Goal: Task Accomplishment & Management: Manage account settings

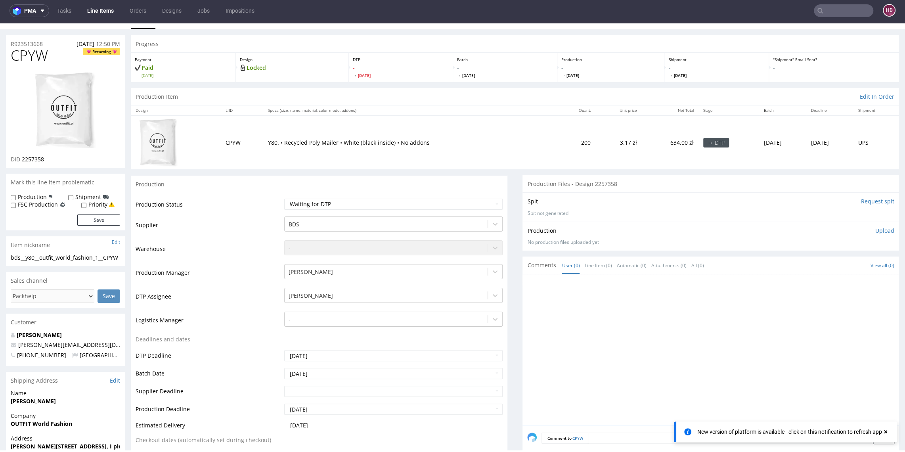
scroll to position [20, 0]
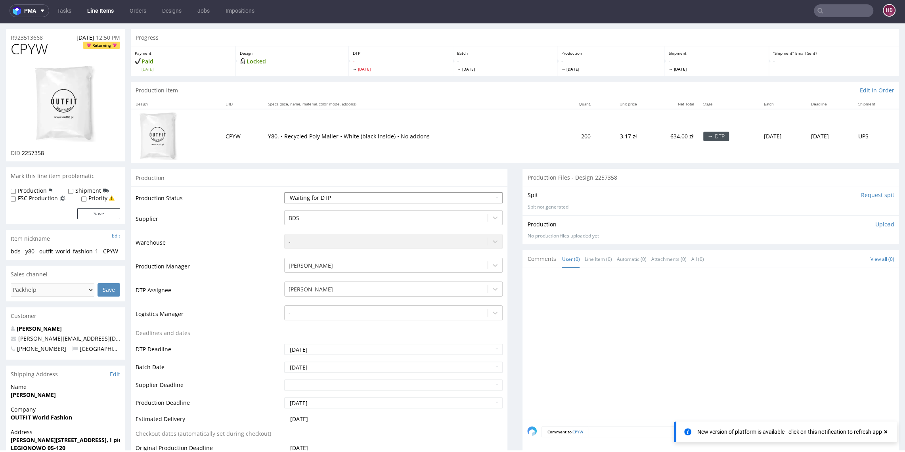
click at [398, 193] on select "Waiting for Artwork Waiting for Diecut Waiting for Mockup Waiting for DTP Waiti…" at bounding box center [393, 197] width 218 height 11
select select "dtp_in_process"
click at [284, 192] on select "Waiting for Artwork Waiting for Diecut Waiting for Mockup Waiting for DTP Waiti…" at bounding box center [393, 197] width 218 height 11
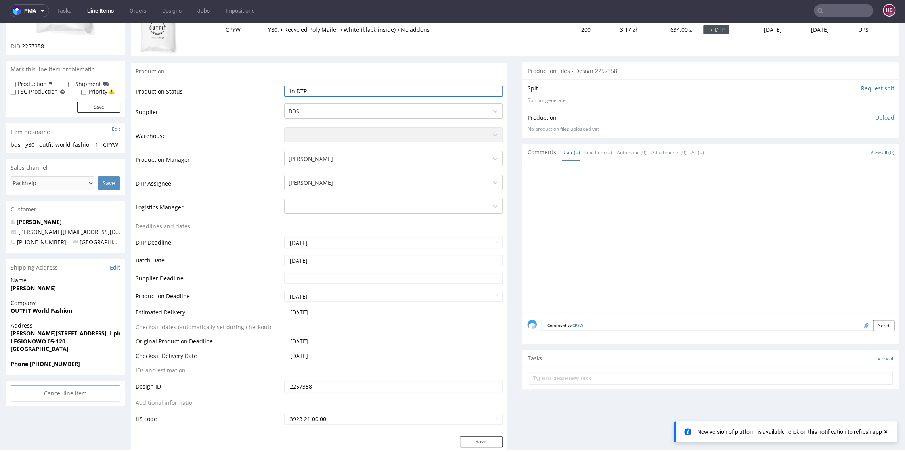
scroll to position [193, 0]
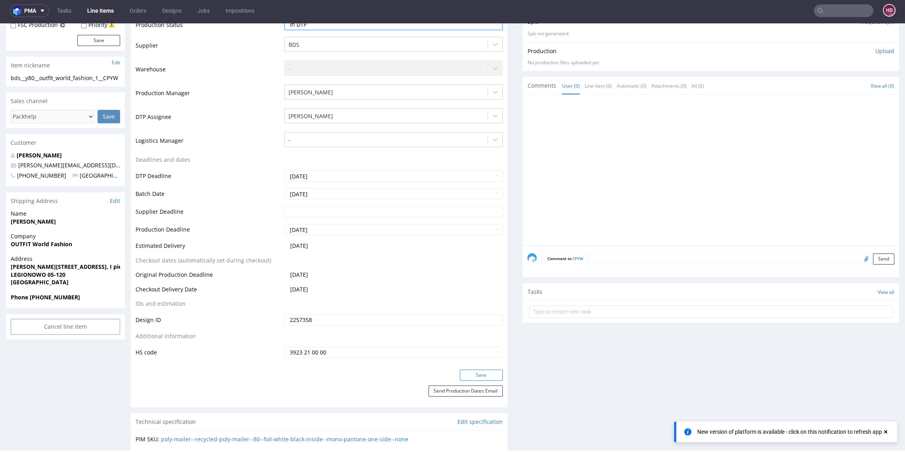
click at [462, 372] on button "Save" at bounding box center [481, 374] width 43 height 11
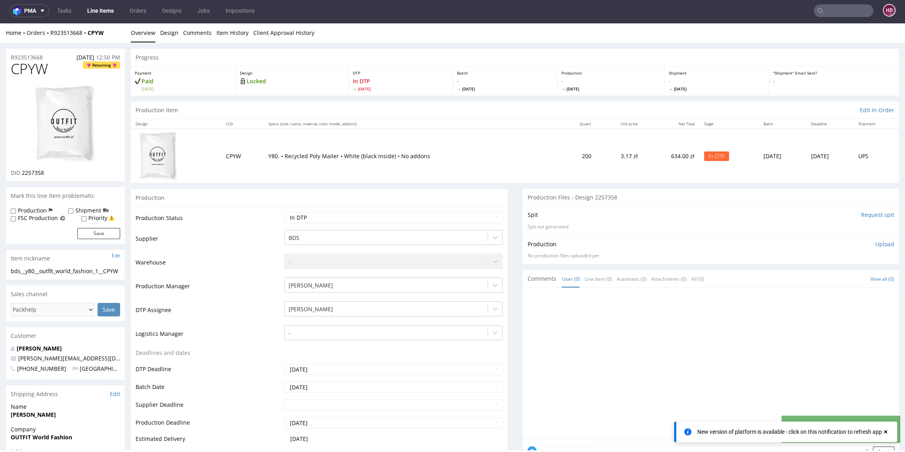
scroll to position [0, 0]
click at [464, 358] on table "Production Status Waiting for Artwork Waiting for Diecut Waiting for Mockup Wai…" at bounding box center [319, 382] width 367 height 340
drag, startPoint x: 50, startPoint y: 71, endPoint x: -5, endPoint y: 69, distance: 55.5
copy span "CPYW"
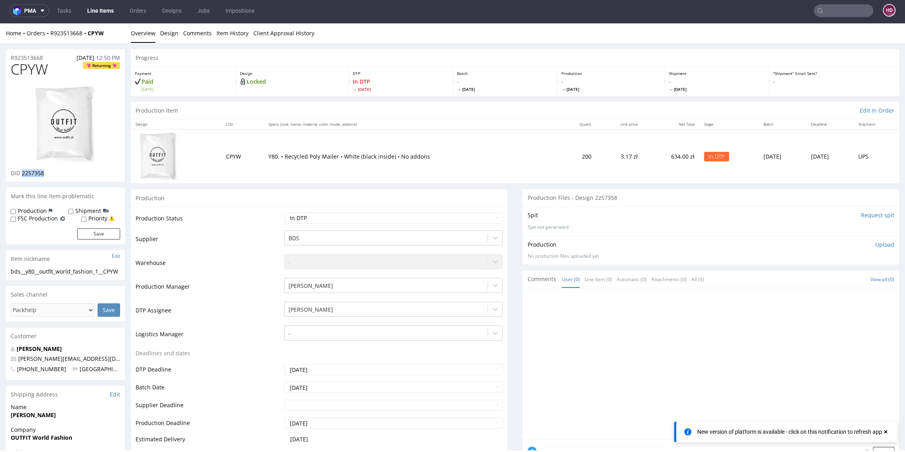
drag, startPoint x: 48, startPoint y: 176, endPoint x: 23, endPoint y: 174, distance: 25.8
click at [23, 174] on div "DID 2257358" at bounding box center [65, 173] width 109 height 8
copy span "2257358"
drag, startPoint x: 52, startPoint y: 72, endPoint x: -1, endPoint y: 67, distance: 53.4
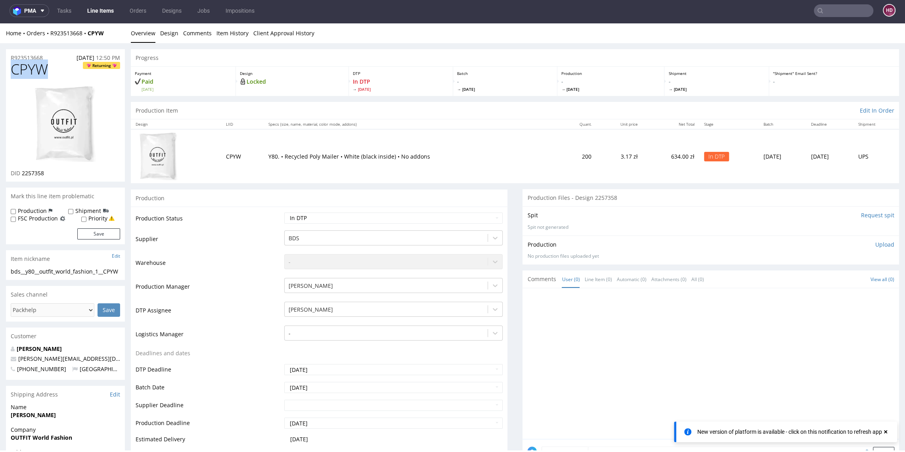
copy span "CPYW"
drag, startPoint x: 23, startPoint y: 174, endPoint x: 44, endPoint y: 172, distance: 21.0
click at [44, 172] on span "2257358" at bounding box center [33, 173] width 22 height 8
copy span "2257358"
drag, startPoint x: 40, startPoint y: 280, endPoint x: 7, endPoint y: 272, distance: 33.9
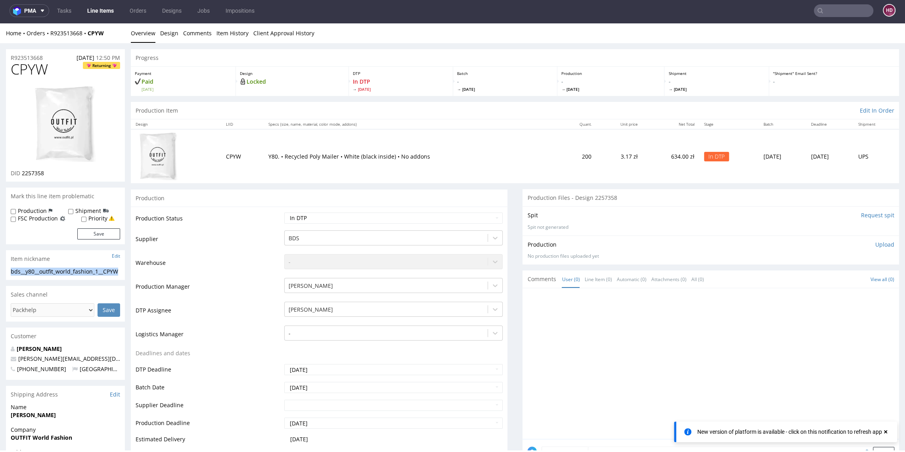
click at [7, 272] on div "bds__y80__outfit_world_fashion_1__CPYW bds__y80 __outfit_world_fashion_1__CPYW …" at bounding box center [65, 273] width 119 height 13
copy div "bds__y80__outfit_world_fashion_1__CPYW"
drag, startPoint x: 48, startPoint y: 57, endPoint x: -13, endPoint y: 50, distance: 62.2
copy p "R923513668"
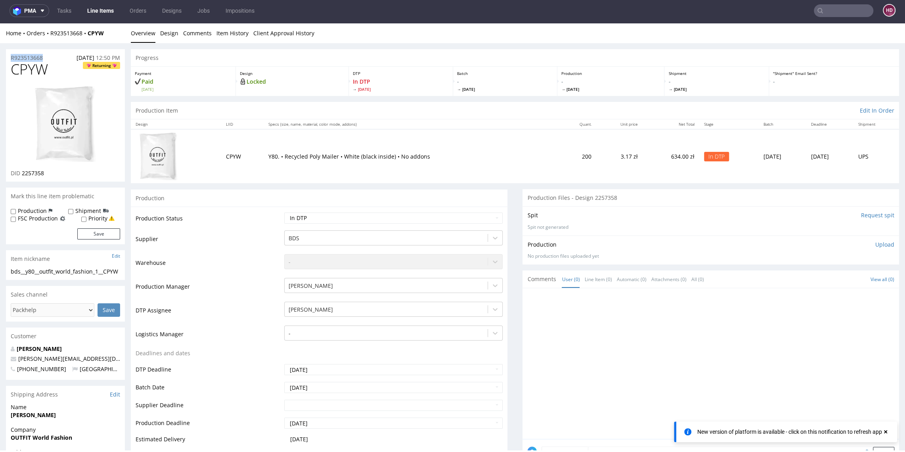
click at [48, 173] on div "DID 2257358" at bounding box center [65, 173] width 109 height 8
drag, startPoint x: 48, startPoint y: 173, endPoint x: 22, endPoint y: 176, distance: 26.3
click at [22, 176] on div "DID 2257358" at bounding box center [65, 173] width 109 height 8
copy div "2257358"
drag, startPoint x: 41, startPoint y: 73, endPoint x: -8, endPoint y: 74, distance: 48.8
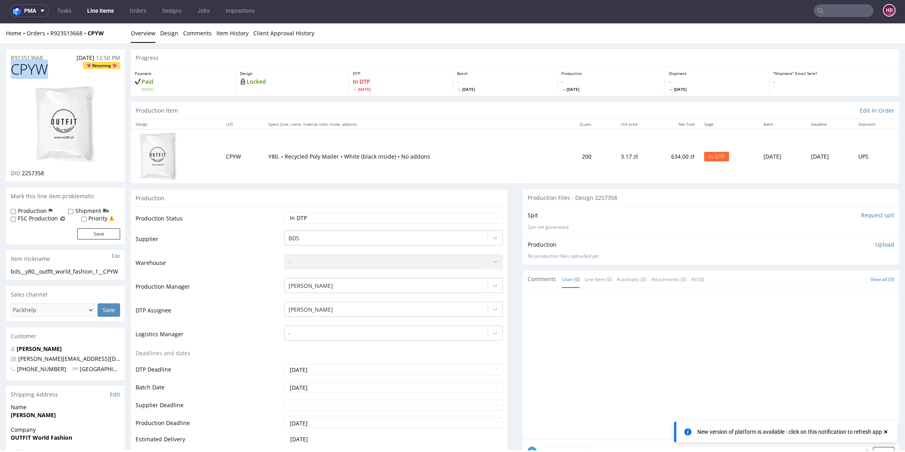
copy span "CPYW"
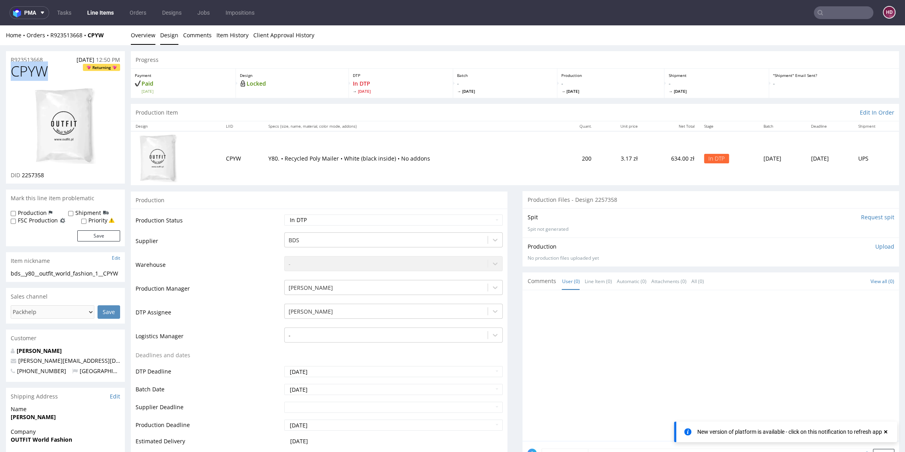
click at [172, 29] on link "Design" at bounding box center [169, 34] width 18 height 19
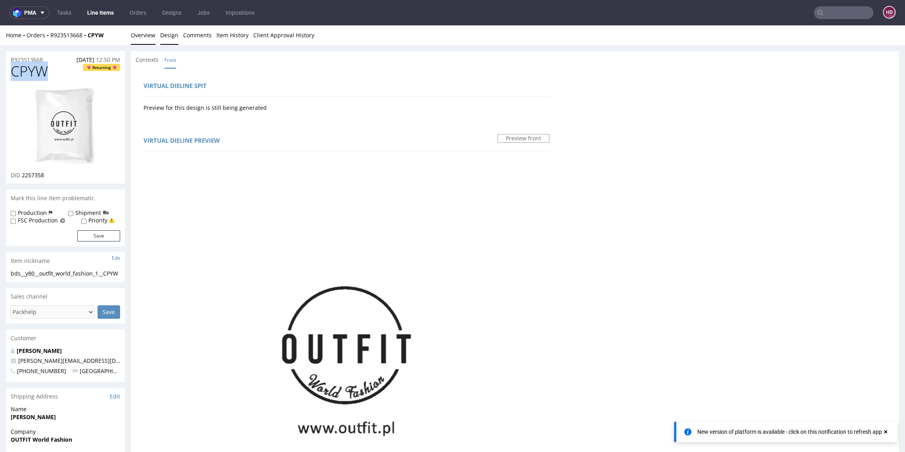
click at [142, 35] on link "Overview" at bounding box center [143, 34] width 25 height 19
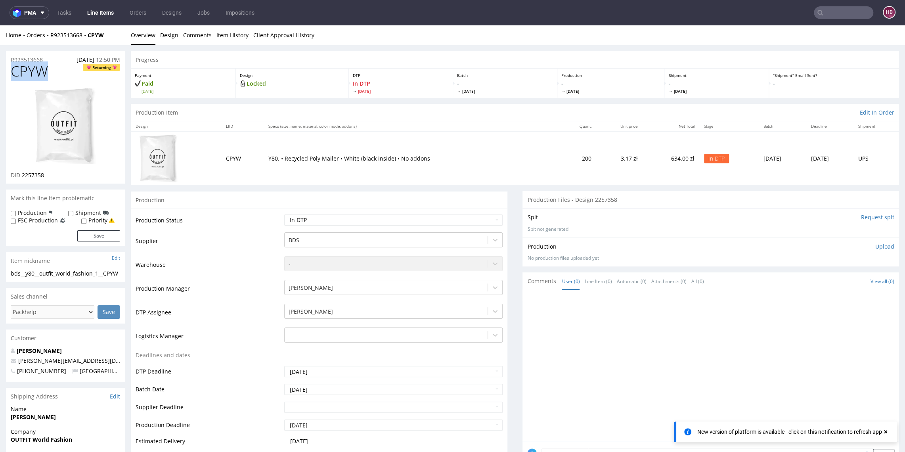
click at [142, 35] on link "Overview" at bounding box center [143, 34] width 25 height 19
click at [875, 247] on p "Upload" at bounding box center [884, 246] width 19 height 8
click at [831, 282] on div "Add files" at bounding box center [838, 283] width 40 height 12
type input "C:\fakepath\bds__y80__outfit_world_fashion_1__CPYW__d2257358__oR923513668.pdf"
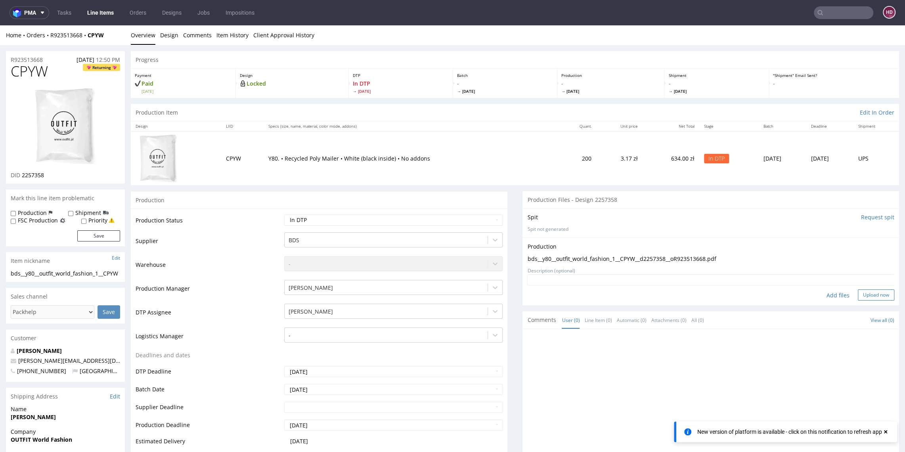
click at [873, 292] on button "Upload now" at bounding box center [875, 294] width 36 height 11
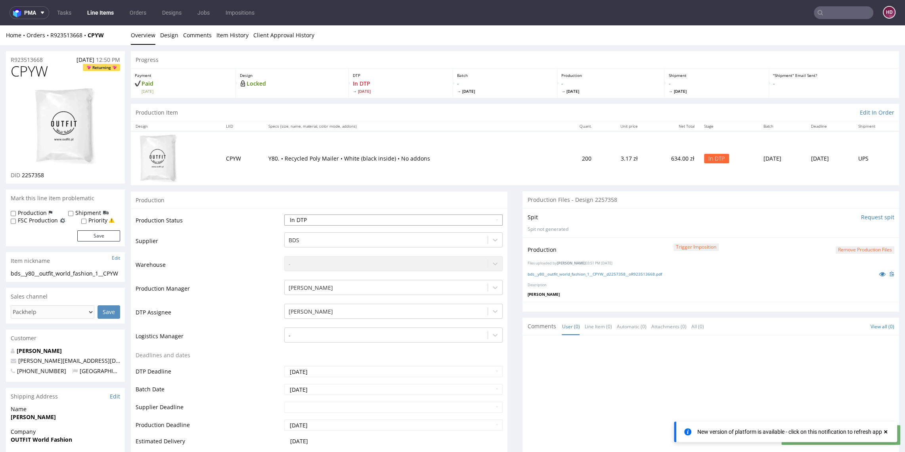
click at [388, 214] on td "Waiting for Artwork Waiting for Diecut Waiting for Mockup Waiting for DTP Waiti…" at bounding box center [392, 223] width 220 height 18
click at [335, 225] on td "Waiting for Artwork Waiting for Diecut Waiting for Mockup Waiting for DTP Waiti…" at bounding box center [392, 223] width 220 height 18
click at [334, 223] on select "Waiting for Artwork Waiting for Diecut Waiting for Mockup Waiting for DTP Waiti…" at bounding box center [393, 219] width 218 height 11
select select "dtp_production_ready"
click at [284, 214] on select "Waiting for Artwork Waiting for Diecut Waiting for Mockup Waiting for DTP Waiti…" at bounding box center [393, 219] width 218 height 11
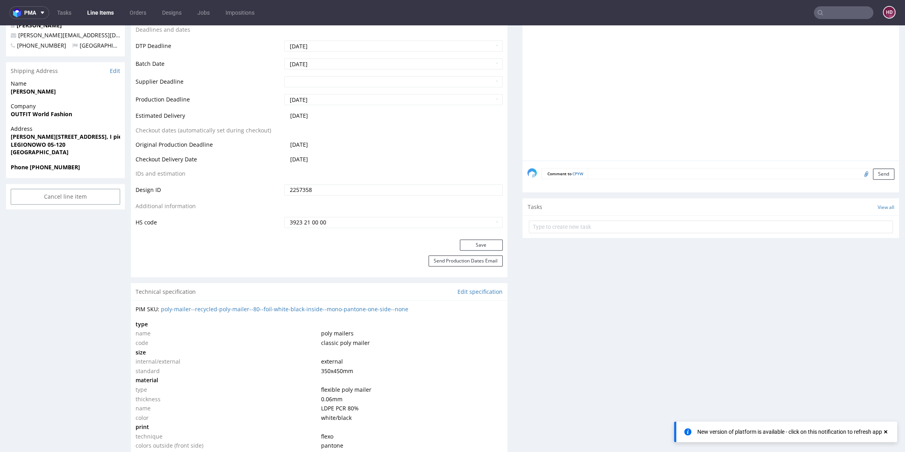
scroll to position [319, 0]
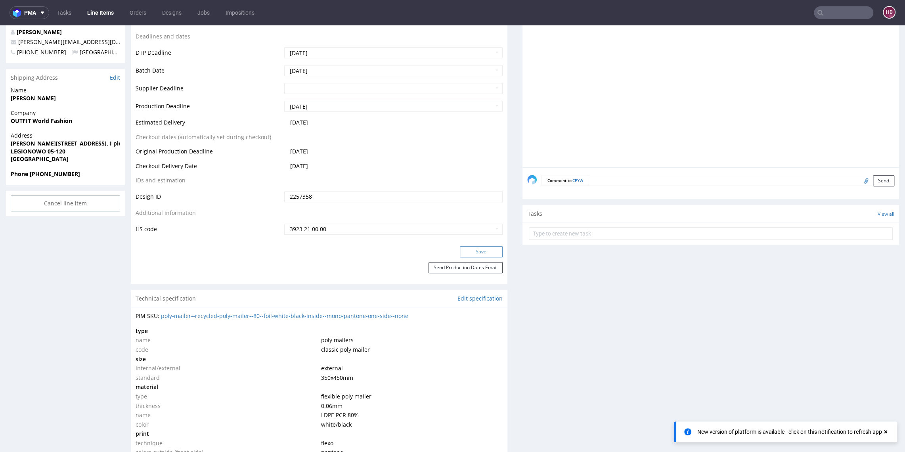
click at [466, 252] on button "Save" at bounding box center [481, 251] width 43 height 11
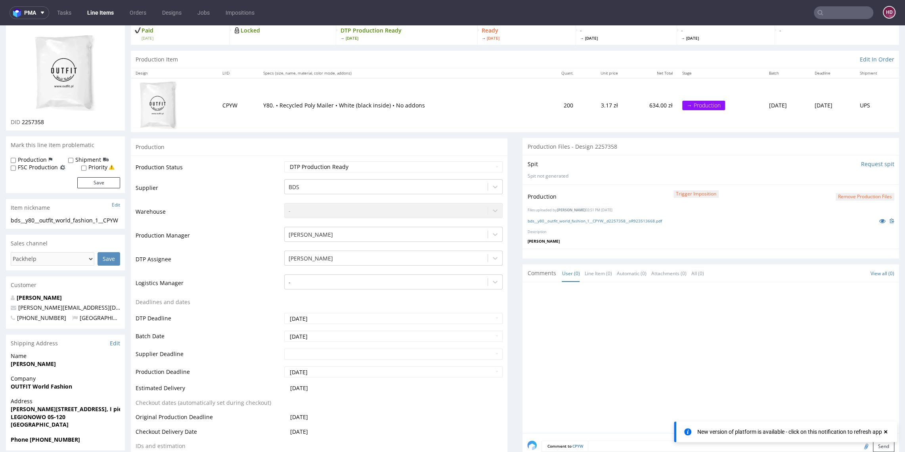
scroll to position [0, 0]
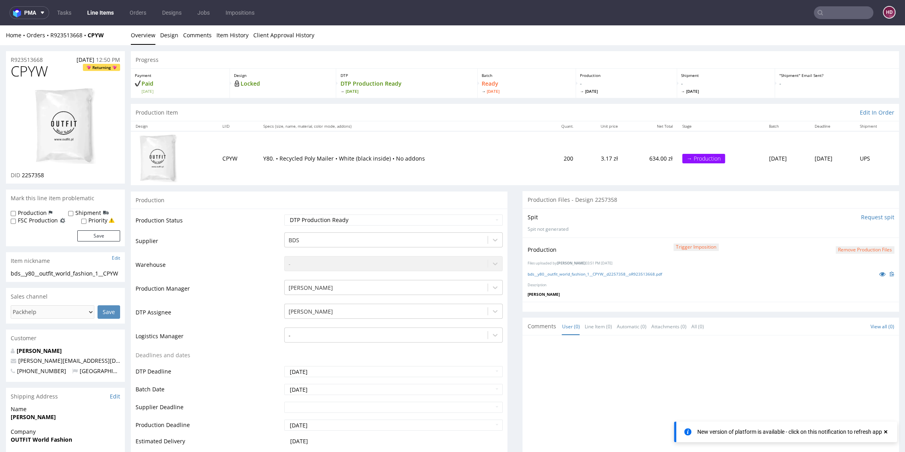
click at [106, 15] on link "Line Items" at bounding box center [100, 12] width 36 height 13
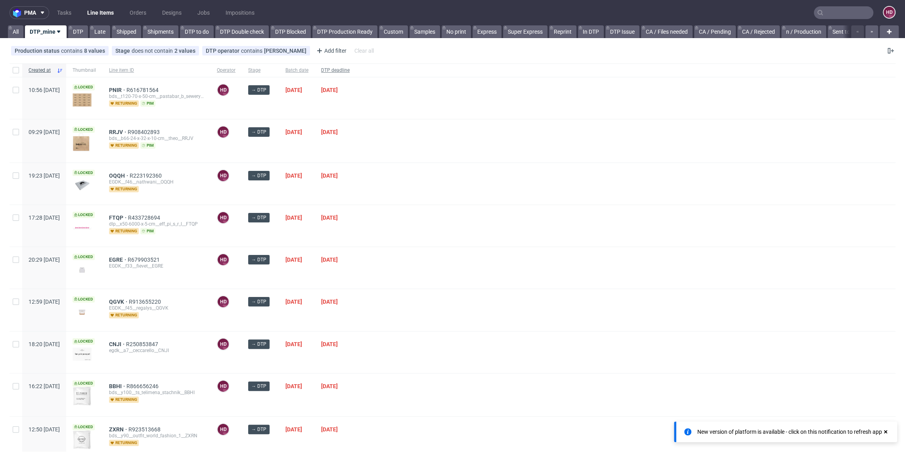
click at [349, 70] on span "DTP deadline" at bounding box center [335, 70] width 29 height 7
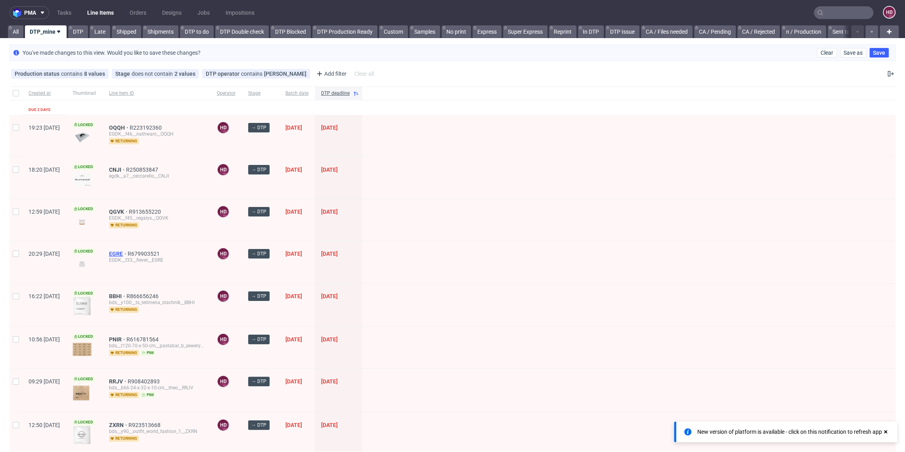
click at [128, 253] on span "EGRE" at bounding box center [118, 253] width 19 height 6
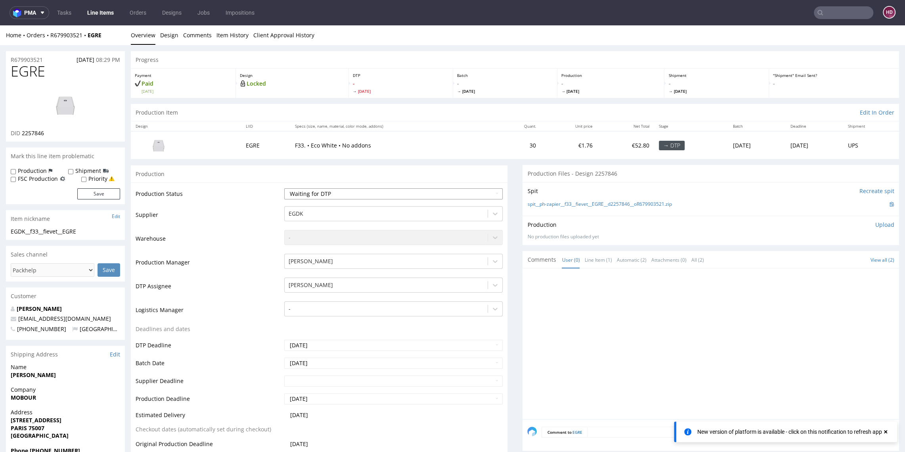
click at [343, 195] on select "Waiting for Artwork Waiting for Diecut Waiting for Mockup Waiting for DTP Waiti…" at bounding box center [393, 193] width 218 height 11
select select "dtp_in_process"
click at [284, 188] on select "Waiting for Artwork Waiting for Diecut Waiting for Mockup Waiting for DTP Waiti…" at bounding box center [393, 193] width 218 height 11
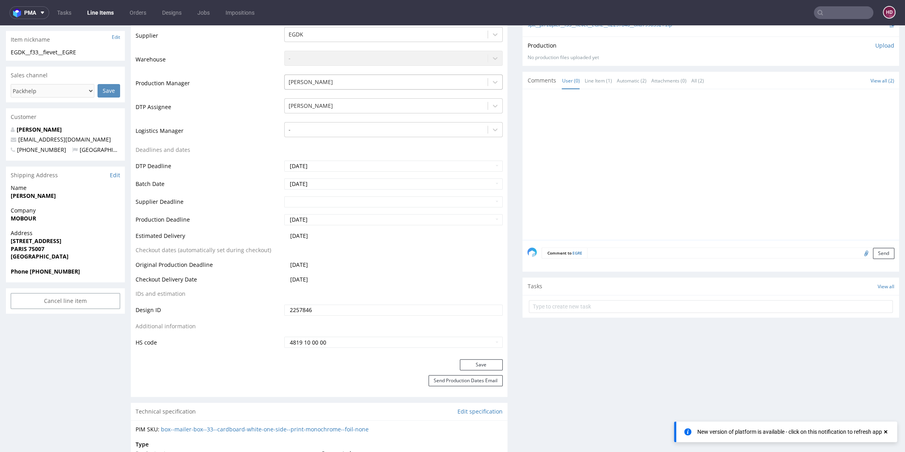
scroll to position [317, 0]
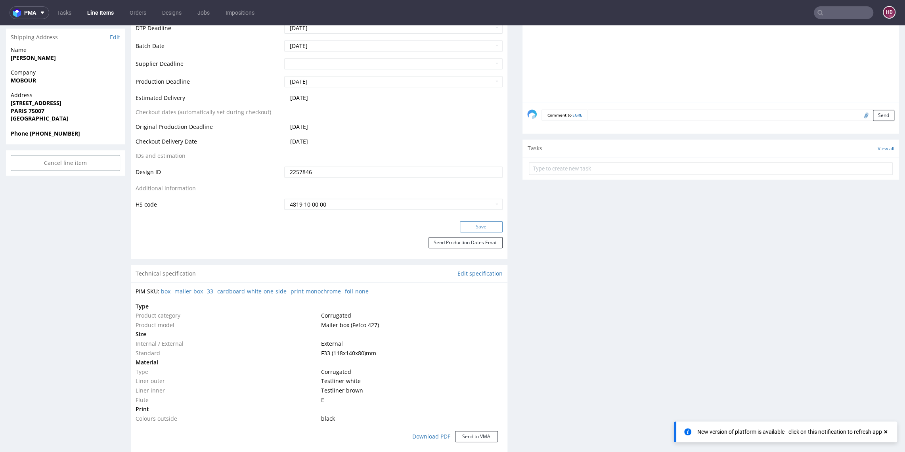
click at [476, 228] on button "Save" at bounding box center [481, 226] width 43 height 11
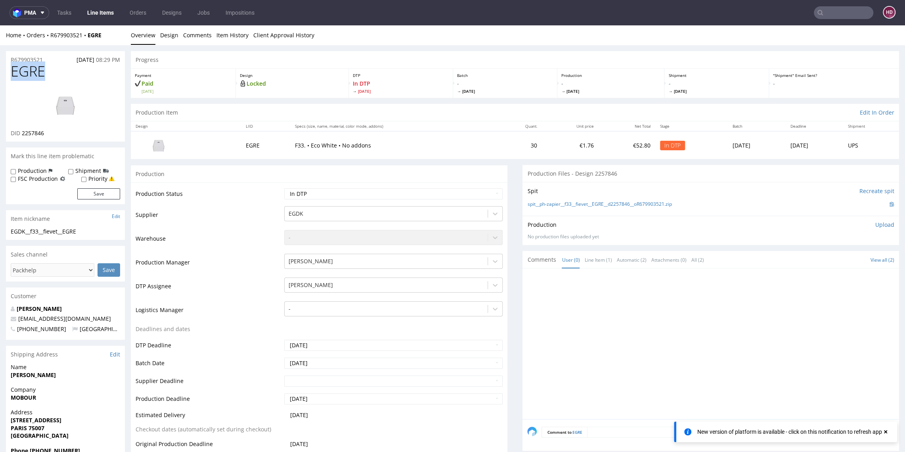
drag, startPoint x: 44, startPoint y: 73, endPoint x: 3, endPoint y: 73, distance: 41.6
copy span "EGRE"
drag, startPoint x: 49, startPoint y: 134, endPoint x: 21, endPoint y: 134, distance: 27.7
click at [21, 134] on div "DID 2257846" at bounding box center [65, 133] width 109 height 8
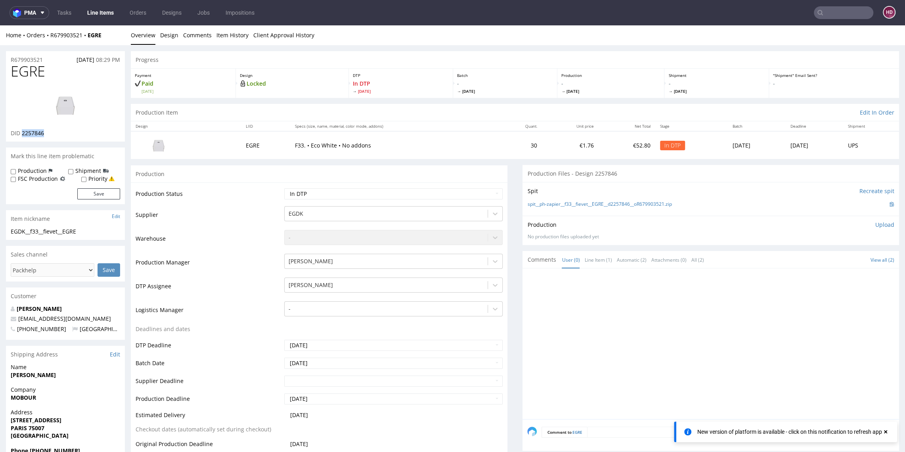
copy span "2257846"
click at [50, 97] on img at bounding box center [65, 105] width 63 height 36
click at [50, 80] on div "EGRE DID 2257846" at bounding box center [65, 102] width 119 height 78
drag, startPoint x: 55, startPoint y: 75, endPoint x: 6, endPoint y: 76, distance: 48.7
click at [6, 76] on div "EGRE DID 2257846" at bounding box center [65, 102] width 119 height 78
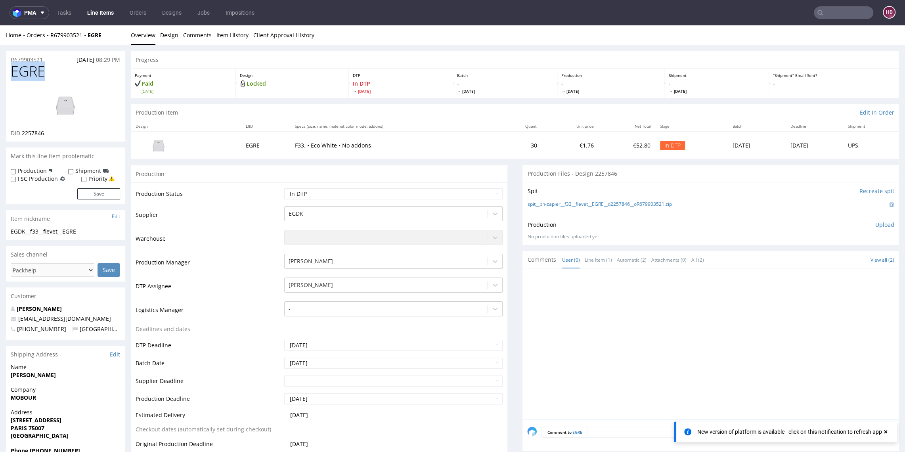
click at [90, 232] on div "EGDK__f33__fievet__EGRE" at bounding box center [65, 231] width 109 height 8
drag, startPoint x: 89, startPoint y: 232, endPoint x: 23, endPoint y: 225, distance: 65.8
click at [23, 225] on section "Item nickname Edit EGDK__f33__fievet__EGRE EGDK__f33 __fievet__EGRE Update" at bounding box center [65, 225] width 119 height 30
drag, startPoint x: 42, startPoint y: 59, endPoint x: 10, endPoint y: 57, distance: 32.5
click at [10, 57] on div "R679903521 06.09.2025 08:29 PM" at bounding box center [65, 57] width 119 height 13
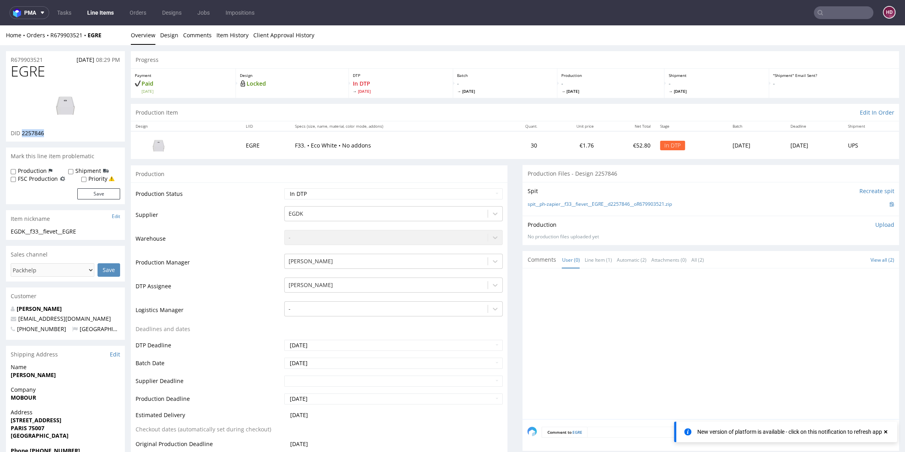
drag, startPoint x: 38, startPoint y: 134, endPoint x: 22, endPoint y: 134, distance: 16.3
click at [22, 134] on div "DID 2257846" at bounding box center [65, 133] width 109 height 8
click at [864, 228] on div "Production Upload No production files uploaded yet Description (optional) Add f…" at bounding box center [710, 230] width 367 height 19
click at [875, 224] on p "Upload" at bounding box center [884, 225] width 19 height 8
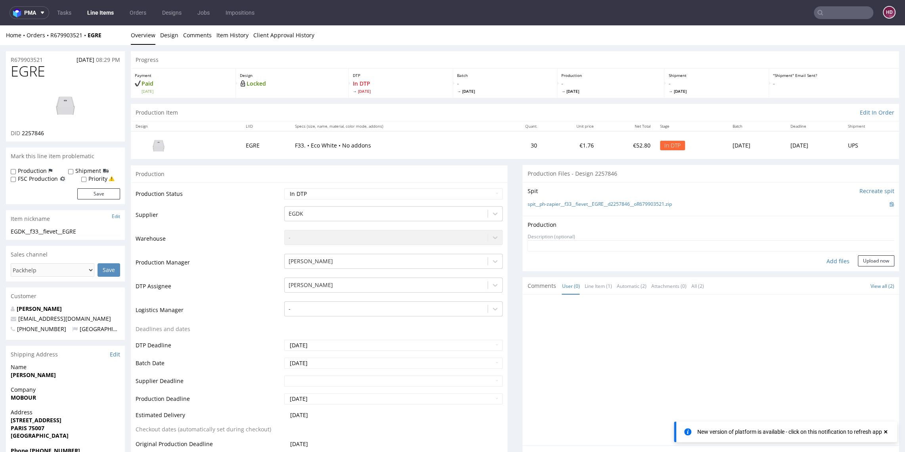
click at [830, 259] on div "Add files" at bounding box center [838, 261] width 40 height 12
type input "C:\fakepath\ EGDK__f33__fievet__EGRE__d2257846__oR679903521.pdf"
click at [857, 276] on button "Upload now" at bounding box center [875, 272] width 36 height 11
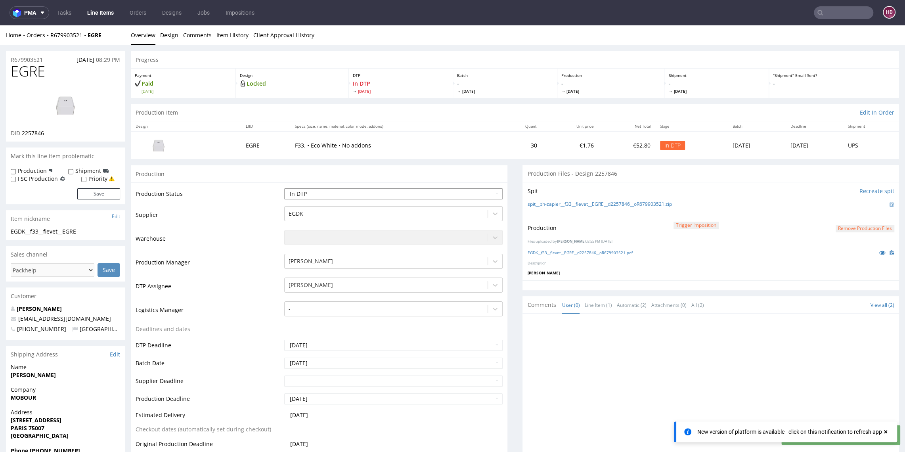
click at [342, 196] on select "Waiting for Artwork Waiting for Diecut Waiting for Mockup Waiting for DTP Waiti…" at bounding box center [393, 193] width 218 height 11
select select "dtp_production_ready"
click at [284, 188] on select "Waiting for Artwork Waiting for Diecut Waiting for Mockup Waiting for DTP Waiti…" at bounding box center [393, 193] width 218 height 11
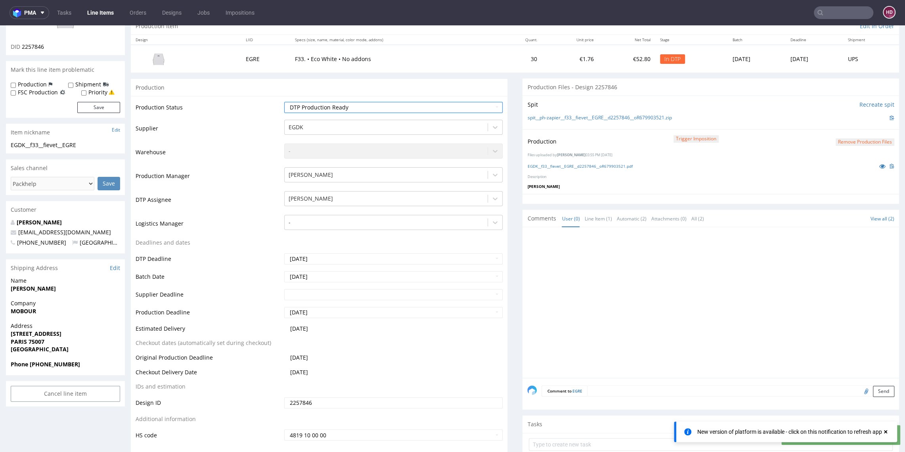
scroll to position [289, 0]
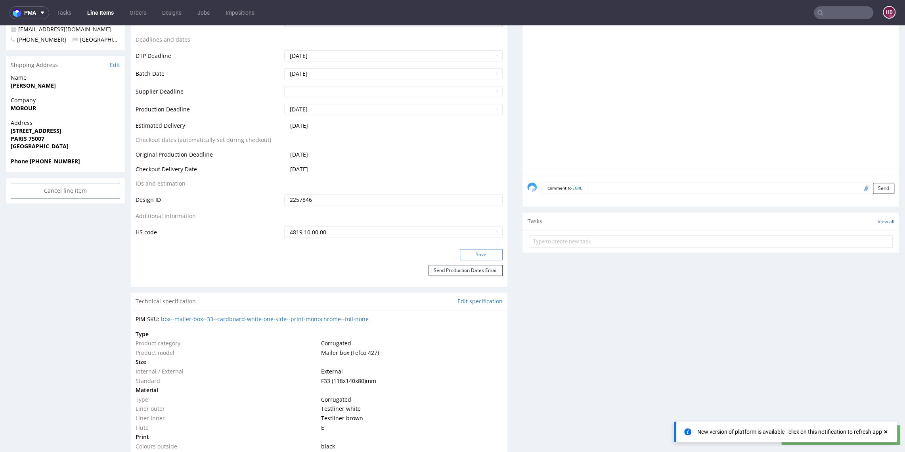
click at [469, 250] on button "Save" at bounding box center [481, 254] width 43 height 11
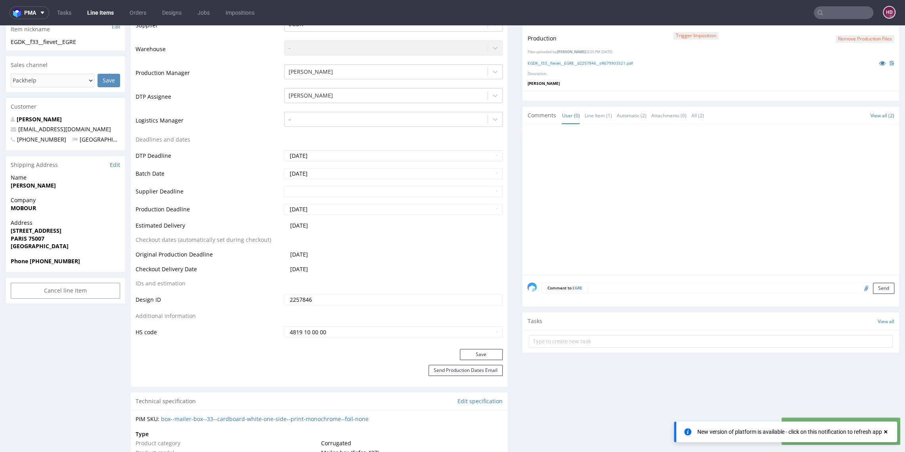
scroll to position [0, 0]
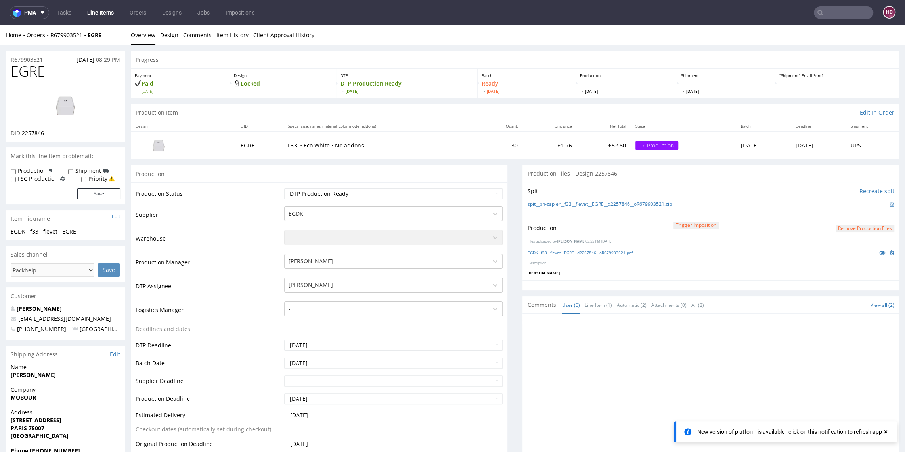
click at [101, 16] on link "Line Items" at bounding box center [100, 12] width 36 height 13
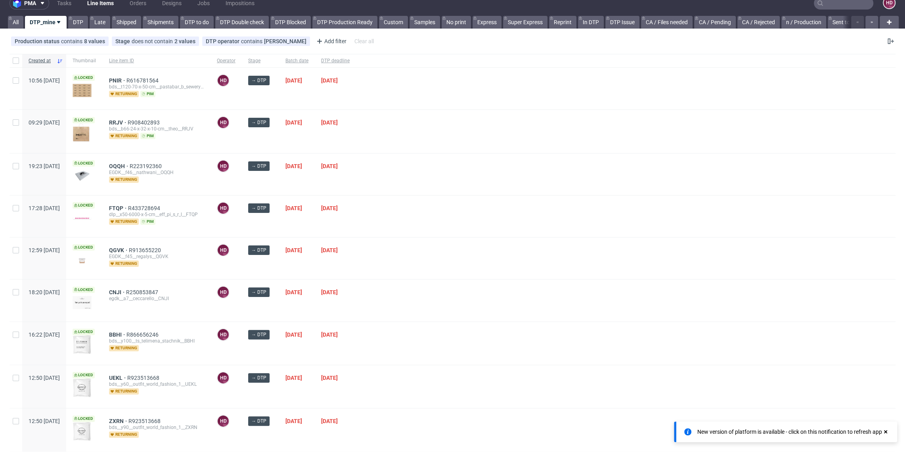
scroll to position [75, 0]
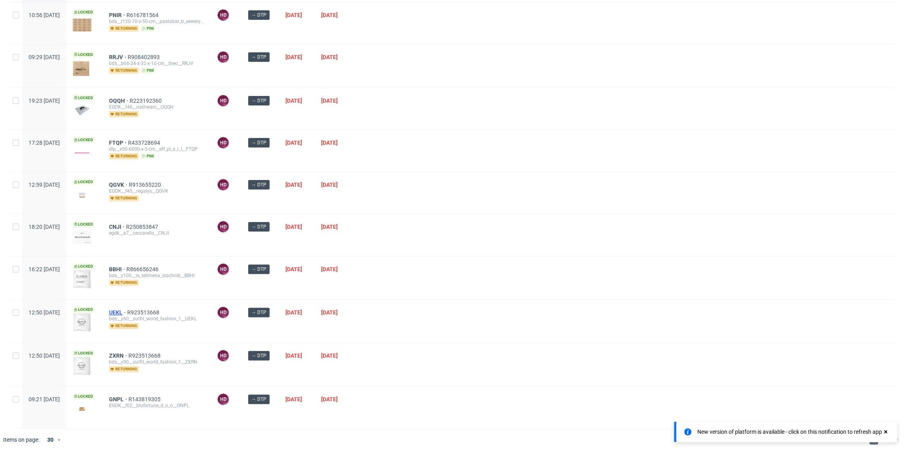
click at [127, 309] on span "UEKL" at bounding box center [118, 312] width 18 height 6
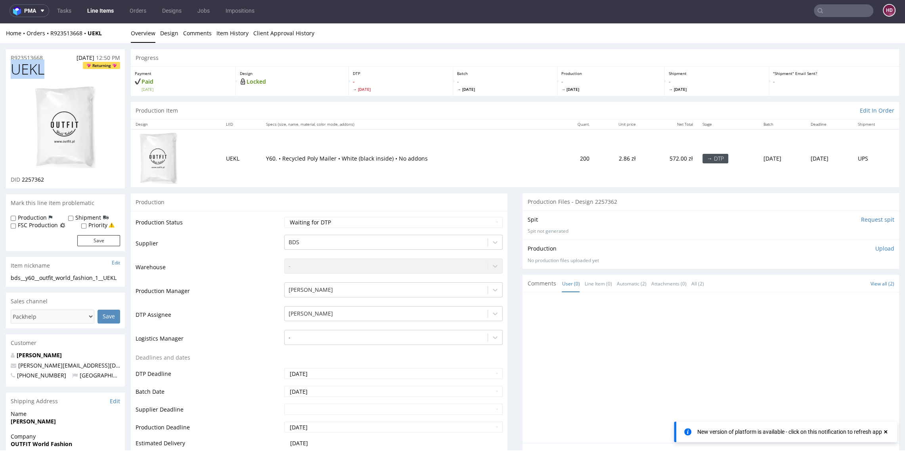
drag, startPoint x: 44, startPoint y: 74, endPoint x: -8, endPoint y: 73, distance: 52.3
drag, startPoint x: 53, startPoint y: 181, endPoint x: 20, endPoint y: 182, distance: 33.3
click at [20, 182] on div "DID 2257362" at bounding box center [65, 180] width 109 height 8
drag, startPoint x: 45, startPoint y: 72, endPoint x: -70, endPoint y: 63, distance: 114.8
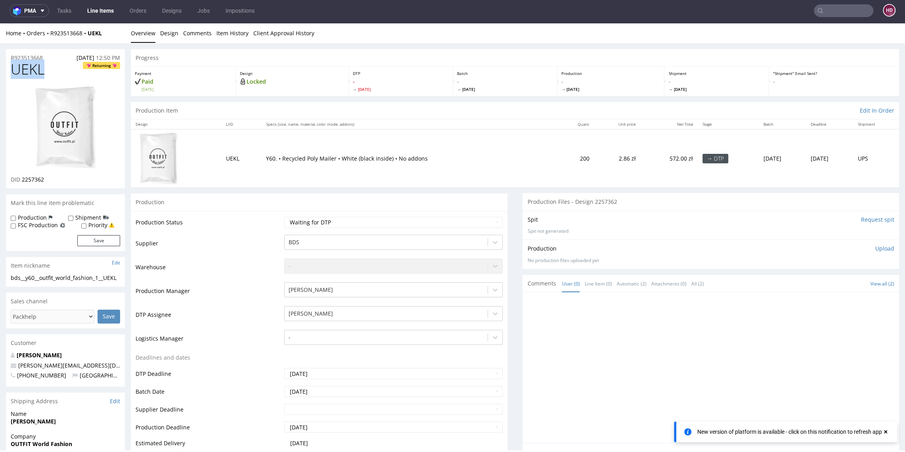
click at [24, 280] on div "bds__y60__outfit_world_fashion_1__UEKL" at bounding box center [65, 278] width 109 height 8
drag, startPoint x: 48, startPoint y: 57, endPoint x: -26, endPoint y: 55, distance: 74.1
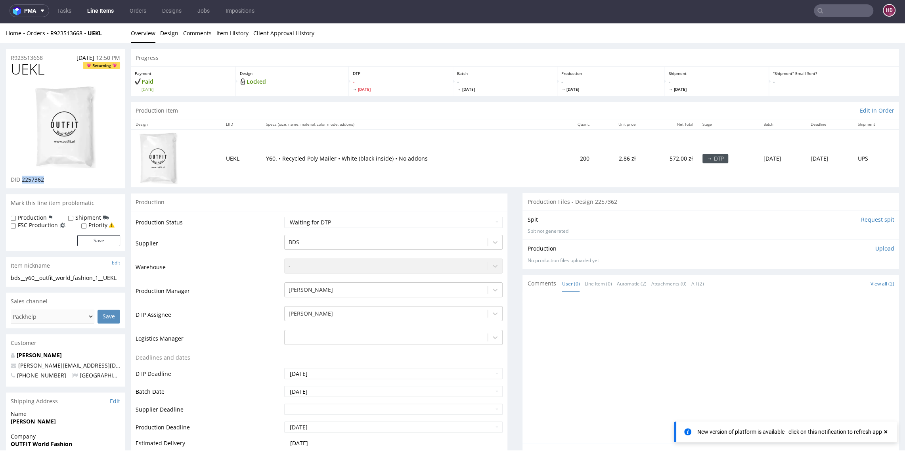
drag, startPoint x: 49, startPoint y: 179, endPoint x: 23, endPoint y: 181, distance: 26.2
click at [23, 181] on div "DID 2257362" at bounding box center [65, 180] width 109 height 8
click at [875, 246] on p "Upload" at bounding box center [884, 248] width 19 height 8
click at [832, 281] on div "Add files" at bounding box center [838, 285] width 40 height 12
type input "C:\fakepath\bds__y60__outfit_world_fashion_1__UEKL__d2257362__oR923513668.pdf"
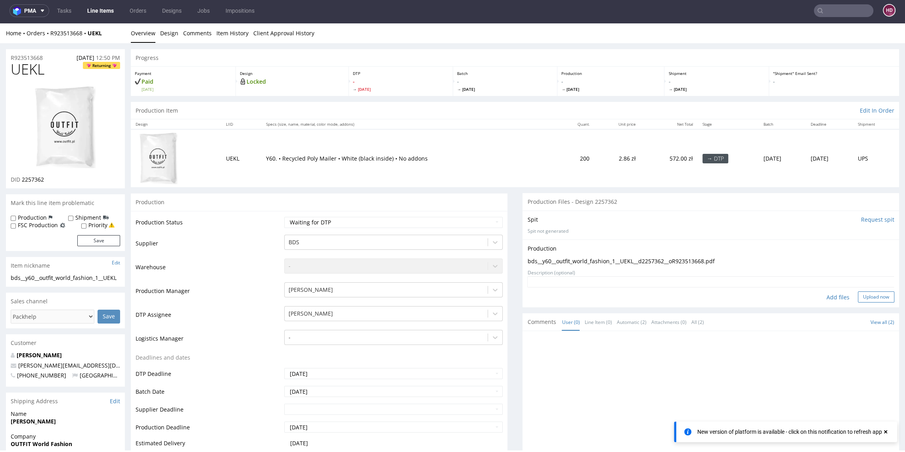
click at [857, 298] on button "Upload now" at bounding box center [875, 296] width 36 height 11
click at [315, 221] on select "Waiting for Artwork Waiting for Diecut Waiting for Mockup Waiting for DTP Waiti…" at bounding box center [393, 222] width 218 height 11
select select "dtp_production_ready"
click at [284, 217] on select "Waiting for Artwork Waiting for Diecut Waiting for Mockup Waiting for DTP Waiti…" at bounding box center [393, 222] width 218 height 11
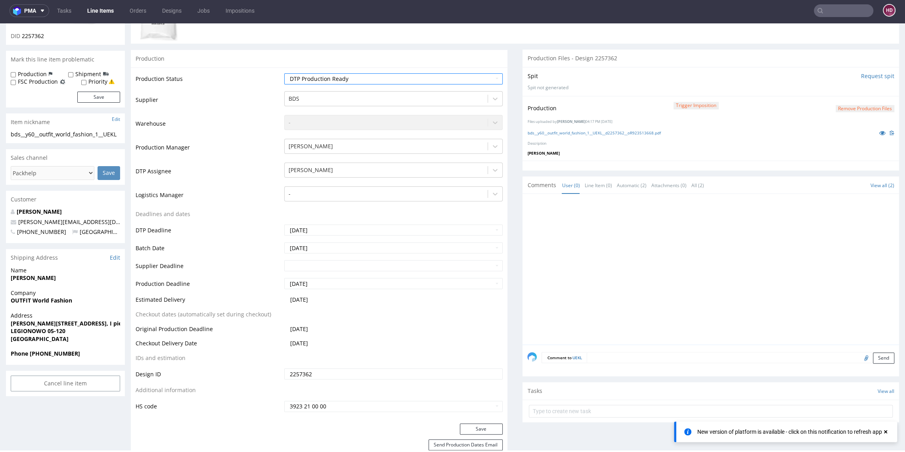
scroll to position [159, 0]
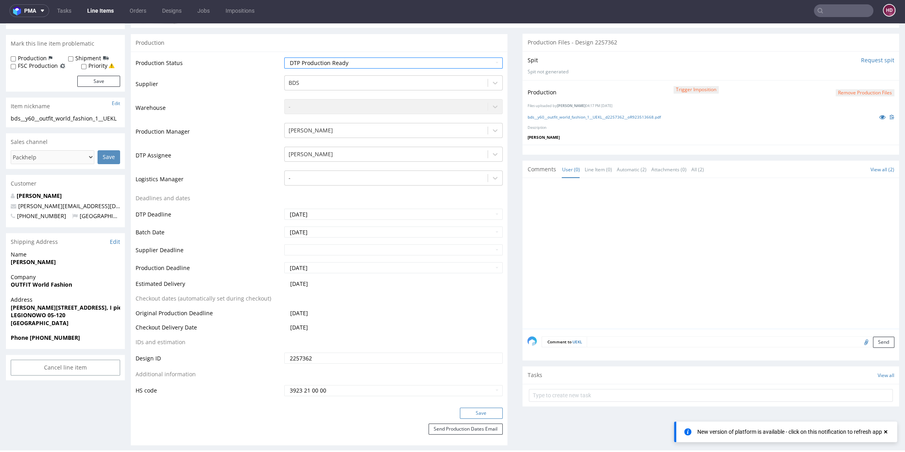
click at [460, 410] on button "Save" at bounding box center [481, 412] width 43 height 11
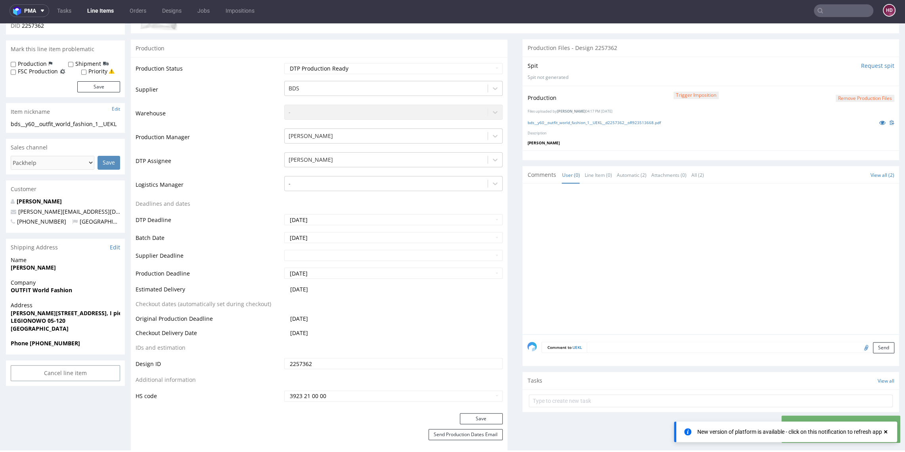
scroll to position [176, 0]
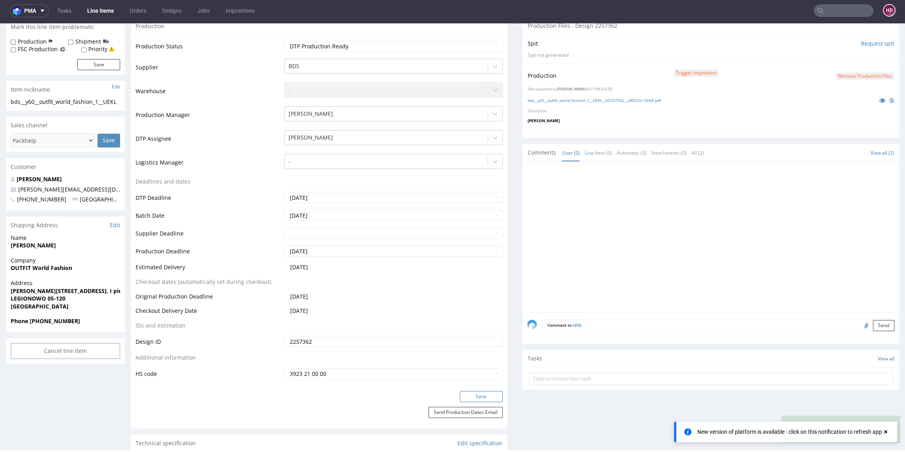
click at [464, 395] on button "Save" at bounding box center [481, 396] width 43 height 11
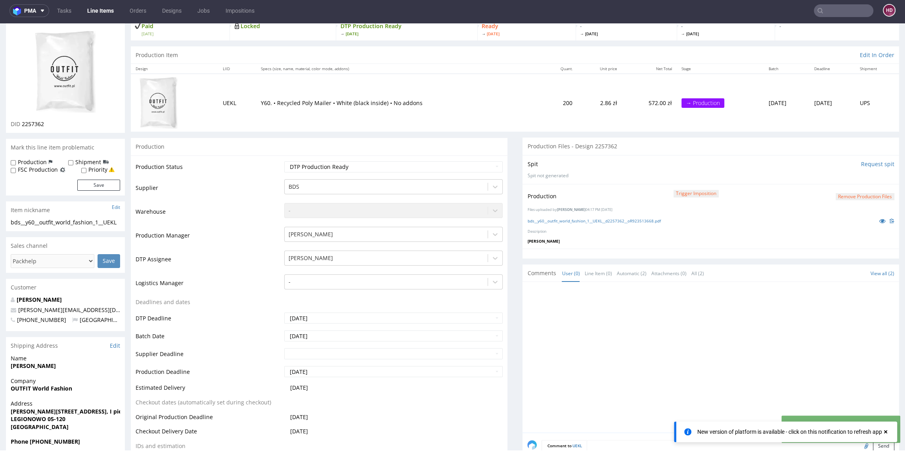
scroll to position [53, 0]
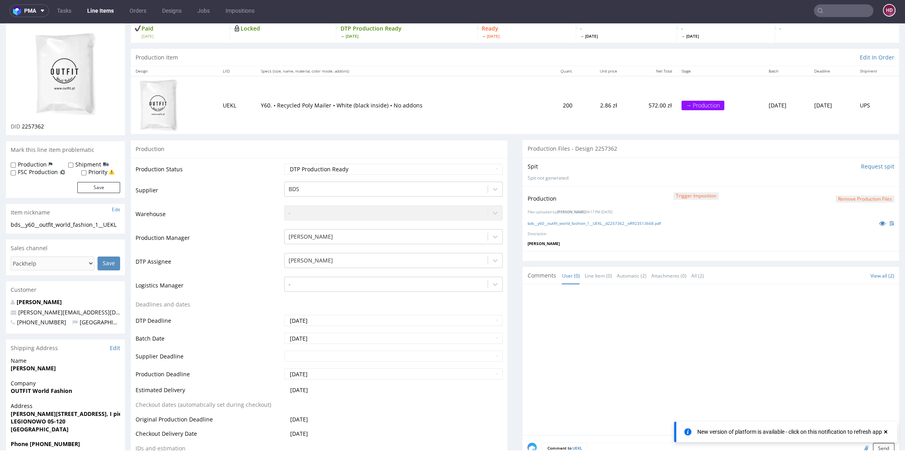
click at [94, 12] on link "Line Items" at bounding box center [100, 10] width 36 height 13
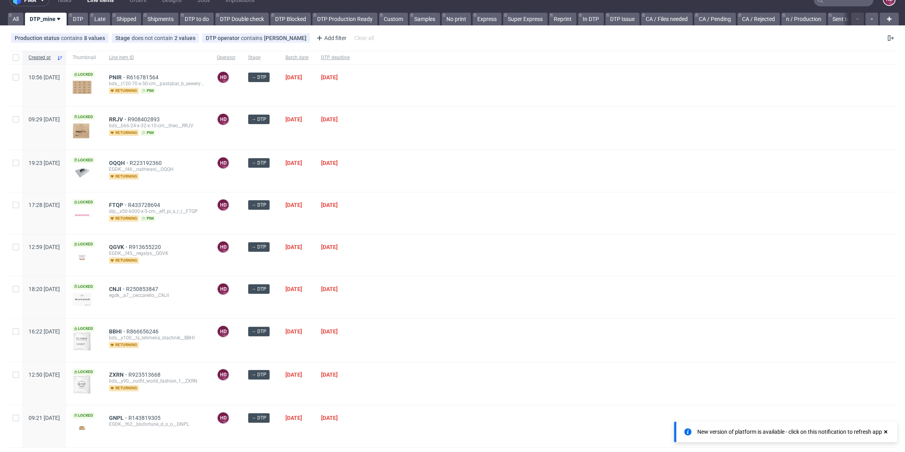
scroll to position [32, 0]
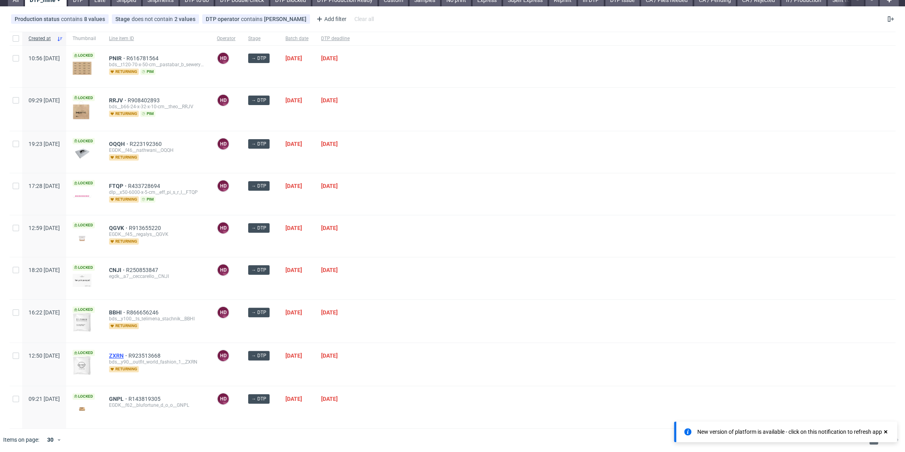
click at [128, 356] on span "ZXRN" at bounding box center [118, 355] width 19 height 6
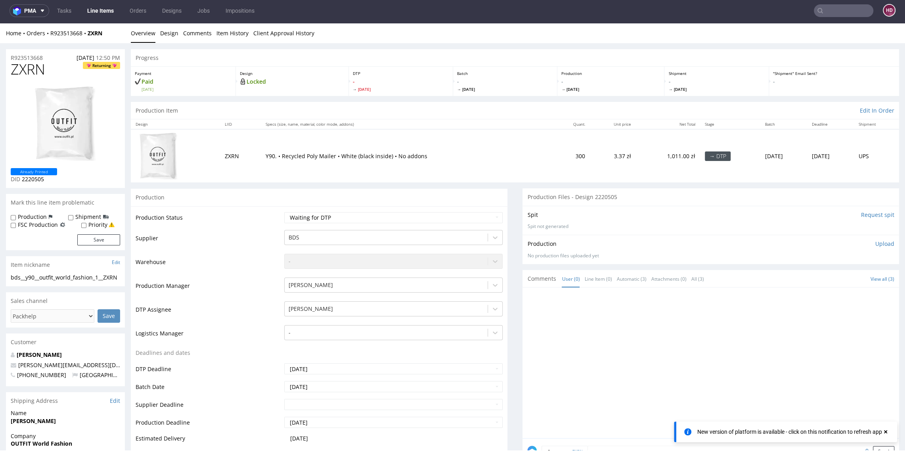
click at [68, 122] on img at bounding box center [65, 123] width 63 height 76
click at [176, 38] on link "Design" at bounding box center [169, 32] width 18 height 19
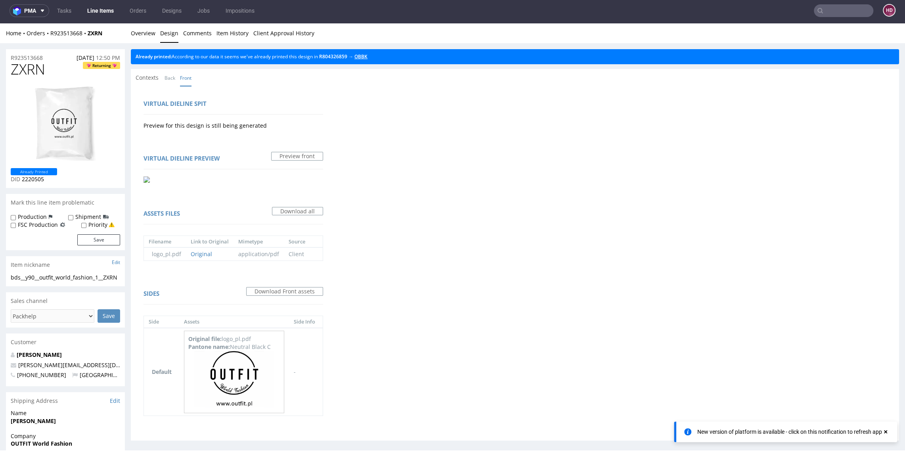
click at [367, 57] on link "OBBK" at bounding box center [360, 56] width 13 height 7
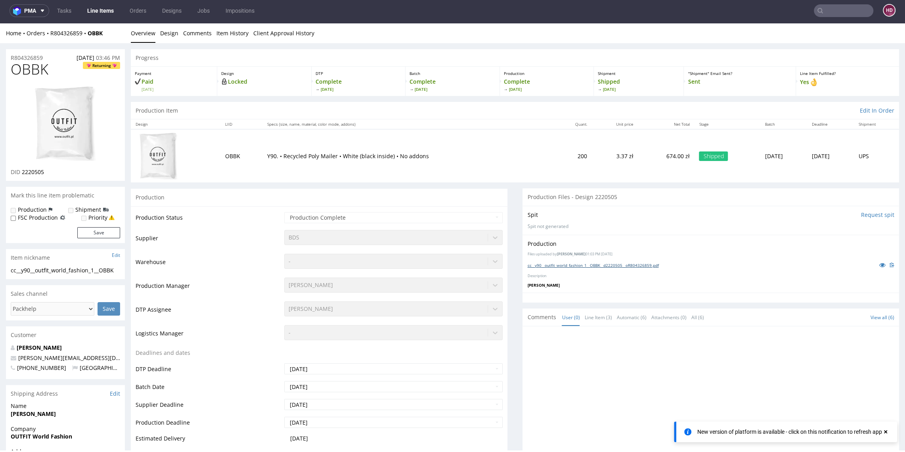
click at [602, 265] on link "cc__y90__outfit_world_fashion_1__OBBK__d2220505__oR804326859.pdf" at bounding box center [592, 265] width 131 height 6
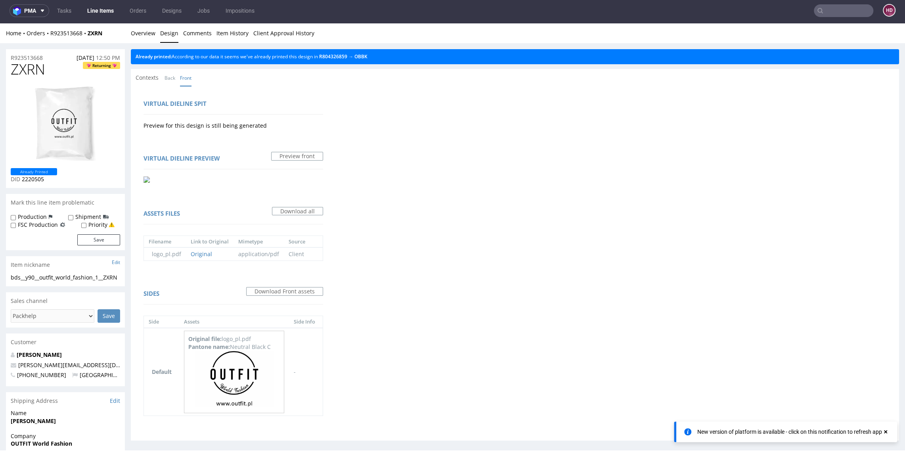
click at [53, 78] on div "ZXRN Returning Already Printed DID 2220505" at bounding box center [65, 124] width 119 height 126
drag, startPoint x: 50, startPoint y: 73, endPoint x: 0, endPoint y: 75, distance: 49.6
click at [0, 75] on div "R923513668 05.09.2025 12:50 PM ZXRN Returning Already Printed DID 2220505 Mark …" at bounding box center [452, 294] width 905 height 502
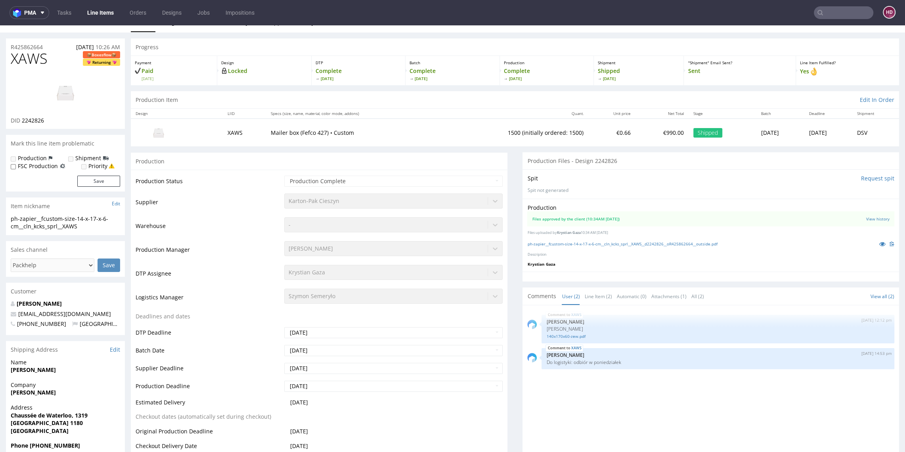
scroll to position [47, 0]
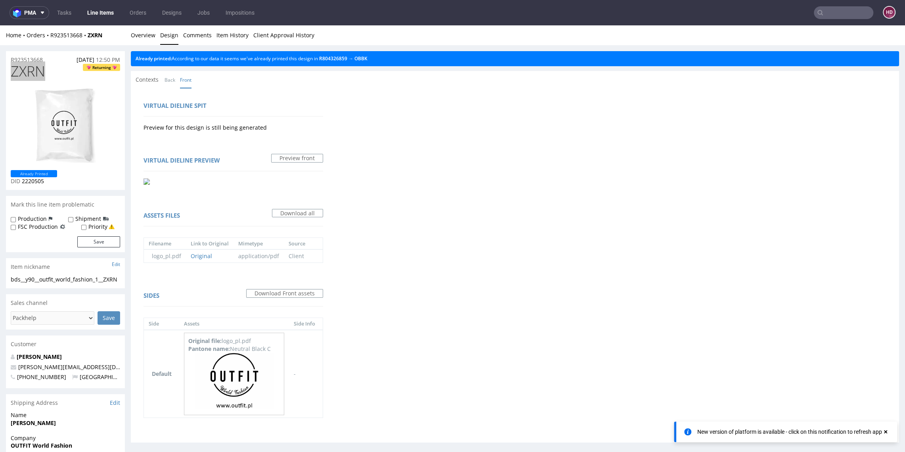
scroll to position [2, 0]
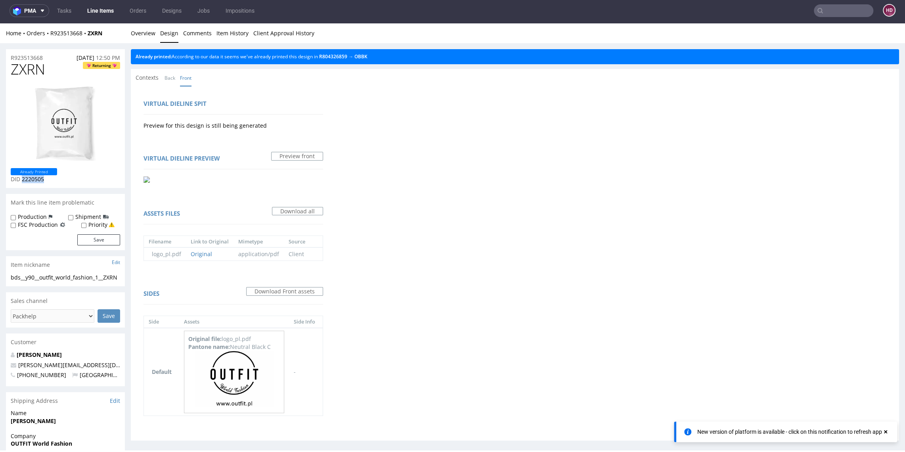
drag, startPoint x: 46, startPoint y: 181, endPoint x: 24, endPoint y: 181, distance: 21.8
click at [22, 181] on p "DID 2220505" at bounding box center [34, 179] width 46 height 8
copy span "2220505"
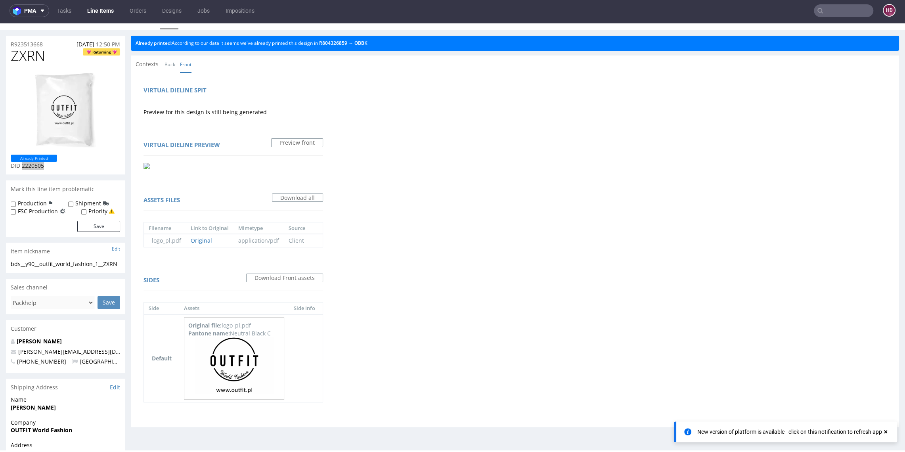
scroll to position [0, 0]
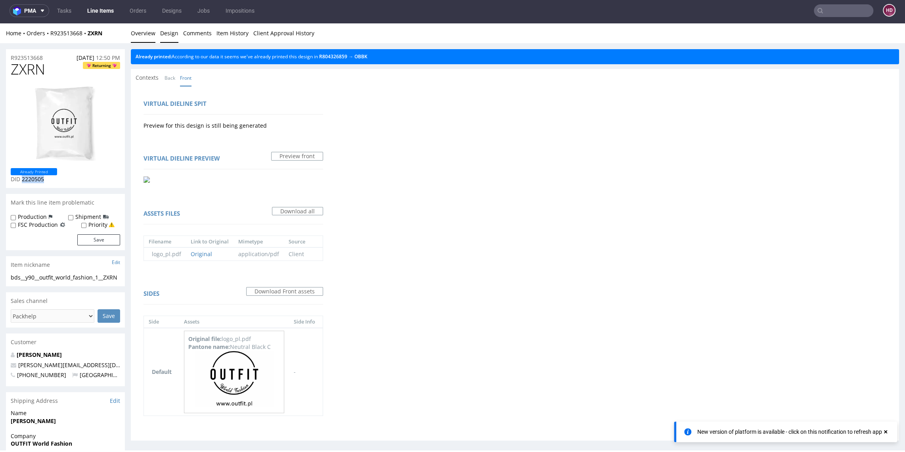
click at [140, 33] on link "Overview" at bounding box center [143, 32] width 25 height 19
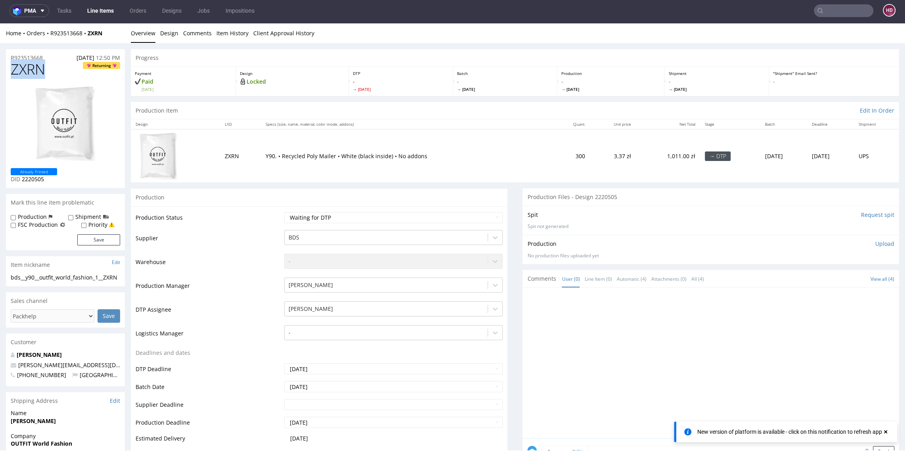
drag, startPoint x: 26, startPoint y: 73, endPoint x: 10, endPoint y: 72, distance: 16.3
click at [10, 72] on div "ZXRN Returning Already Printed DID 2220505" at bounding box center [65, 124] width 119 height 126
copy span "ZXRN"
drag, startPoint x: 61, startPoint y: 180, endPoint x: 22, endPoint y: 180, distance: 39.6
click at [22, 180] on div "Already Printed DID 2220505" at bounding box center [65, 175] width 109 height 15
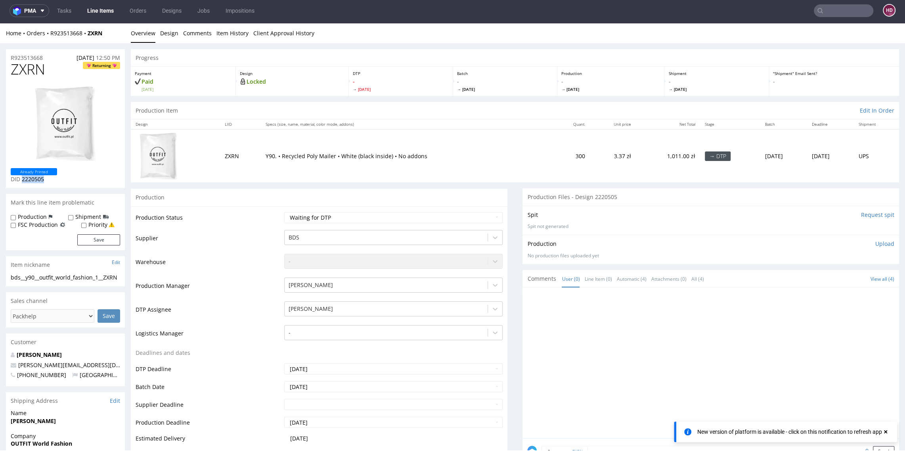
copy span "2220505"
drag, startPoint x: 31, startPoint y: 285, endPoint x: 4, endPoint y: 277, distance: 28.6
copy div "bds__y90__outfit_world_fashion_1__ZXRN"
drag, startPoint x: 51, startPoint y: 59, endPoint x: 9, endPoint y: 59, distance: 42.4
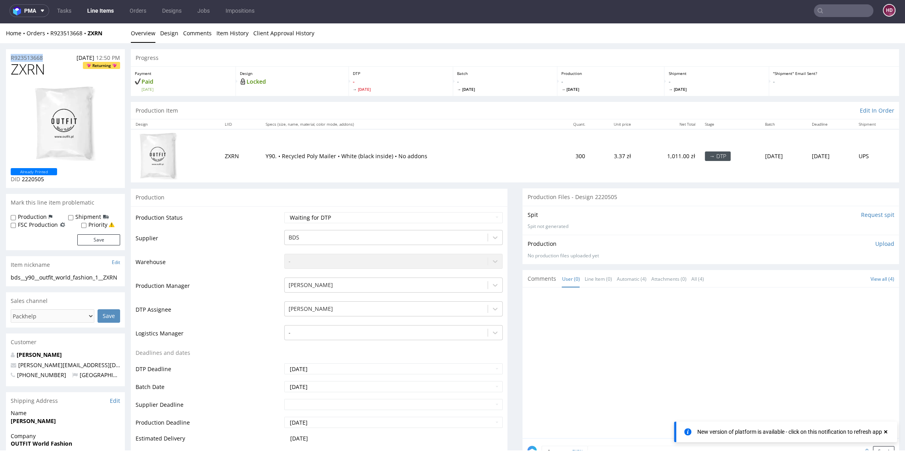
click at [9, 59] on div "R923513668 05.09.2025 12:50 PM" at bounding box center [65, 55] width 119 height 13
copy p "R923513668"
drag, startPoint x: 42, startPoint y: 178, endPoint x: 23, endPoint y: 178, distance: 19.0
click at [23, 178] on p "DID 2220505" at bounding box center [34, 179] width 46 height 8
copy span "2220505"
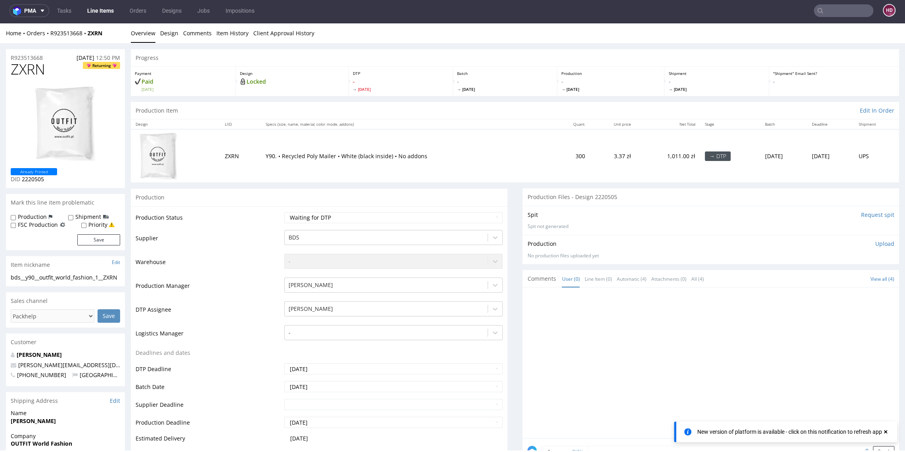
click at [875, 242] on p "Upload" at bounding box center [884, 244] width 19 height 8
click at [825, 281] on div "Add files" at bounding box center [838, 280] width 40 height 12
type input "C:\fakepath\bds__y90__outfit_world_fashion_1__ZXRN__d2220505__oR923513668.pdf"
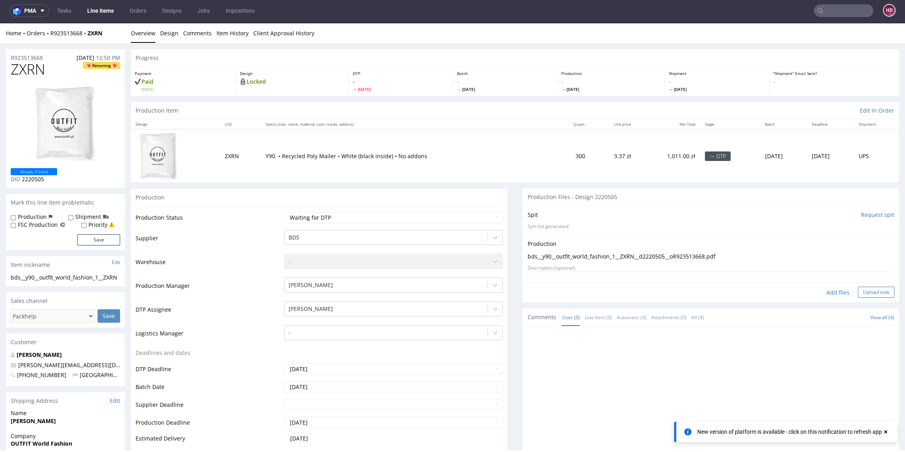
click at [857, 289] on button "Upload now" at bounding box center [875, 291] width 36 height 11
click at [390, 218] on select "Waiting for Artwork Waiting for Diecut Waiting for Mockup Waiting for DTP Waiti…" at bounding box center [393, 217] width 218 height 11
click at [284, 212] on select "Waiting for Artwork Waiting for Diecut Waiting for Mockup Waiting for DTP Waiti…" at bounding box center [393, 217] width 218 height 11
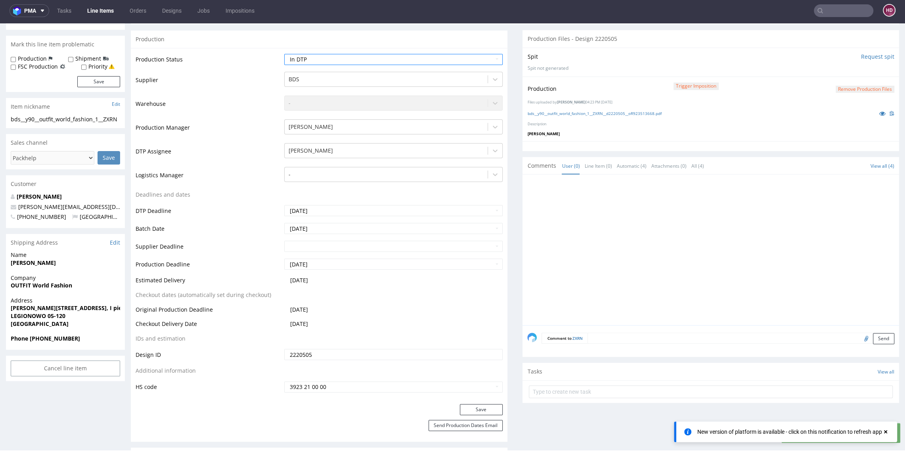
scroll to position [158, 0]
click at [484, 405] on button "Save" at bounding box center [481, 408] width 43 height 11
click at [553, 113] on link "bds__y90__outfit_world_fashion_1__ZXRN__d2220505__oR923513668.pdf" at bounding box center [594, 113] width 134 height 6
click at [363, 61] on select "Waiting for Artwork Waiting for Diecut Waiting for Mockup Waiting for DTP Waiti…" at bounding box center [393, 58] width 218 height 11
select select "dtp_production_ready"
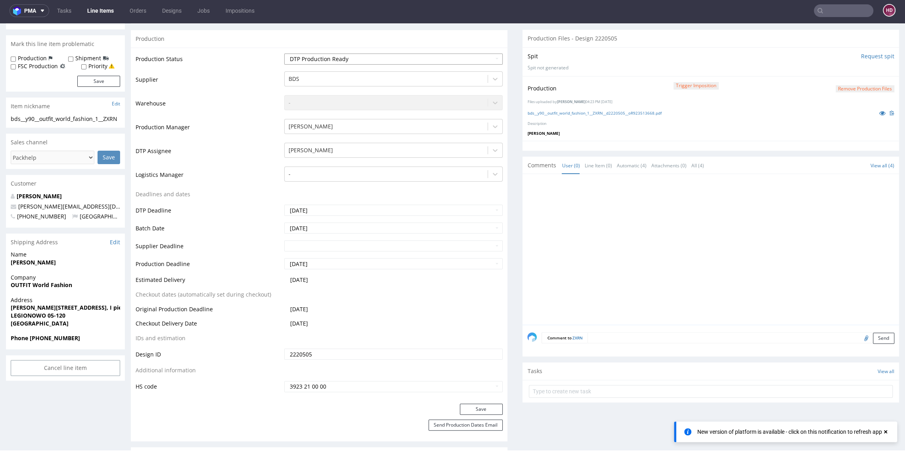
click at [284, 53] on select "Waiting for Artwork Waiting for Diecut Waiting for Mockup Waiting for DTP Waiti…" at bounding box center [393, 58] width 218 height 11
click at [485, 407] on button "Save" at bounding box center [481, 408] width 43 height 11
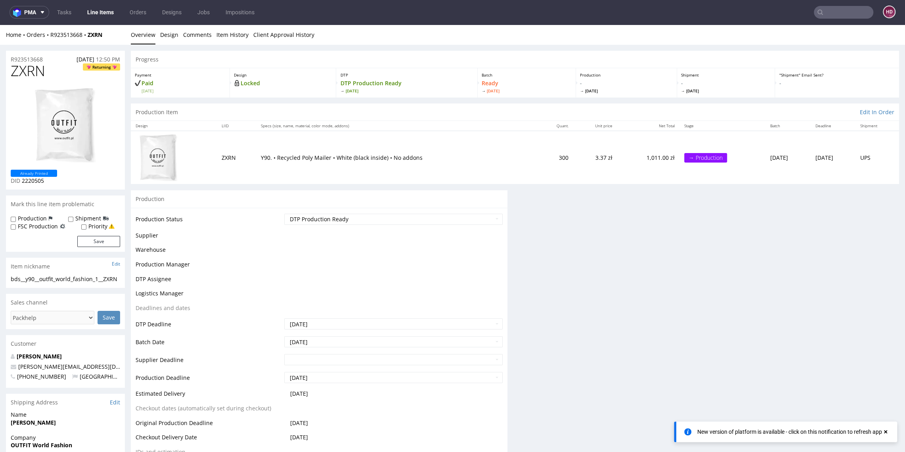
scroll to position [0, 0]
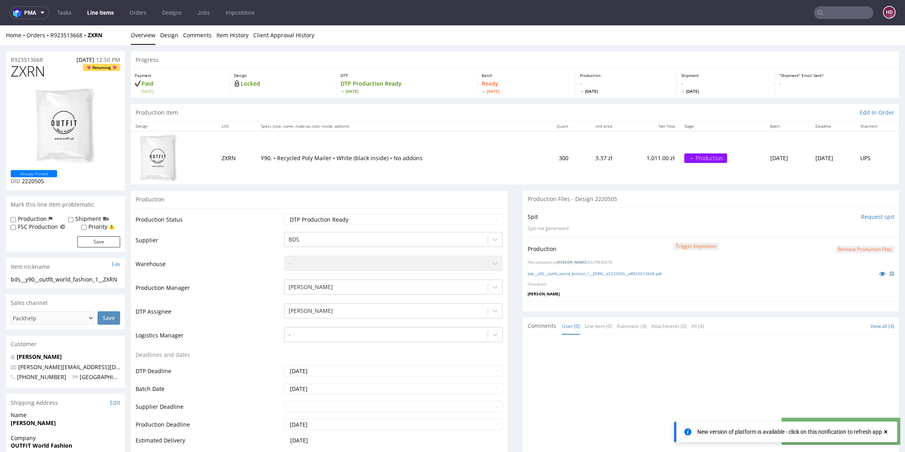
click at [113, 12] on link "Line Items" at bounding box center [100, 12] width 36 height 13
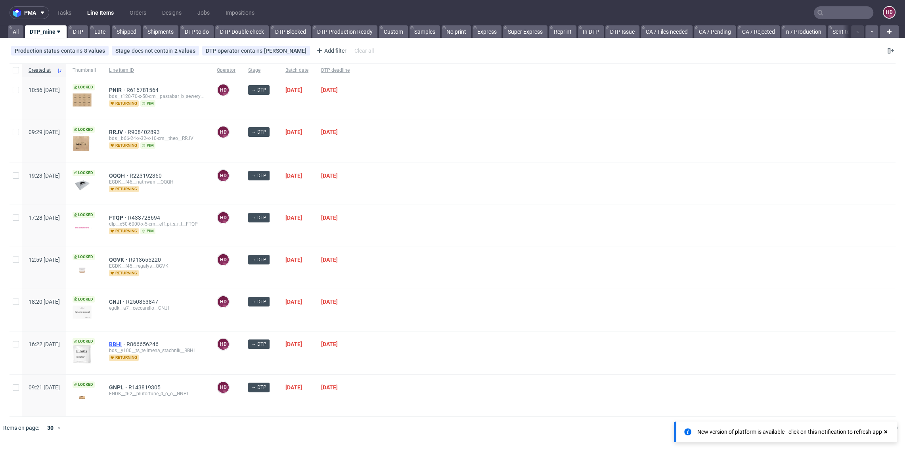
click at [126, 343] on span "BBHI" at bounding box center [117, 344] width 17 height 6
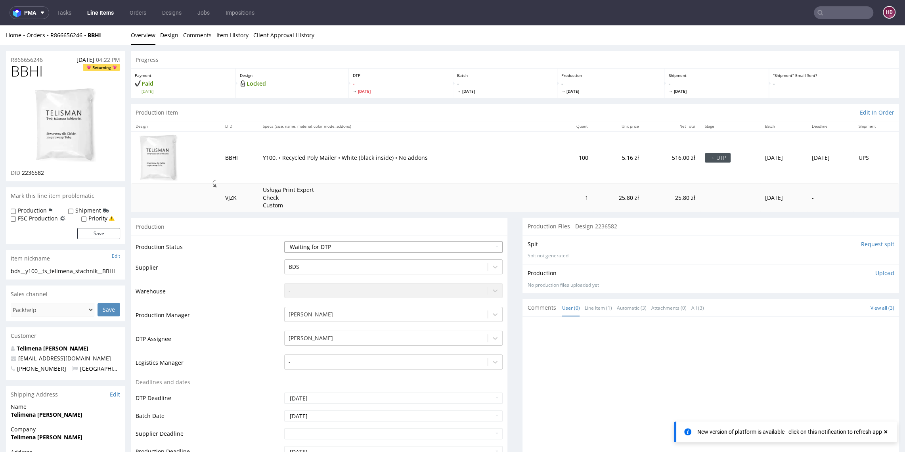
click at [338, 248] on select "Waiting for Artwork Waiting for Diecut Waiting for Mockup Waiting for DTP Waiti…" at bounding box center [393, 246] width 218 height 11
select select "dtp_in_process"
click at [284, 241] on select "Waiting for Artwork Waiting for Diecut Waiting for Mockup Waiting for DTP Waiti…" at bounding box center [393, 246] width 218 height 11
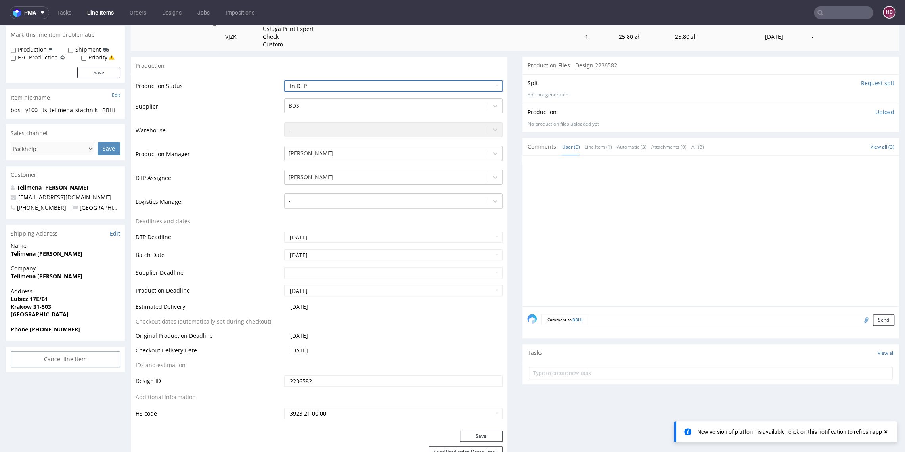
scroll to position [163, 0]
click at [479, 432] on button "Save" at bounding box center [481, 433] width 43 height 11
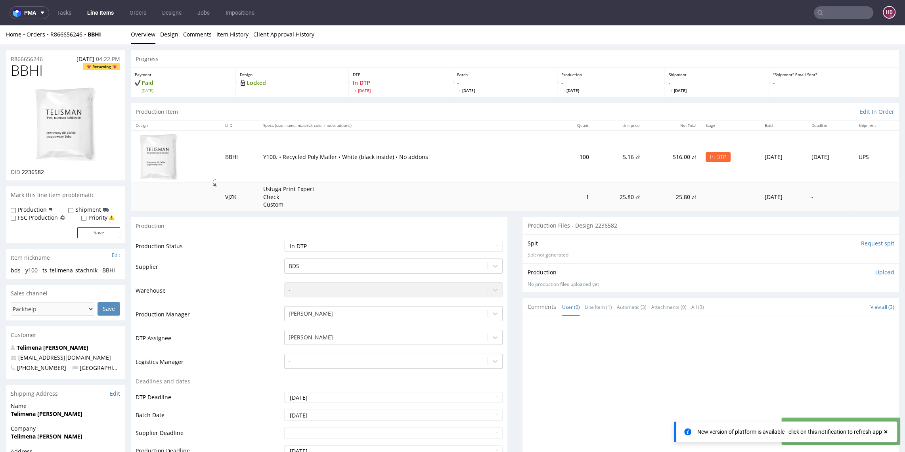
scroll to position [0, 0]
drag, startPoint x: 46, startPoint y: 70, endPoint x: -35, endPoint y: 65, distance: 80.9
drag, startPoint x: 50, startPoint y: 172, endPoint x: 21, endPoint y: 170, distance: 28.6
click at [21, 170] on div "DID 2236582" at bounding box center [65, 173] width 109 height 8
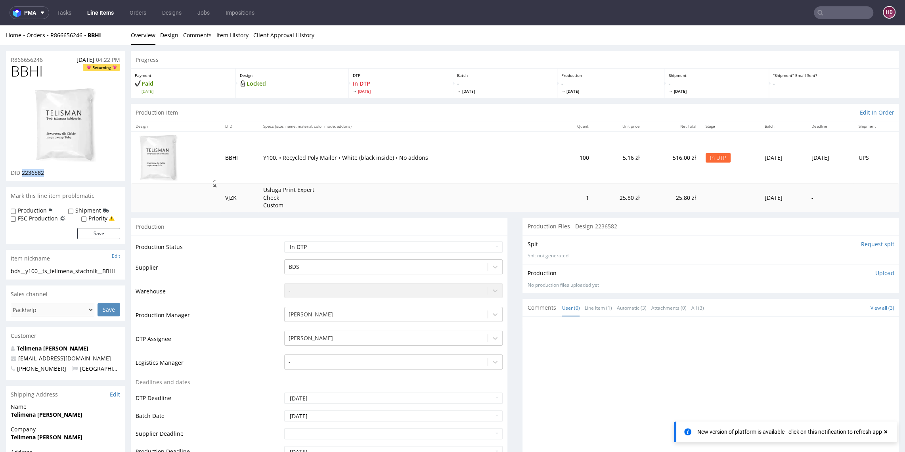
copy span "2236582"
click at [167, 31] on link "Design" at bounding box center [169, 34] width 18 height 19
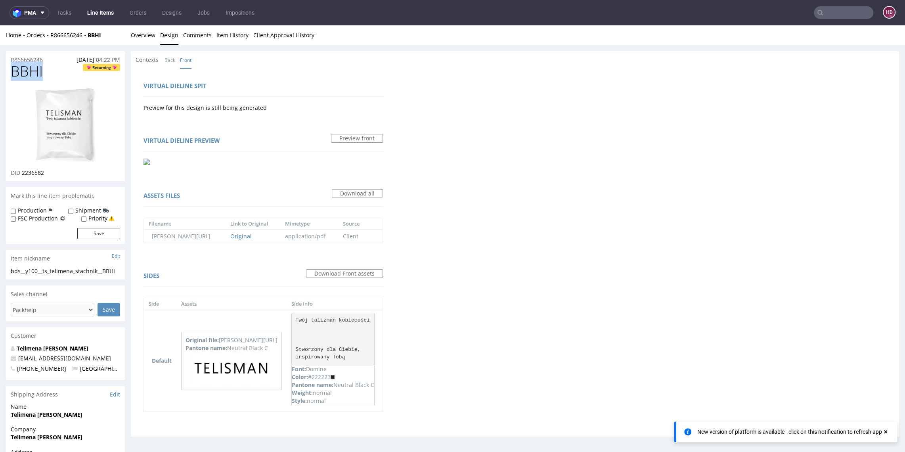
drag, startPoint x: 28, startPoint y: 69, endPoint x: 0, endPoint y: 66, distance: 28.4
click at [0, 66] on html "Production Shipped DTP Orders Offers Shipments Designs Promotions Users Jobs Ad…" at bounding box center [452, 287] width 905 height 525
drag, startPoint x: 119, startPoint y: 271, endPoint x: 0, endPoint y: 269, distance: 119.3
click at [0, 269] on div "R866656246 05.09.2025 04:22 PM BBHI Returning DID 2236582 Mark this line item p…" at bounding box center [452, 291] width 905 height 493
copy div "bds__y100__ts_telimena_stachnik__BBHI"
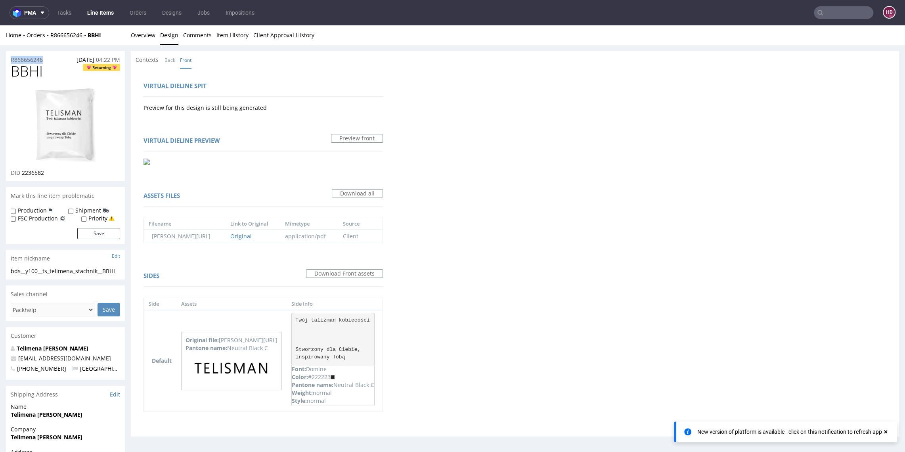
drag, startPoint x: 52, startPoint y: 60, endPoint x: -1, endPoint y: 60, distance: 52.3
click at [0, 60] on html "Production Shipped DTP Orders Offers Shipments Designs Promotions Users Jobs Ad…" at bounding box center [452, 287] width 905 height 525
copy p "R866656246"
click at [51, 172] on div "DID 2236582" at bounding box center [65, 173] width 109 height 8
drag, startPoint x: 50, startPoint y: 172, endPoint x: 28, endPoint y: 172, distance: 21.8
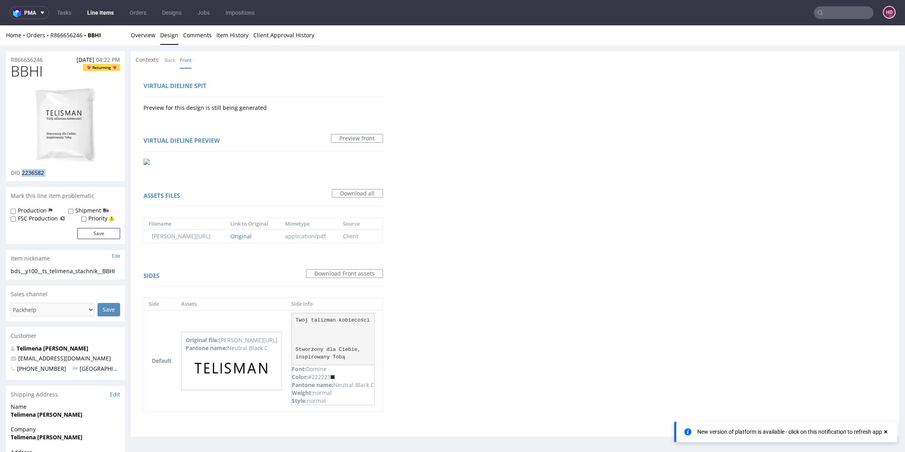
click at [28, 172] on div "DID 2236582" at bounding box center [65, 173] width 109 height 8
copy div "2236582"
click at [142, 40] on link "Overview" at bounding box center [143, 34] width 25 height 19
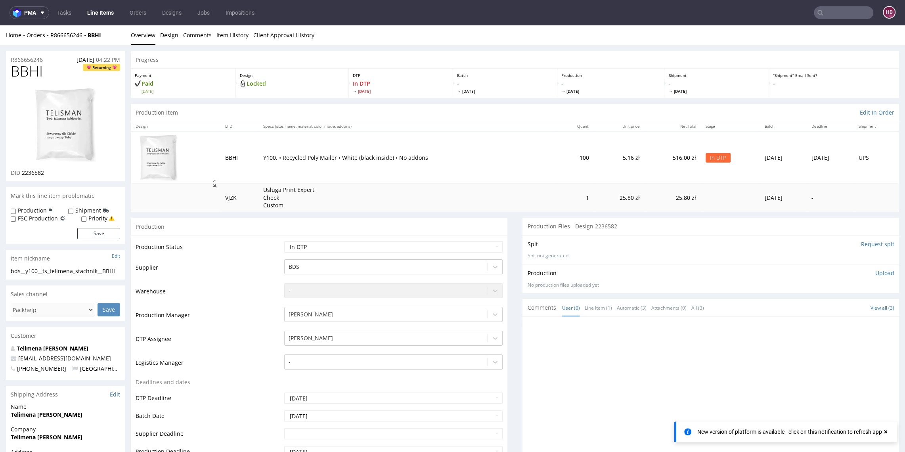
click at [875, 270] on p "Upload" at bounding box center [884, 273] width 19 height 8
click at [826, 304] on div "Add files" at bounding box center [838, 309] width 40 height 12
type input "C:\fakepath\bds__y100__ts_telimena_stachnik__BBHI__d2236582__oR866656246.pdf"
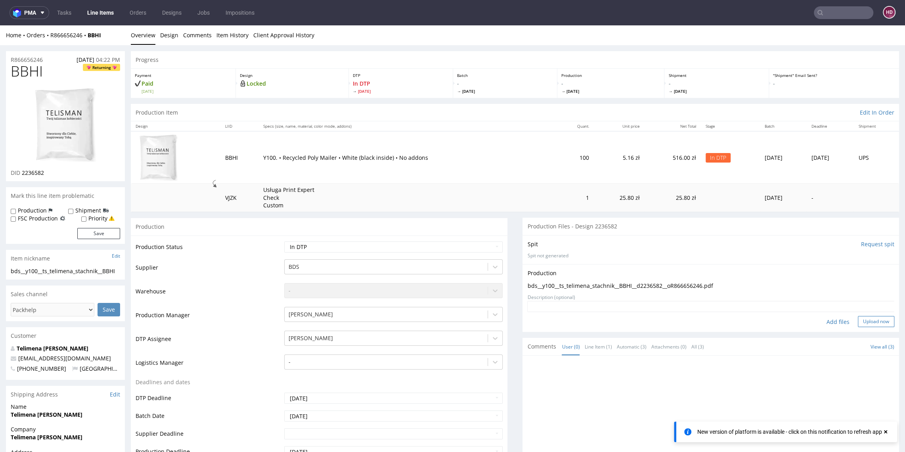
click at [862, 325] on button "Upload now" at bounding box center [875, 321] width 36 height 11
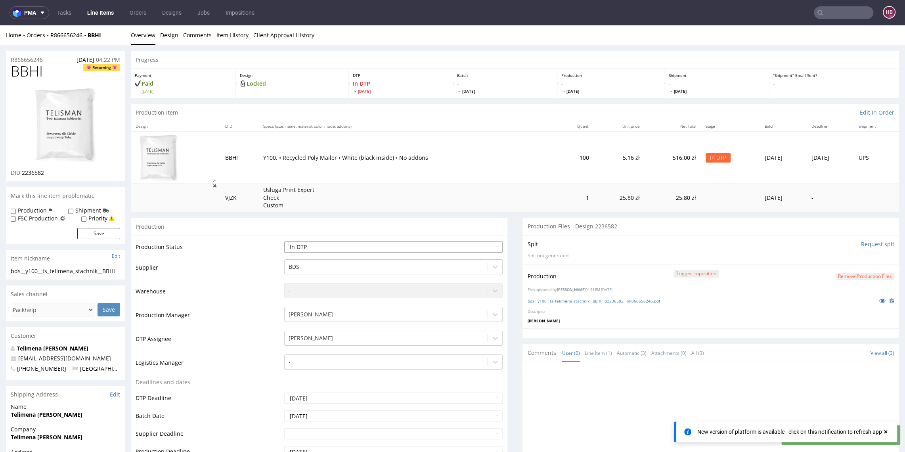
click at [417, 246] on select "Waiting for Artwork Waiting for Diecut Waiting for Mockup Waiting for DTP Waiti…" at bounding box center [393, 246] width 218 height 11
select select "dtp_production_ready"
click at [284, 241] on select "Waiting for Artwork Waiting for Diecut Waiting for Mockup Waiting for DTP Waiti…" at bounding box center [393, 246] width 218 height 11
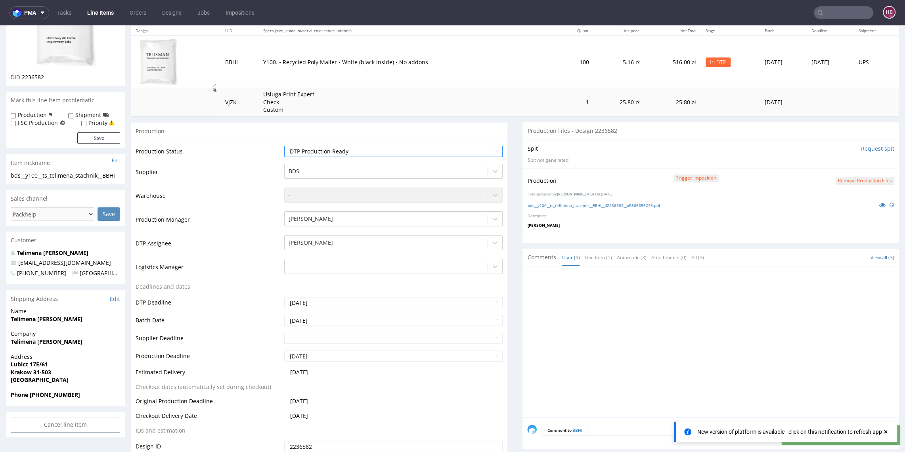
scroll to position [184, 0]
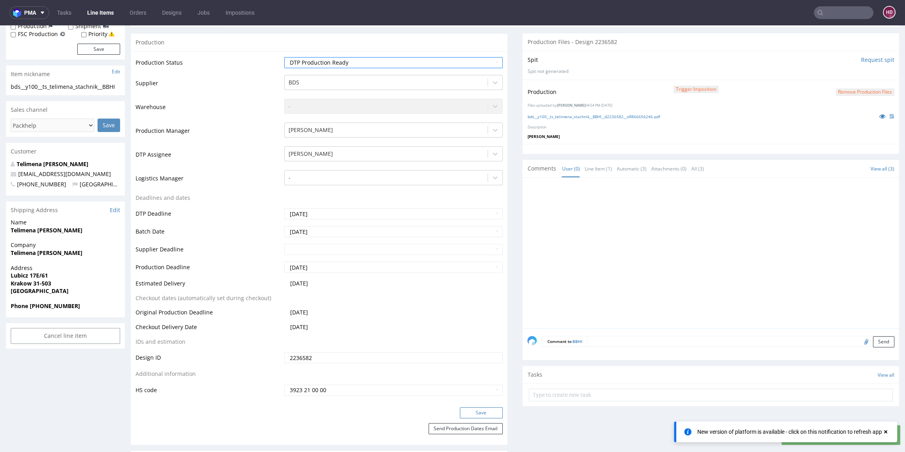
click at [460, 413] on button "Save" at bounding box center [481, 412] width 43 height 11
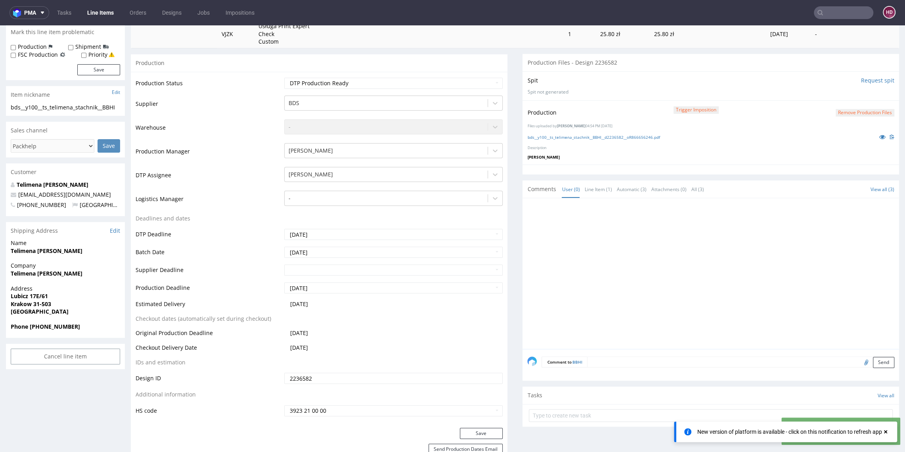
scroll to position [0, 0]
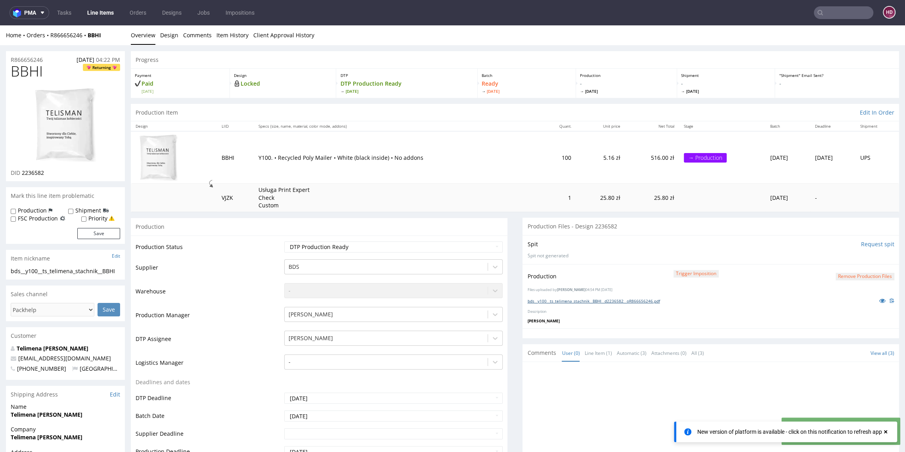
click at [536, 298] on link "bds__y100__ts_telimena_stachnik__BBHI__d2236582__oR866656246.pdf" at bounding box center [593, 301] width 132 height 6
click at [626, 298] on link "bds__y100__ts_telimena_stachnik__BBHI__d2236582__oR866656246.pdf" at bounding box center [593, 301] width 132 height 6
click at [95, 9] on link "Line Items" at bounding box center [100, 12] width 36 height 13
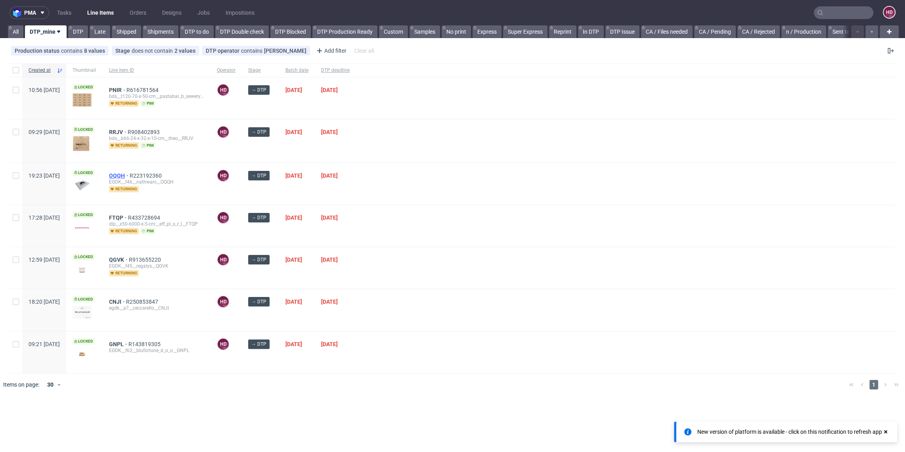
click at [130, 174] on span "OQQH" at bounding box center [119, 175] width 21 height 6
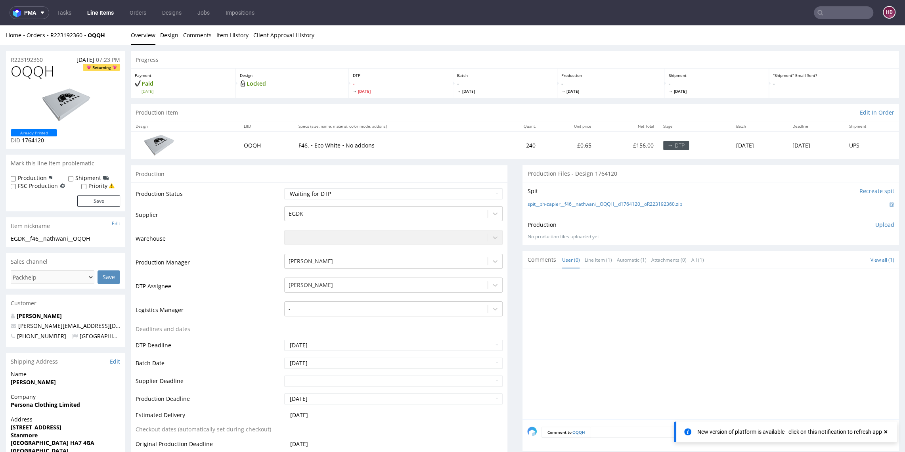
click at [70, 108] on img at bounding box center [65, 105] width 63 height 36
click at [160, 36] on link "Design" at bounding box center [169, 34] width 18 height 19
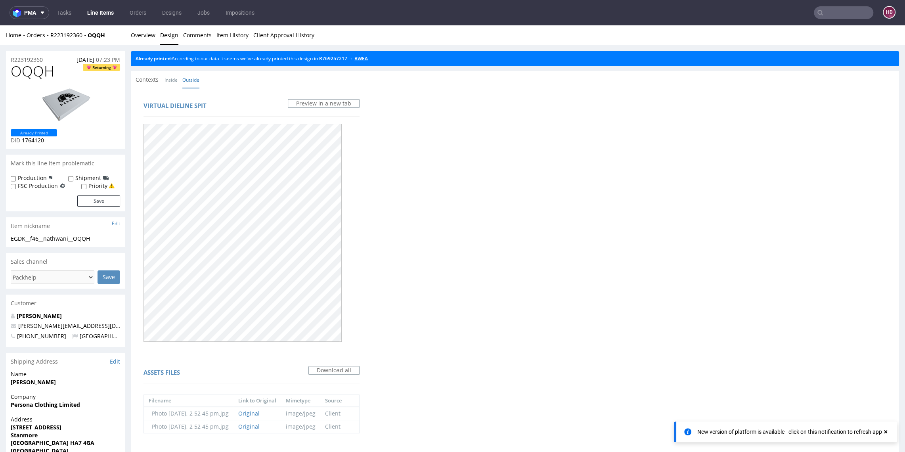
click at [368, 59] on link "BWEA" at bounding box center [360, 58] width 13 height 7
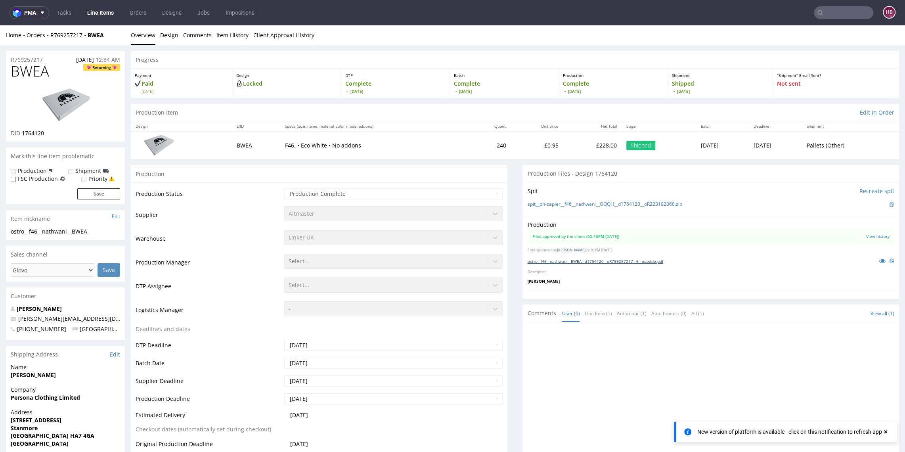
click at [644, 260] on link "ostro__f46__nathwani__BWEA__d1764120__oR769257217__6__outside.pdf" at bounding box center [595, 261] width 136 height 6
click at [95, 15] on link "Line Items" at bounding box center [100, 12] width 36 height 13
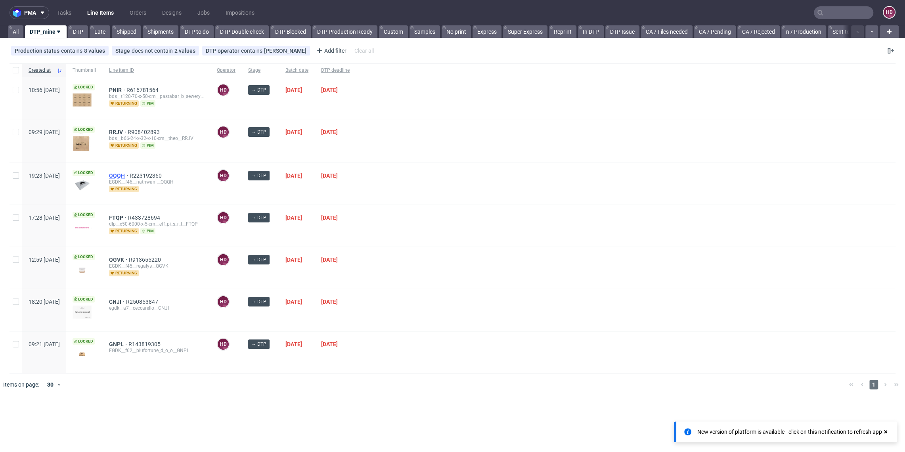
click at [130, 175] on span "OQQH" at bounding box center [119, 175] width 21 height 6
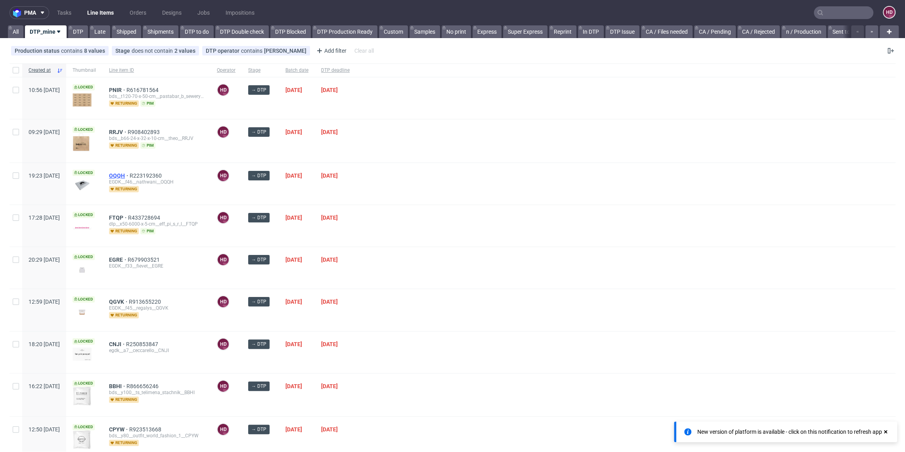
click at [130, 174] on span "OQQH" at bounding box center [119, 175] width 21 height 6
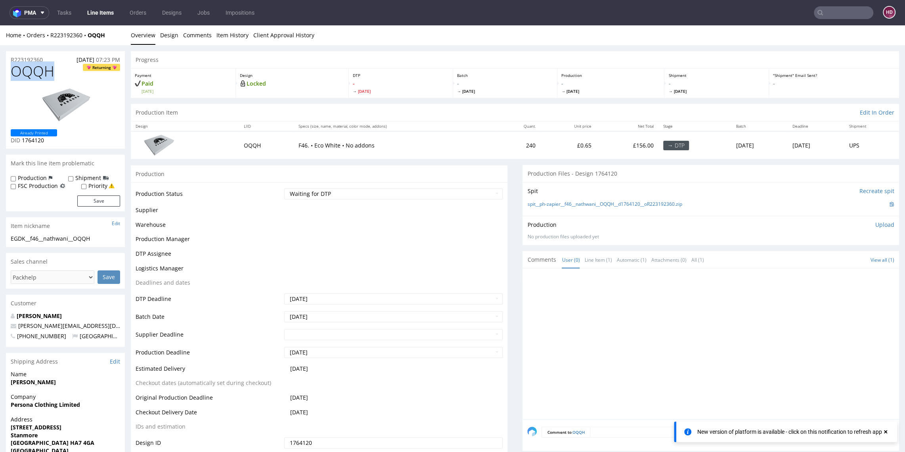
drag, startPoint x: 59, startPoint y: 74, endPoint x: -21, endPoint y: 77, distance: 80.5
click at [0, 77] on html "Production Shipped DTP Orders Offers Shipments Designs Promotions Users Jobs Ad…" at bounding box center [452, 423] width 905 height 796
copy span "OQQH"
click at [330, 177] on div "Production" at bounding box center [319, 174] width 376 height 18
click at [332, 188] on select "Waiting for Artwork Waiting for Diecut Waiting for Mockup Waiting for DTP Waiti…" at bounding box center [393, 193] width 218 height 11
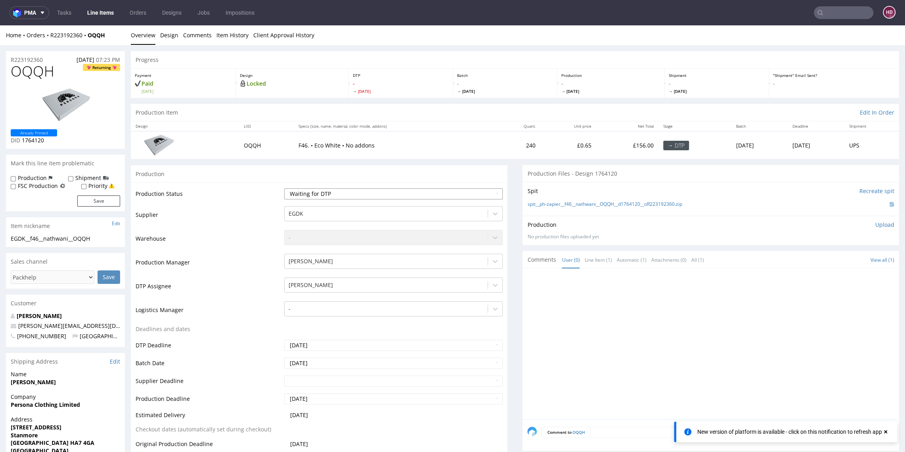
select select "dtp_in_process"
click at [284, 188] on select "Waiting for Artwork Waiting for Diecut Waiting for Mockup Waiting for DTP Waiti…" at bounding box center [393, 193] width 218 height 11
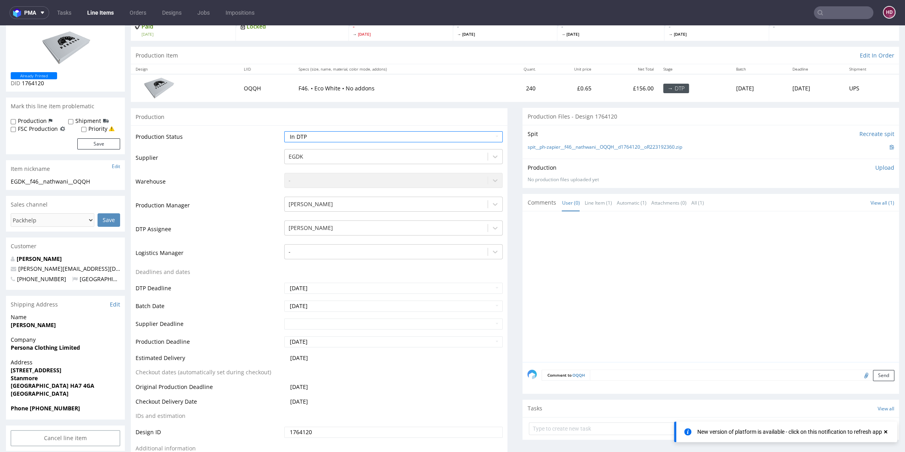
scroll to position [136, 0]
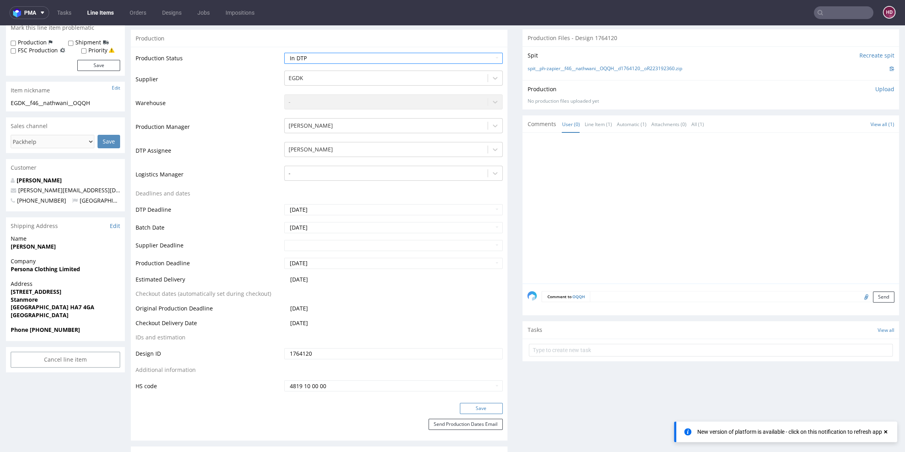
click at [460, 409] on button "Save" at bounding box center [481, 408] width 43 height 11
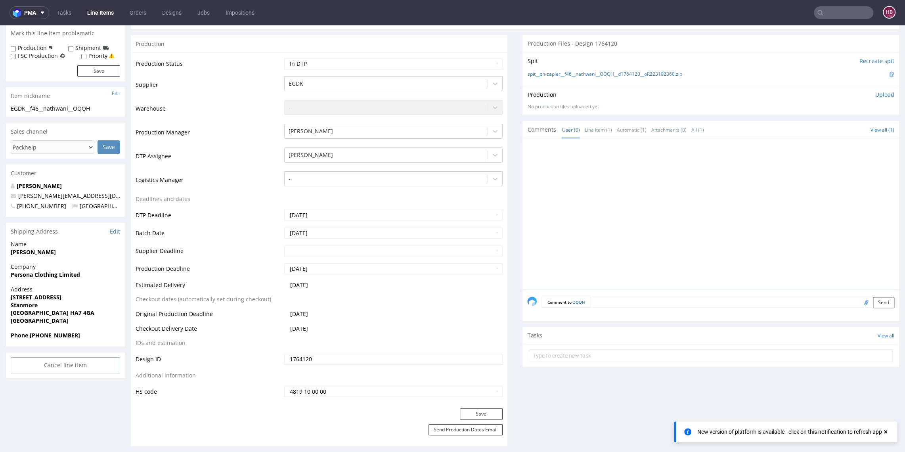
scroll to position [0, 0]
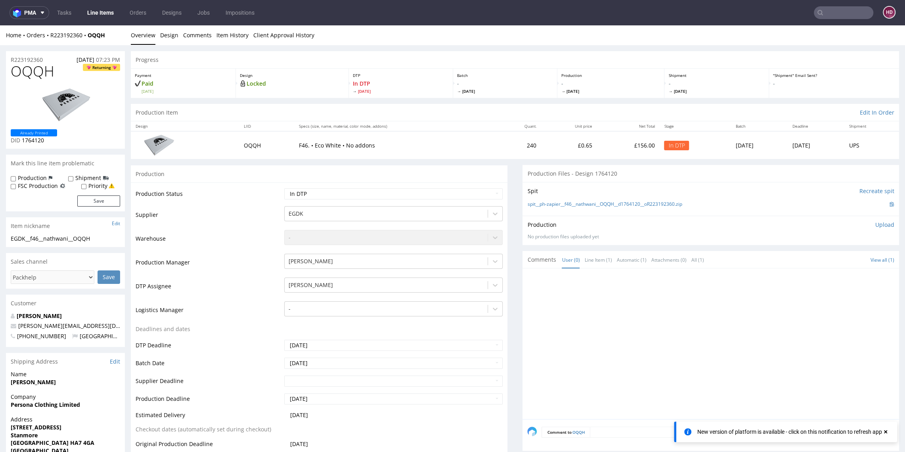
click at [102, 236] on div "EGDK__f46__nathwani__OQQH" at bounding box center [65, 239] width 109 height 8
drag, startPoint x: 102, startPoint y: 236, endPoint x: -10, endPoint y: 242, distance: 112.3
drag, startPoint x: 98, startPoint y: 240, endPoint x: 1, endPoint y: 239, distance: 97.1
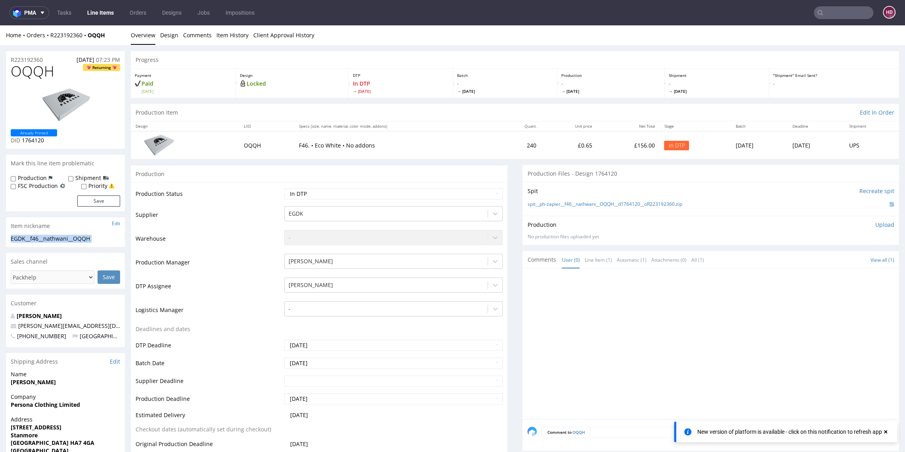
copy div "EGDK__f46__nathwani__OQQH Update"
drag, startPoint x: 47, startPoint y: 59, endPoint x: 5, endPoint y: 59, distance: 41.6
copy p "R223192360"
drag, startPoint x: 46, startPoint y: 139, endPoint x: 22, endPoint y: 138, distance: 23.4
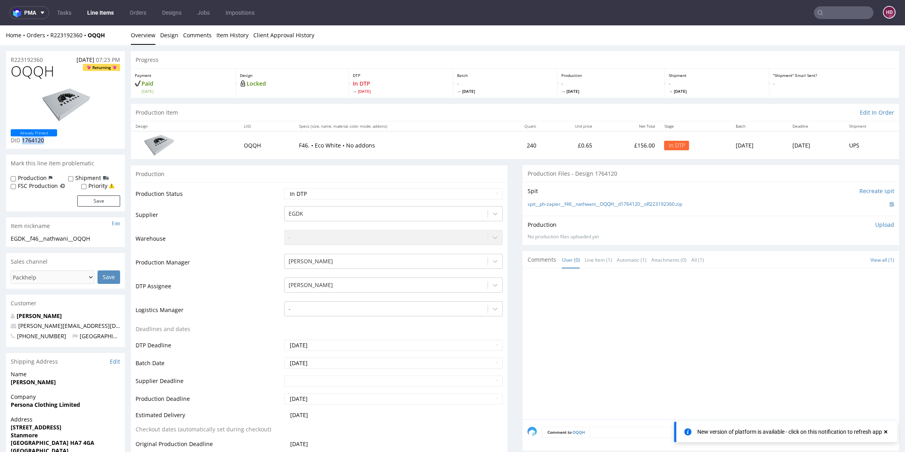
click at [22, 138] on p "DID 1764120" at bounding box center [34, 140] width 46 height 8
copy span "1764120"
drag, startPoint x: 873, startPoint y: 223, endPoint x: 869, endPoint y: 226, distance: 5.3
click at [875, 223] on p "Upload" at bounding box center [884, 225] width 19 height 8
click at [824, 258] on div "Add files" at bounding box center [838, 261] width 40 height 12
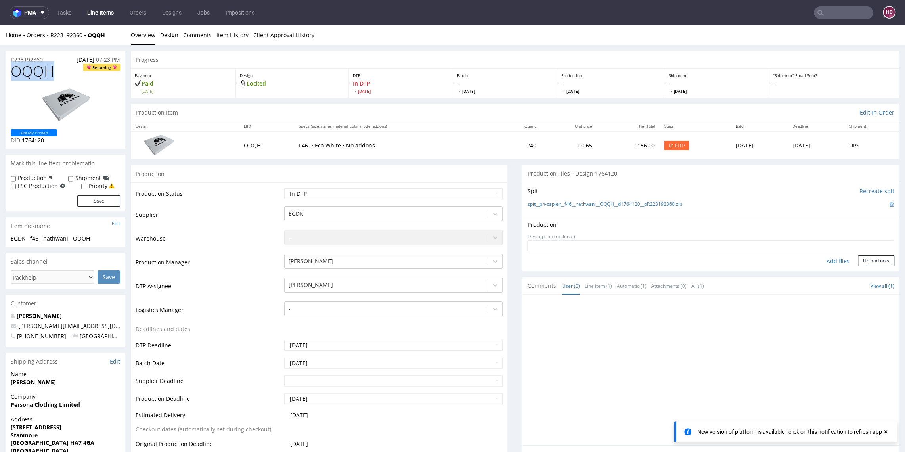
drag, startPoint x: 52, startPoint y: 69, endPoint x: 13, endPoint y: 69, distance: 39.2
click at [13, 69] on h1 "OQQH Returning" at bounding box center [65, 71] width 109 height 16
copy span "OQQH"
click at [827, 261] on div "Add files" at bounding box center [838, 261] width 40 height 12
type input "C:\fakepath\EGDK__f46__nathwani__OQQH __d1764120__oR223192360.pdf"
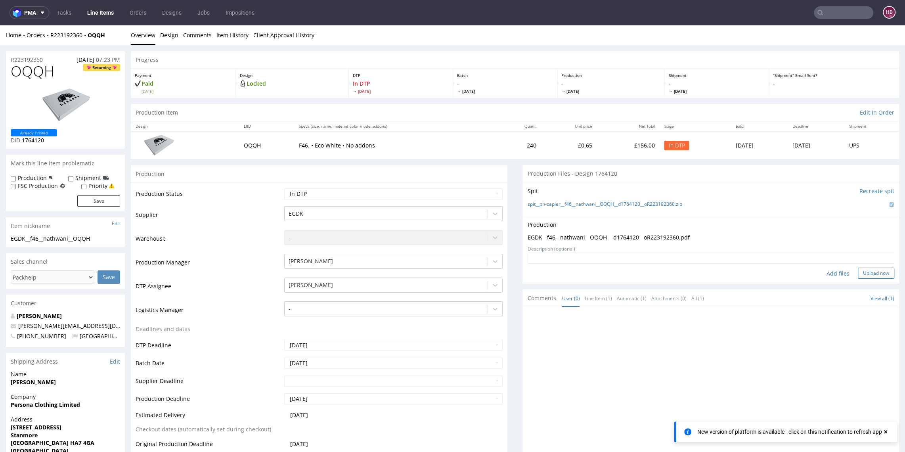
click at [857, 274] on button "Upload now" at bounding box center [875, 272] width 36 height 11
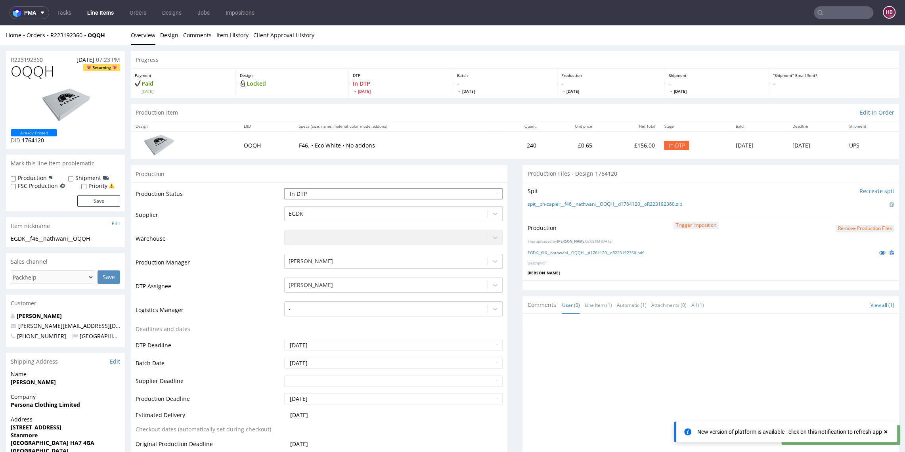
select select "dtp_production_ready"
click at [284, 188] on select "Waiting for Artwork Waiting for Diecut Waiting for Mockup Waiting for DTP Waiti…" at bounding box center [393, 193] width 218 height 11
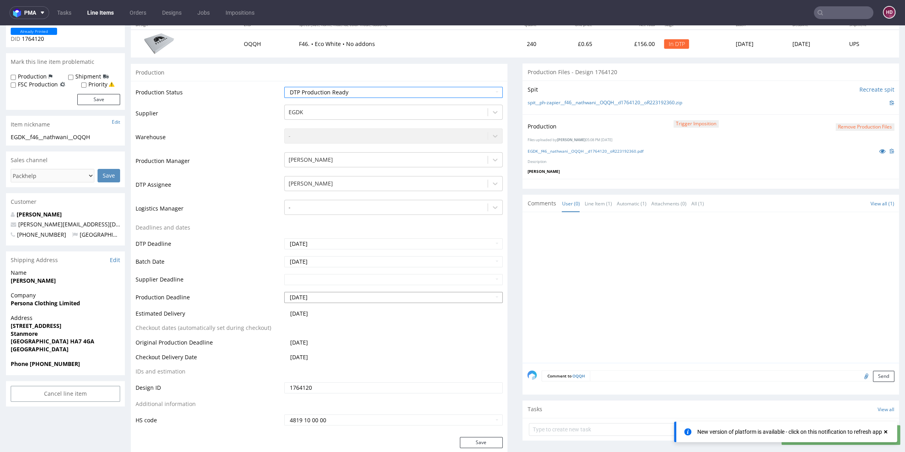
scroll to position [111, 0]
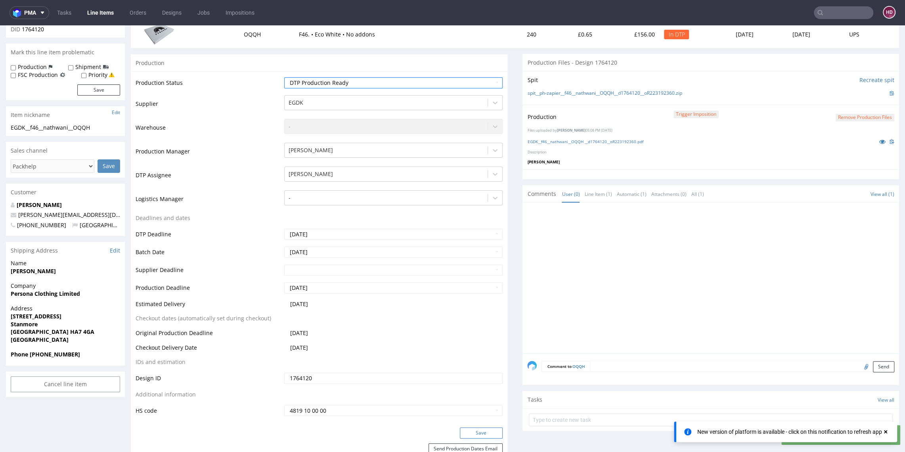
click at [481, 427] on button "Save" at bounding box center [481, 432] width 43 height 11
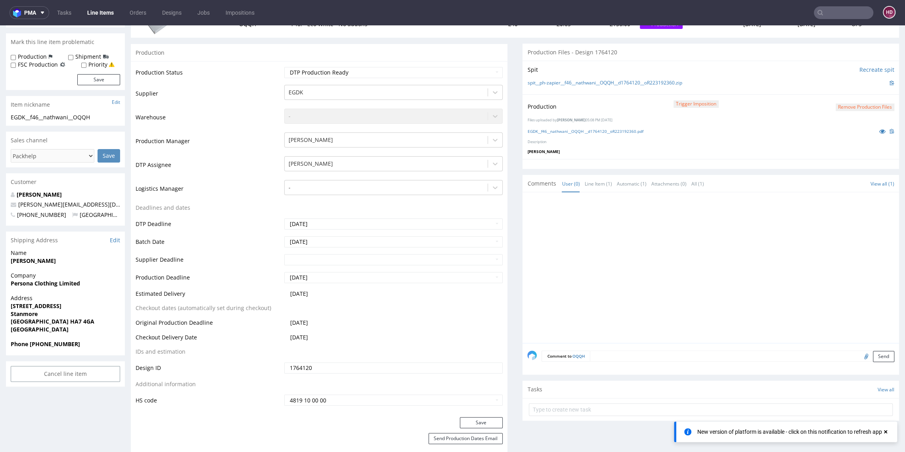
scroll to position [139, 0]
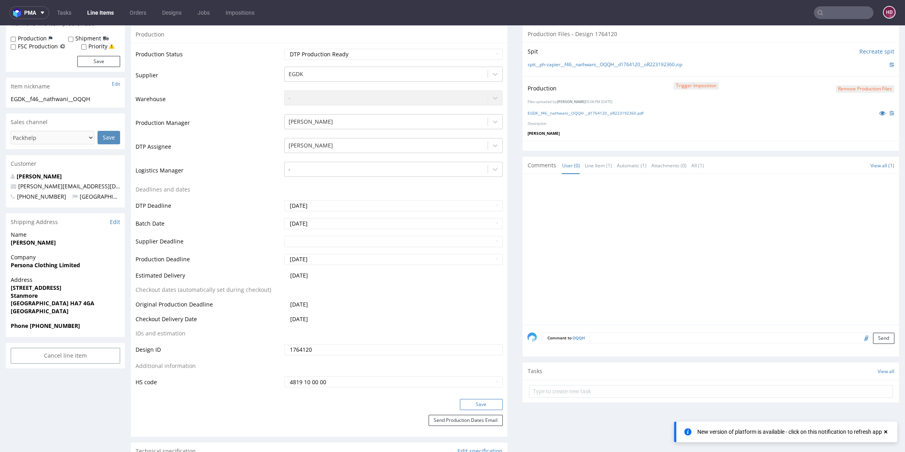
click at [479, 405] on button "Save" at bounding box center [481, 404] width 43 height 11
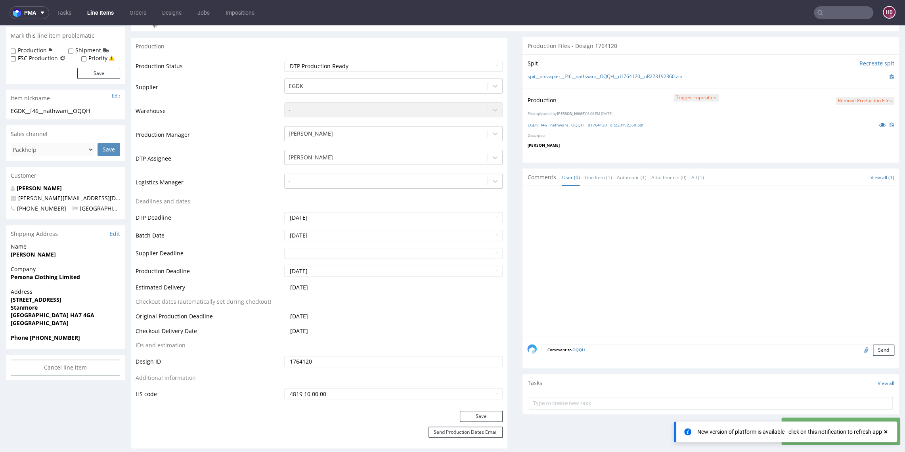
scroll to position [0, 0]
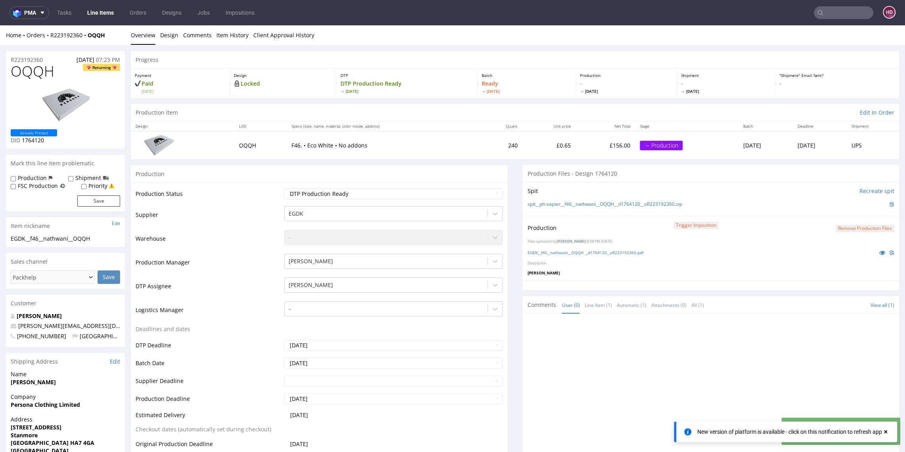
click at [101, 16] on link "Line Items" at bounding box center [100, 12] width 36 height 13
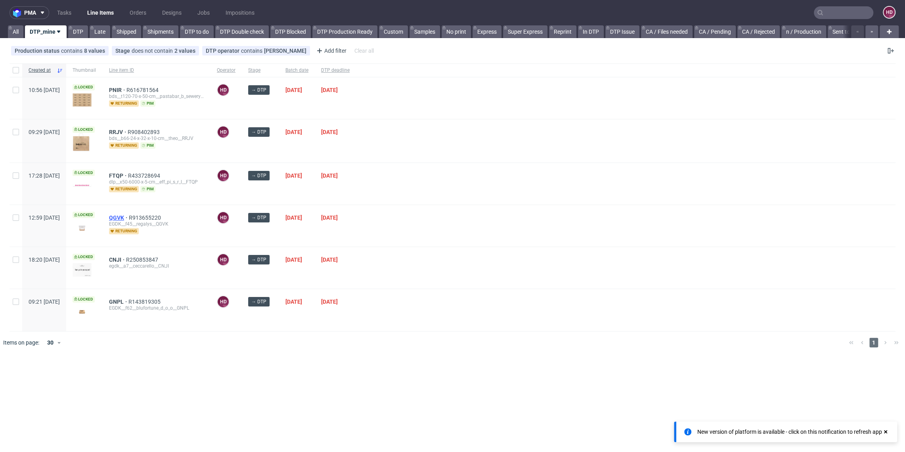
click at [129, 217] on span "QGVK" at bounding box center [119, 217] width 20 height 6
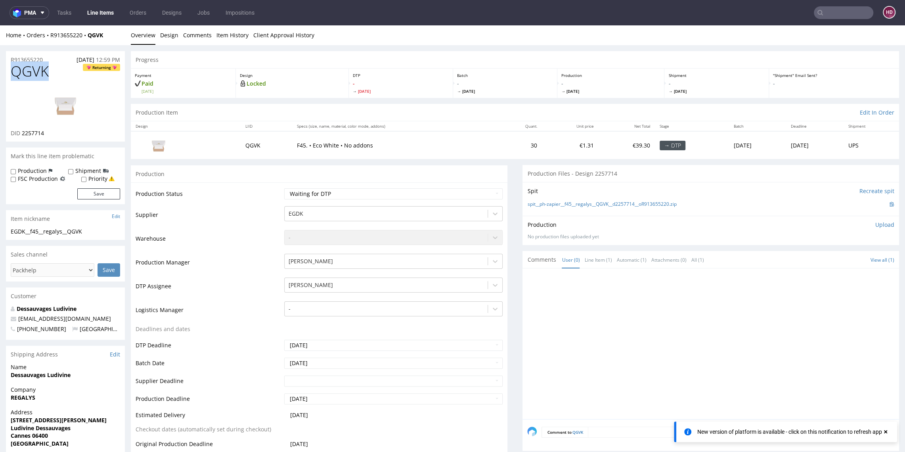
drag, startPoint x: 39, startPoint y: 70, endPoint x: -17, endPoint y: 70, distance: 56.3
copy span "QGVK"
drag, startPoint x: 42, startPoint y: 140, endPoint x: 22, endPoint y: 132, distance: 21.3
click at [22, 132] on div "QGVK Returning DID 2257714" at bounding box center [65, 102] width 119 height 78
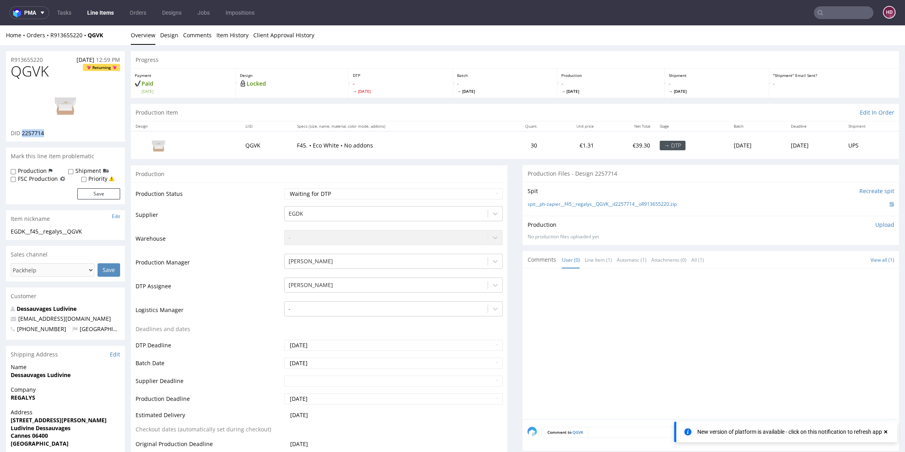
copy span "2257714"
click at [172, 35] on link "Design" at bounding box center [169, 34] width 18 height 19
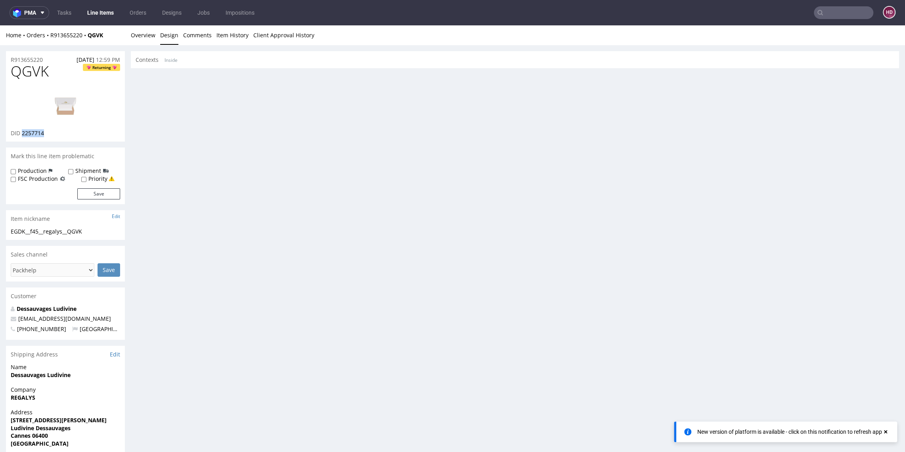
click at [73, 110] on img at bounding box center [65, 105] width 63 height 36
click at [175, 61] on link "Inside" at bounding box center [170, 60] width 13 height 17
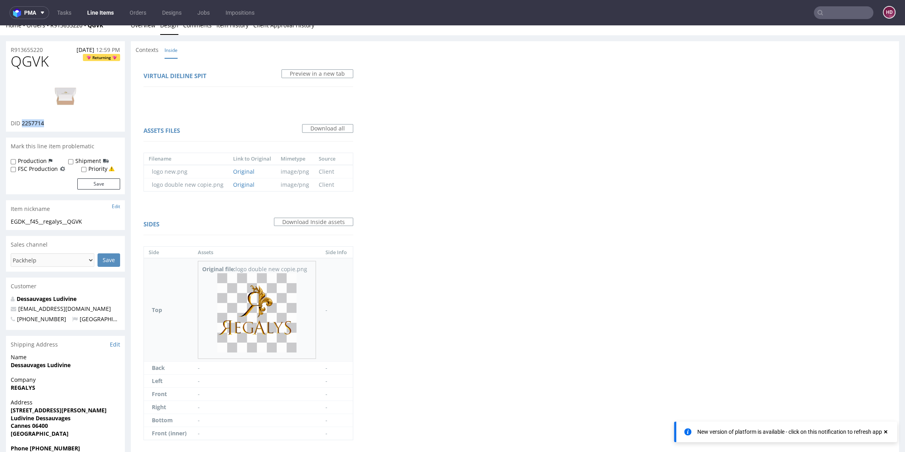
scroll to position [58, 0]
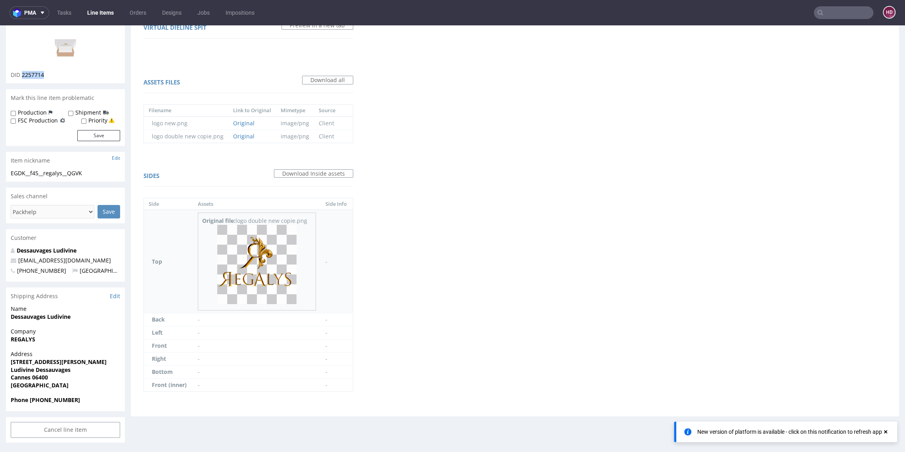
click at [281, 282] on img at bounding box center [256, 264] width 79 height 79
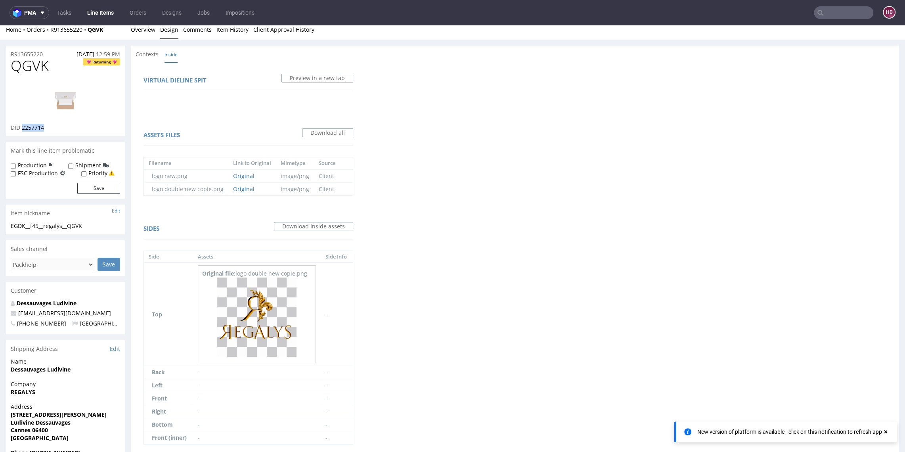
scroll to position [0, 0]
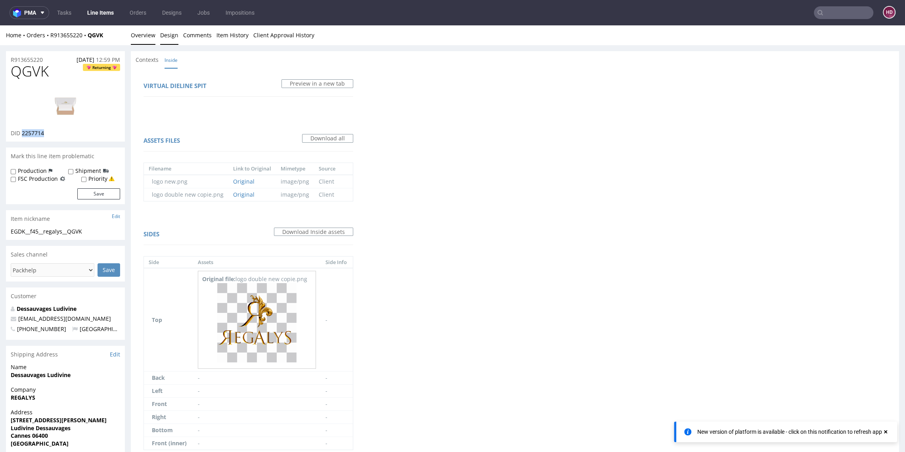
click at [145, 38] on link "Overview" at bounding box center [143, 34] width 25 height 19
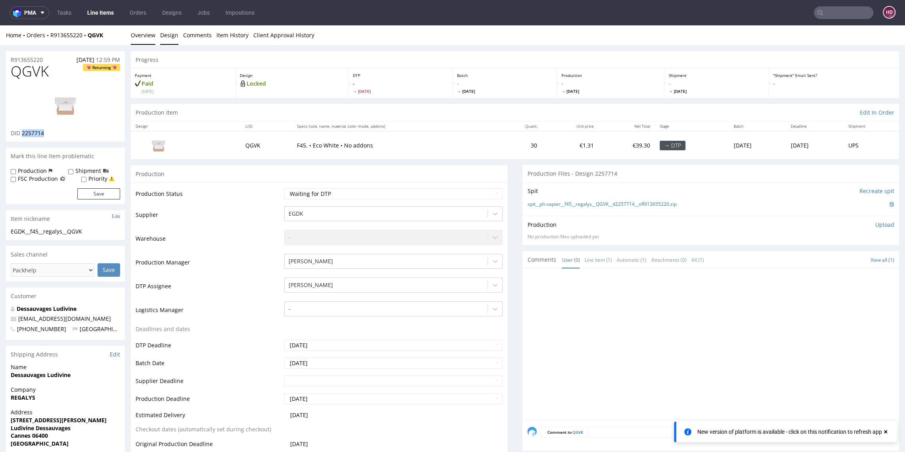
click at [169, 38] on link "Design" at bounding box center [169, 34] width 18 height 19
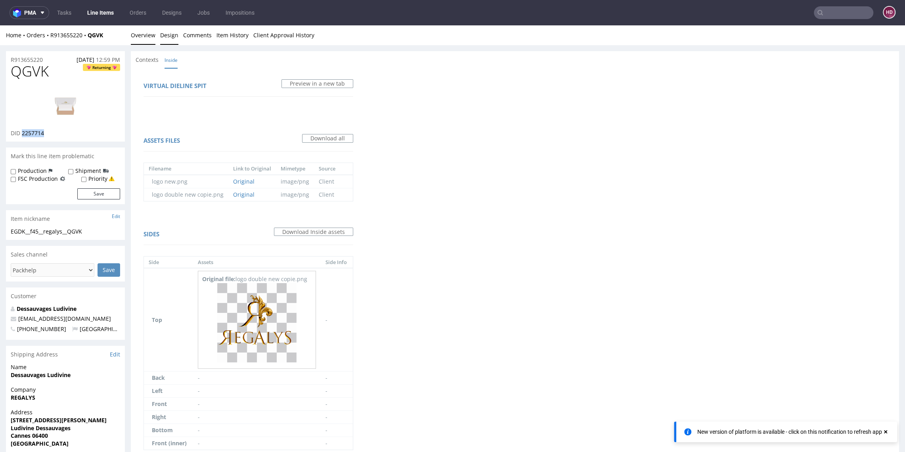
click at [141, 36] on link "Overview" at bounding box center [143, 34] width 25 height 19
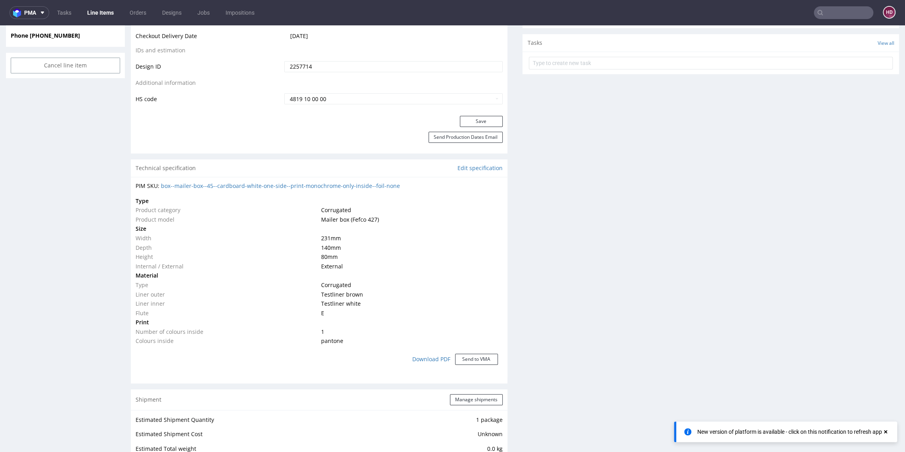
scroll to position [399, 0]
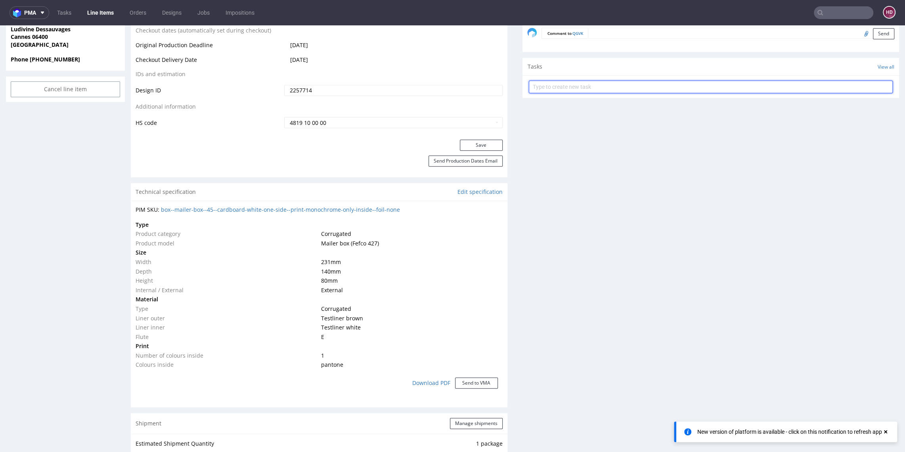
click at [597, 82] on input "text" at bounding box center [711, 86] width 364 height 13
type input "issue"
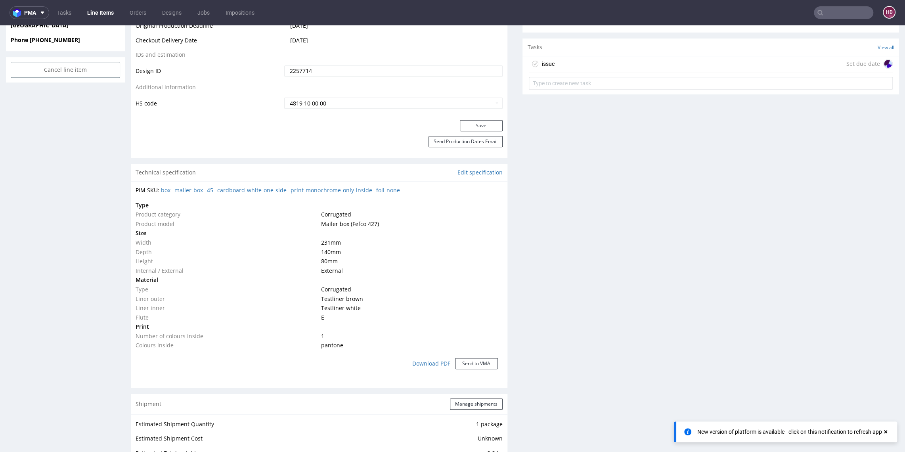
scroll to position [0, 0]
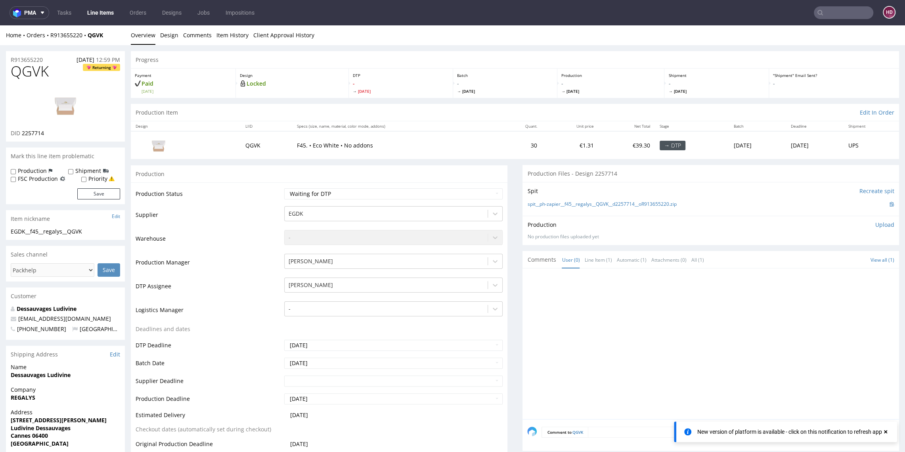
click at [47, 70] on span "QGVK" at bounding box center [30, 71] width 38 height 16
drag, startPoint x: 32, startPoint y: 72, endPoint x: 7, endPoint y: 73, distance: 25.4
click at [7, 73] on div "QGVK Returning DID 2257714" at bounding box center [65, 102] width 119 height 78
copy span "QGVK"
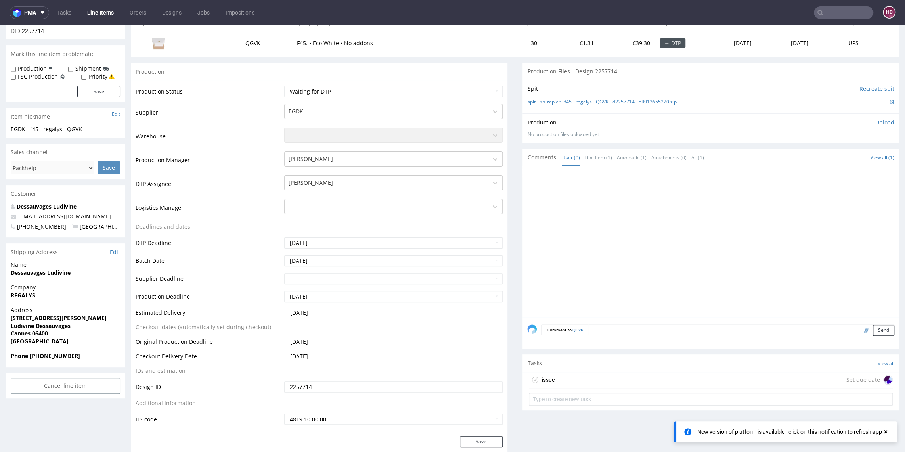
click at [769, 382] on div "issue Set due date" at bounding box center [711, 380] width 364 height 16
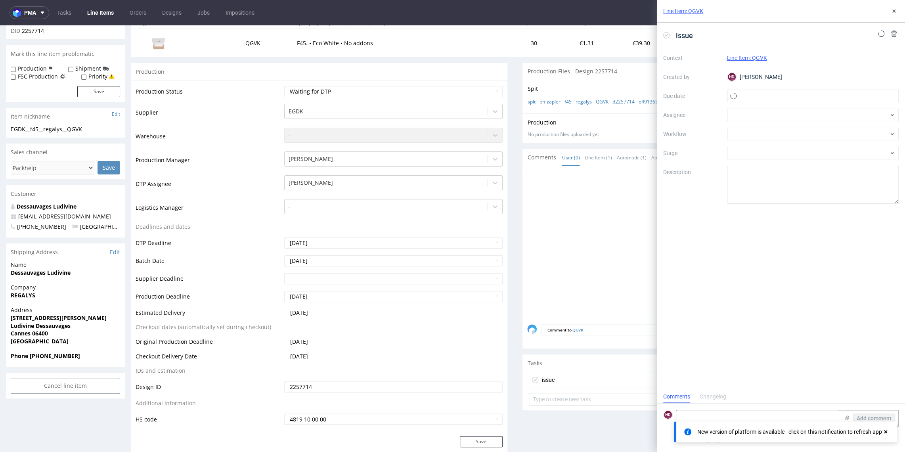
scroll to position [6, 0]
click at [896, 33] on icon at bounding box center [893, 34] width 6 height 6
click at [887, 71] on span "Delete" at bounding box center [888, 72] width 17 height 6
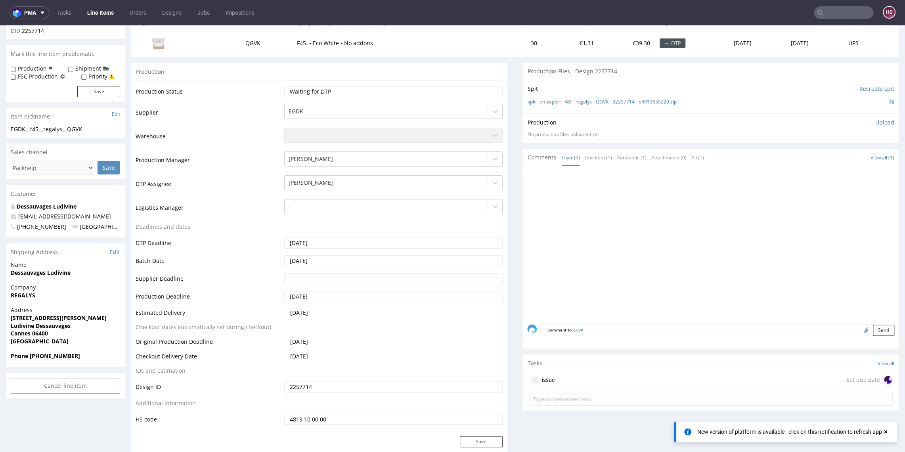
click at [90, 128] on div "EGDK__f45__regalys__QGVK" at bounding box center [65, 129] width 109 height 8
drag, startPoint x: 90, startPoint y: 128, endPoint x: 2, endPoint y: 123, distance: 88.1
copy section "EGDK__f45__regalys__QGVK Update"
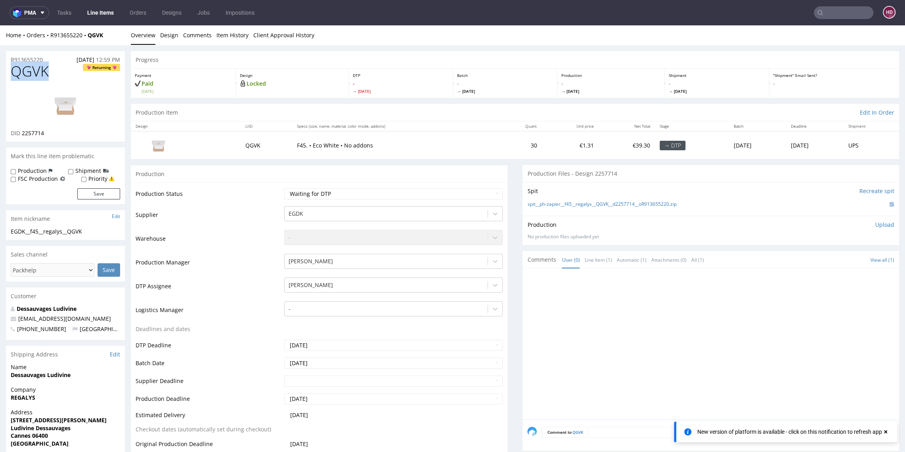
drag, startPoint x: 50, startPoint y: 67, endPoint x: 35, endPoint y: 54, distance: 19.6
click at [11, 64] on h1 "QGVK Returning" at bounding box center [65, 71] width 109 height 16
click at [52, 59] on div "R913655220 06.09.2025 12:59 PM" at bounding box center [65, 57] width 119 height 13
drag, startPoint x: 8, startPoint y: 56, endPoint x: -10, endPoint y: 56, distance: 17.4
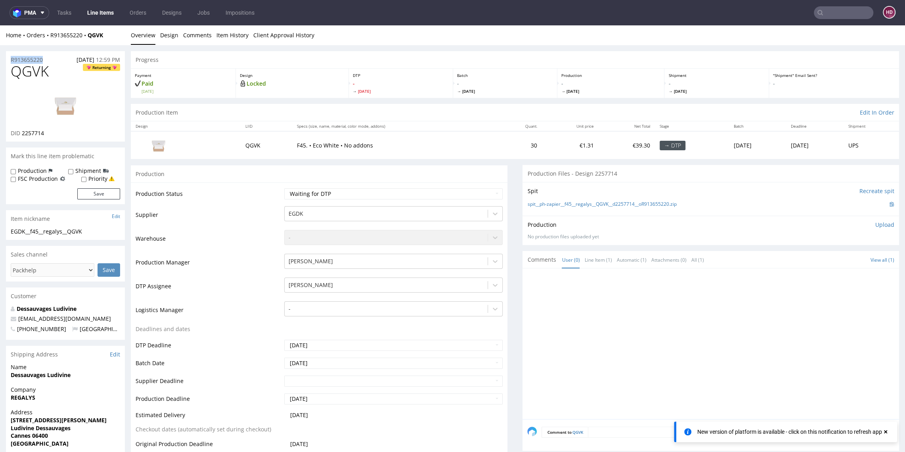
copy p "R913655220"
click at [50, 135] on div "DID 2257714" at bounding box center [65, 133] width 109 height 8
drag, startPoint x: 49, startPoint y: 135, endPoint x: 25, endPoint y: 135, distance: 23.8
click at [25, 135] on div "DID 2257714" at bounding box center [65, 133] width 109 height 8
click at [875, 224] on p "Upload" at bounding box center [884, 225] width 19 height 8
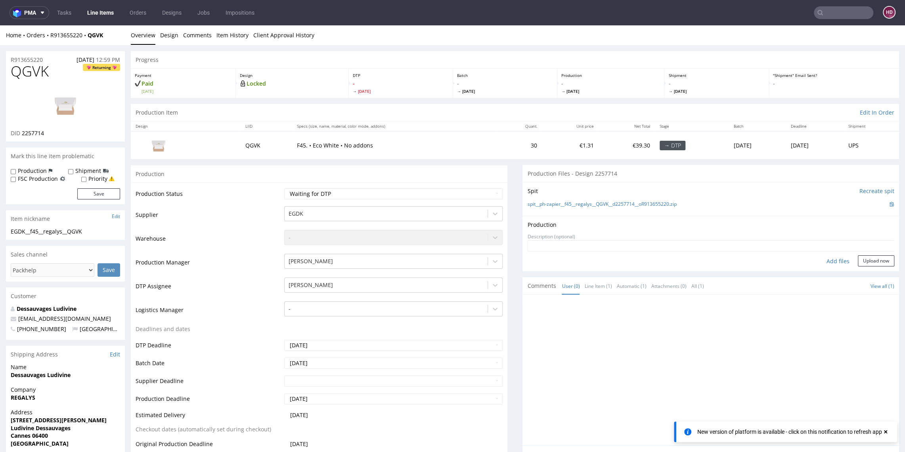
click at [827, 260] on div "Add files" at bounding box center [838, 261] width 40 height 12
type input "C:\fakepath\ EGDK__f45__regalys__QGVK__d2257714__oR913655220.pdf"
click at [857, 271] on button "Upload now" at bounding box center [875, 272] width 36 height 11
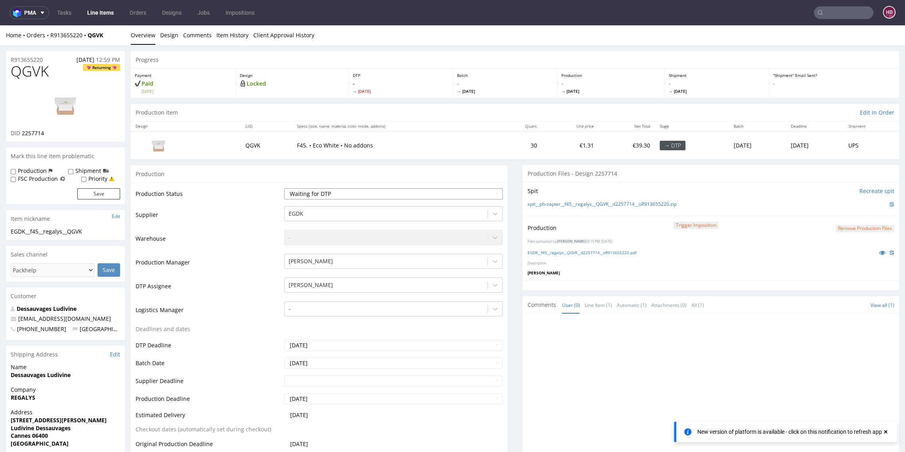
click at [436, 193] on select "Waiting for Artwork Waiting for Diecut Waiting for Mockup Waiting for DTP Waiti…" at bounding box center [393, 193] width 218 height 11
select select "dtp_ca_needed"
click at [284, 188] on select "Waiting for Artwork Waiting for Diecut Waiting for Mockup Waiting for DTP Waiti…" at bounding box center [393, 193] width 218 height 11
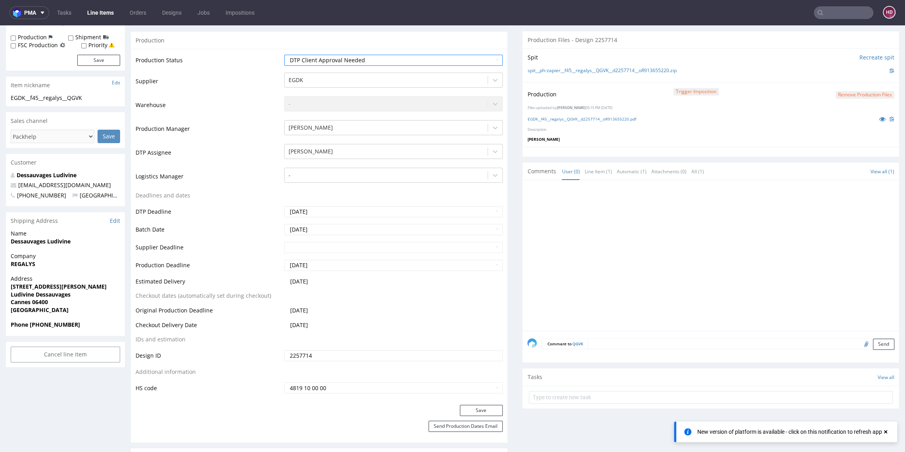
scroll to position [301, 0]
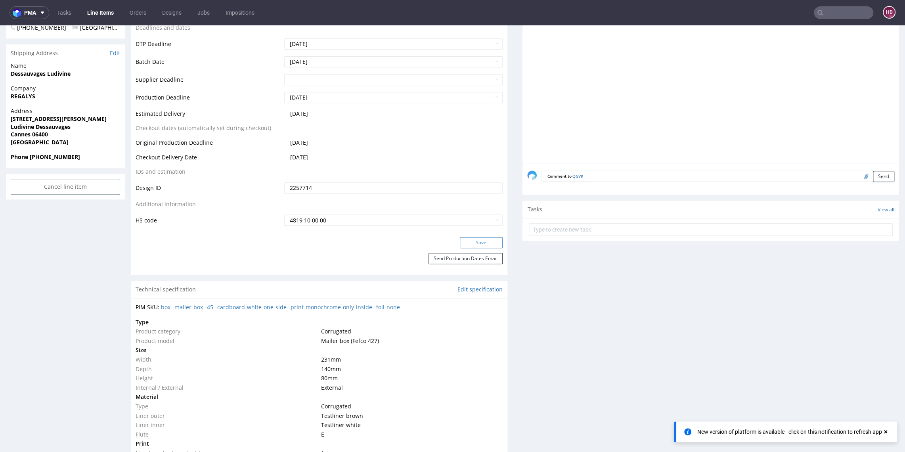
click at [475, 242] on button "Save" at bounding box center [481, 242] width 43 height 11
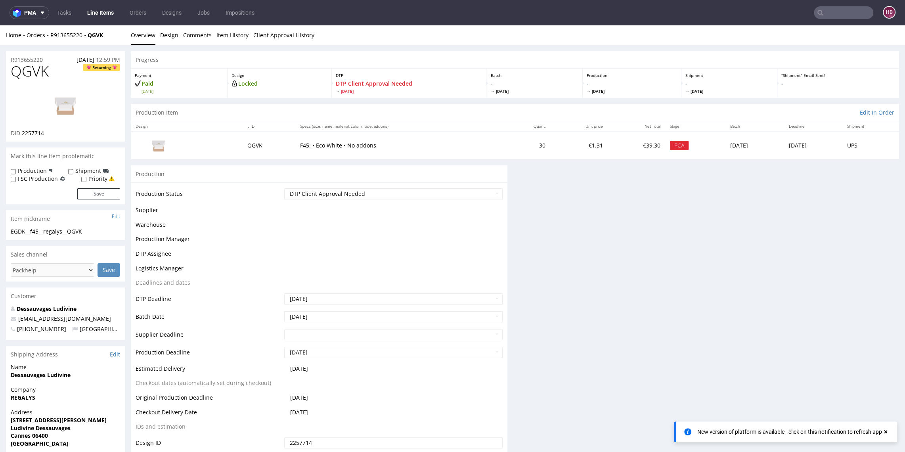
scroll to position [0, 0]
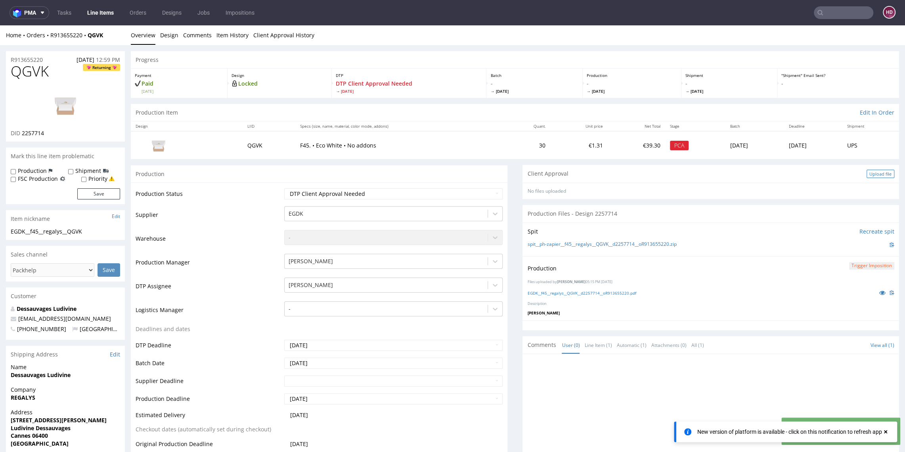
click at [866, 174] on div "Upload file" at bounding box center [880, 174] width 28 height 8
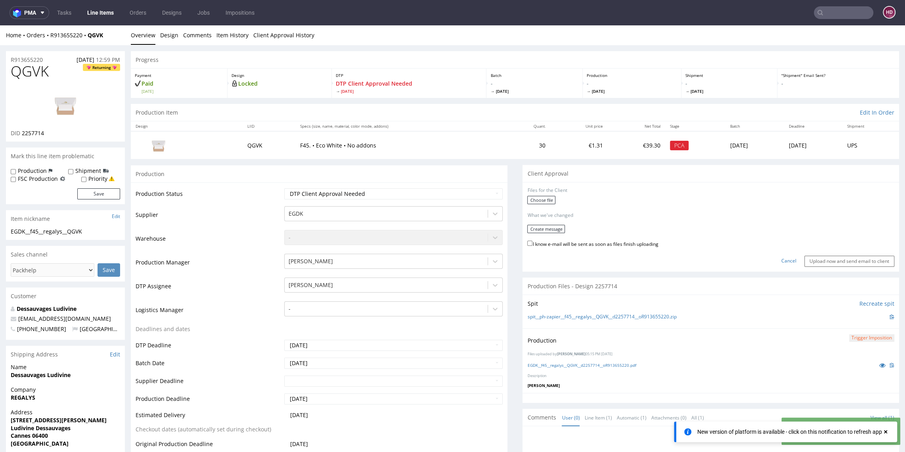
click at [548, 199] on div "Choose file" at bounding box center [710, 201] width 367 height 10
click at [544, 199] on label "Choose file" at bounding box center [541, 200] width 28 height 8
click at [0, 25] on input "Choose file" at bounding box center [0, 25] width 0 height 0
click at [532, 227] on button "Create message" at bounding box center [546, 226] width 38 height 8
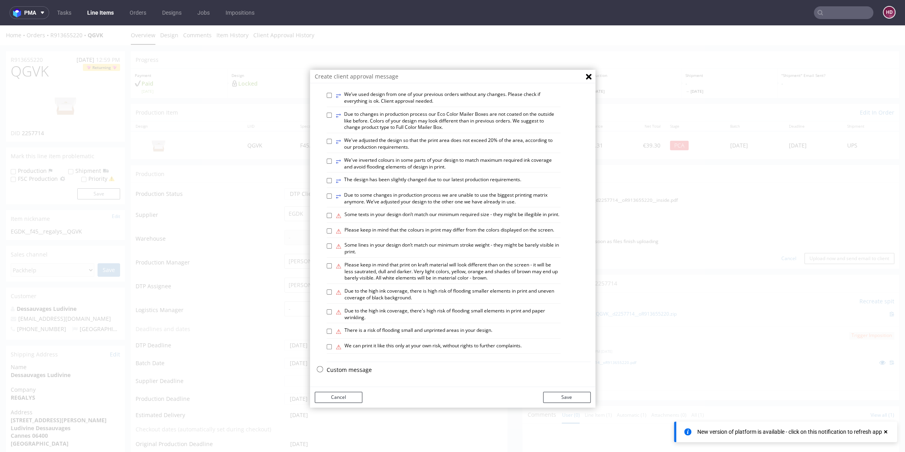
scroll to position [2, 0]
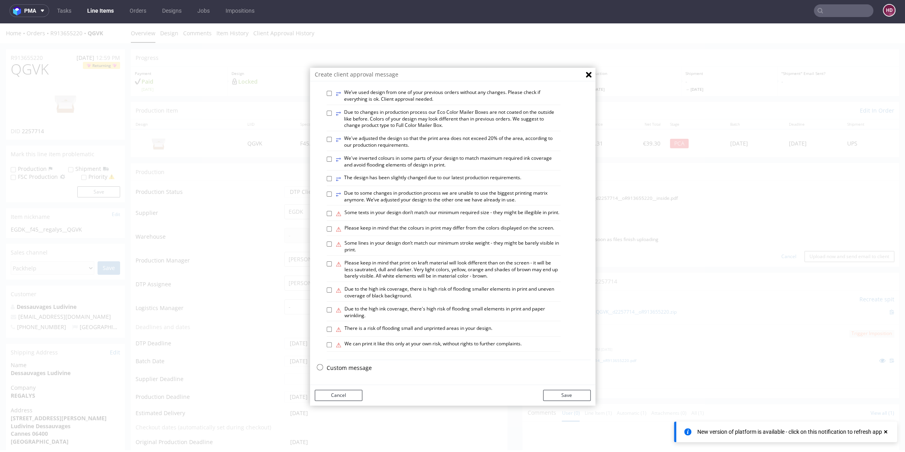
click at [346, 368] on p "Custom message" at bounding box center [458, 368] width 264 height 8
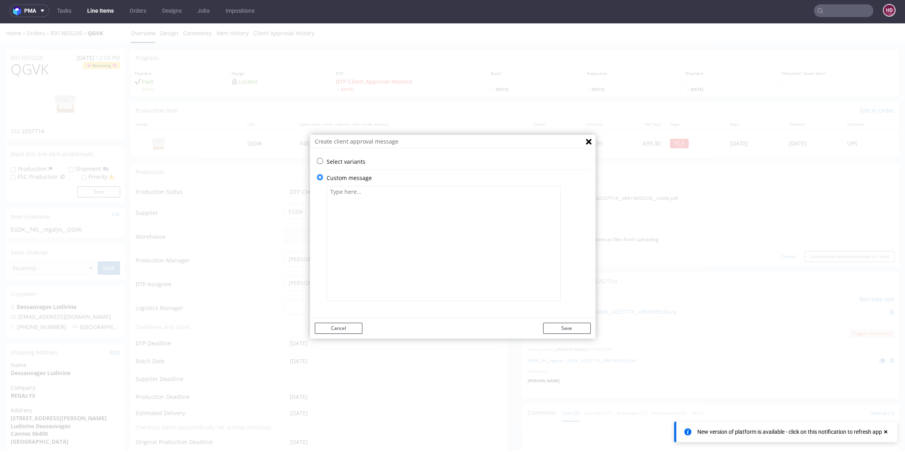
scroll to position [0, 0]
click at [383, 210] on textarea at bounding box center [443, 243] width 234 height 115
paste textarea "Unfortunately, the Pantone colour to be used has not been specified. However, w…"
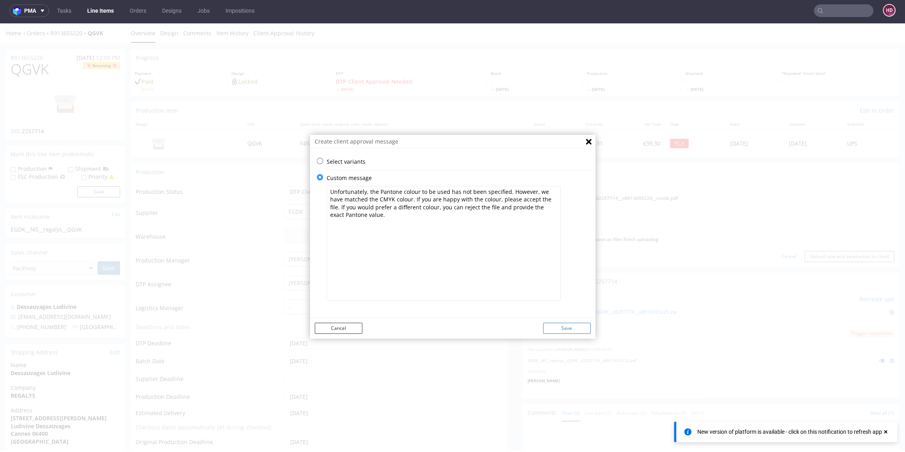
type textarea "Unfortunately, the Pantone colour to be used has not been specified. However, w…"
click at [565, 326] on button "Save" at bounding box center [567, 328] width 48 height 11
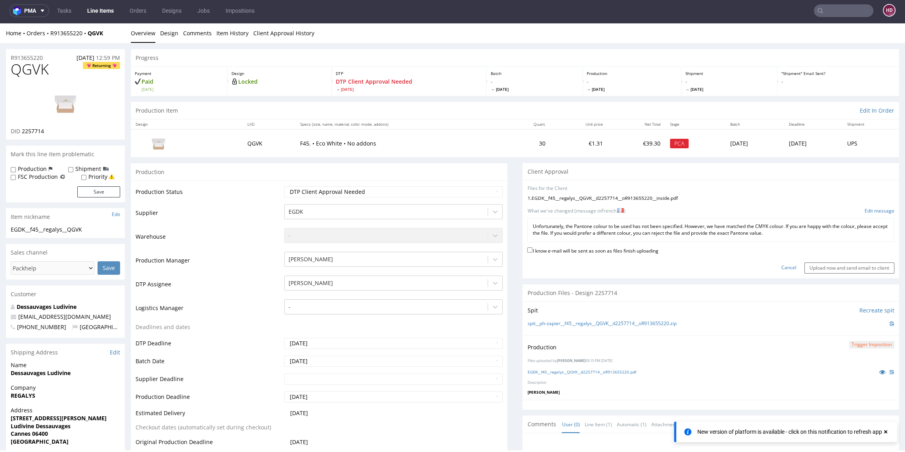
click at [557, 252] on label "I know e-mail will be sent as soon as files finish uploading" at bounding box center [592, 250] width 131 height 9
click at [532, 252] on input "I know e-mail will be sent as soon as files finish uploading" at bounding box center [529, 249] width 5 height 5
checkbox input "true"
click at [816, 266] on input "Upload now and send email to client" at bounding box center [849, 267] width 90 height 11
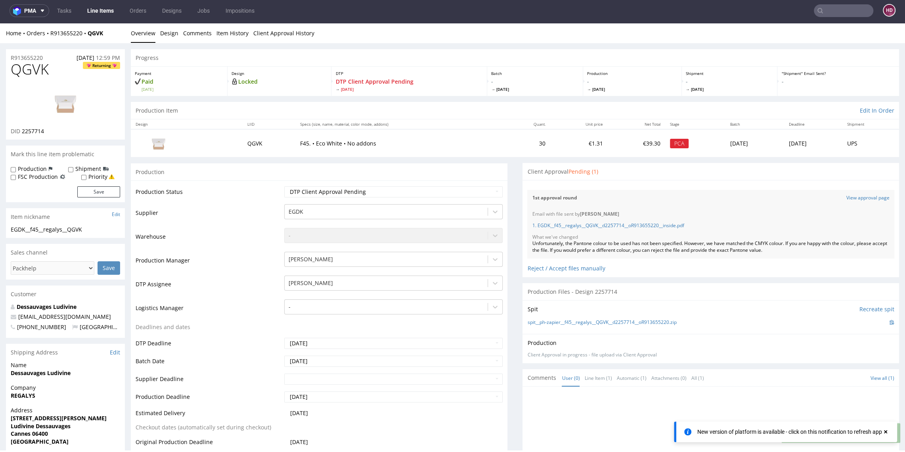
click at [106, 12] on link "Line Items" at bounding box center [100, 10] width 36 height 13
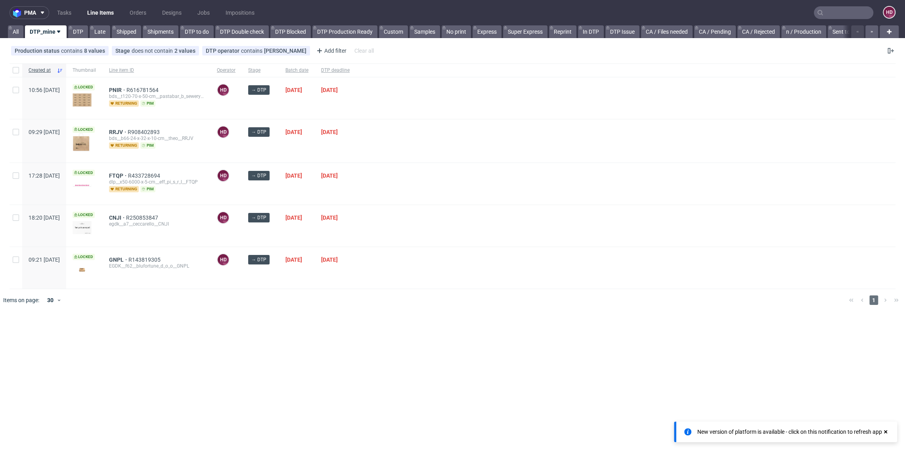
click at [142, 171] on div "FTQP R433728694 dlp__x50-6000-x-5-cm__eff_pi_s_r_l__FTQP returning pim" at bounding box center [157, 184] width 108 height 42
click at [128, 175] on span "FTQP" at bounding box center [118, 175] width 19 height 6
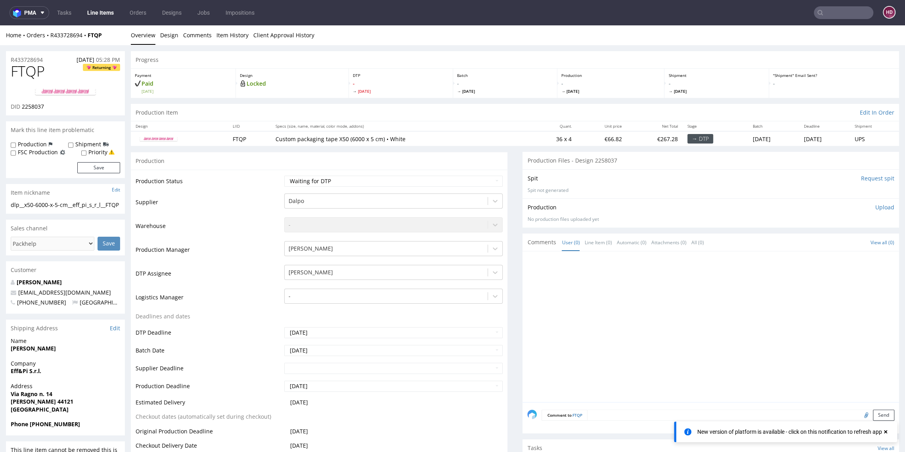
click at [92, 15] on link "Line Items" at bounding box center [100, 12] width 36 height 13
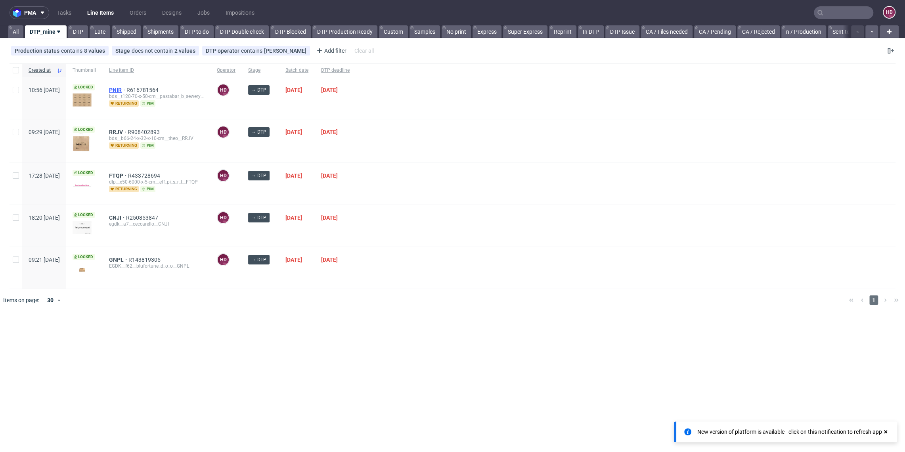
click at [126, 87] on span "PNIR" at bounding box center [117, 90] width 17 height 6
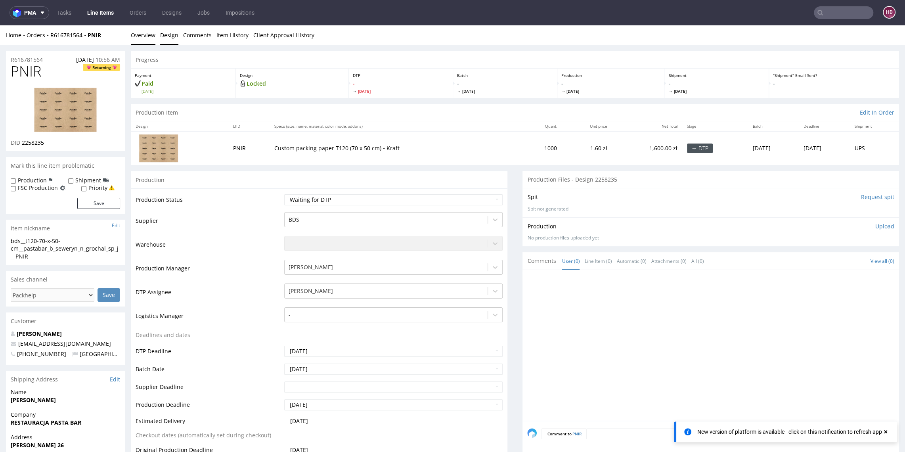
click at [170, 40] on link "Design" at bounding box center [169, 34] width 18 height 19
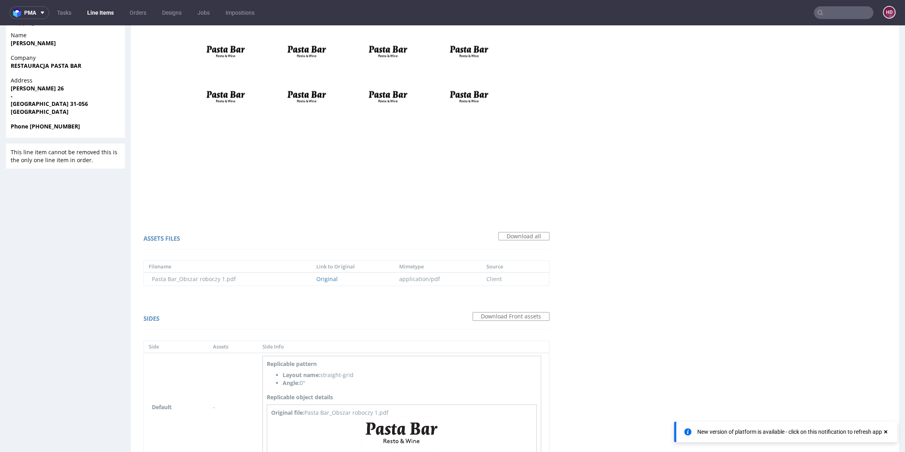
scroll to position [406, 0]
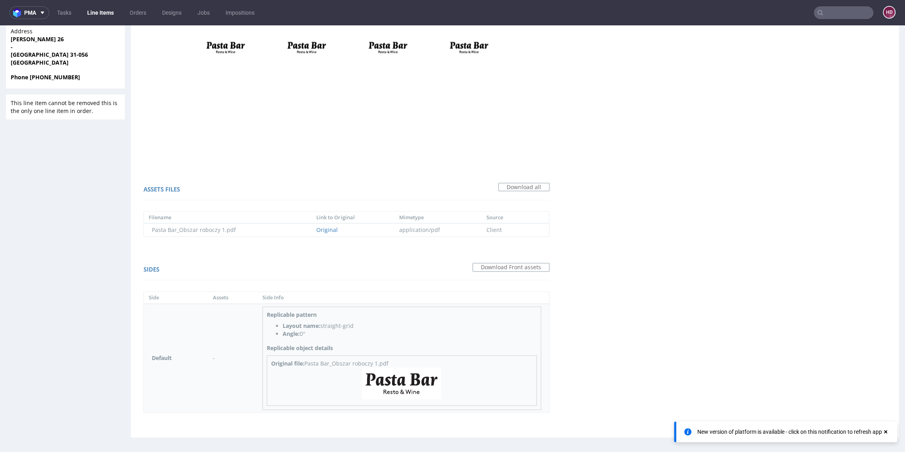
click at [404, 384] on img at bounding box center [401, 383] width 79 height 32
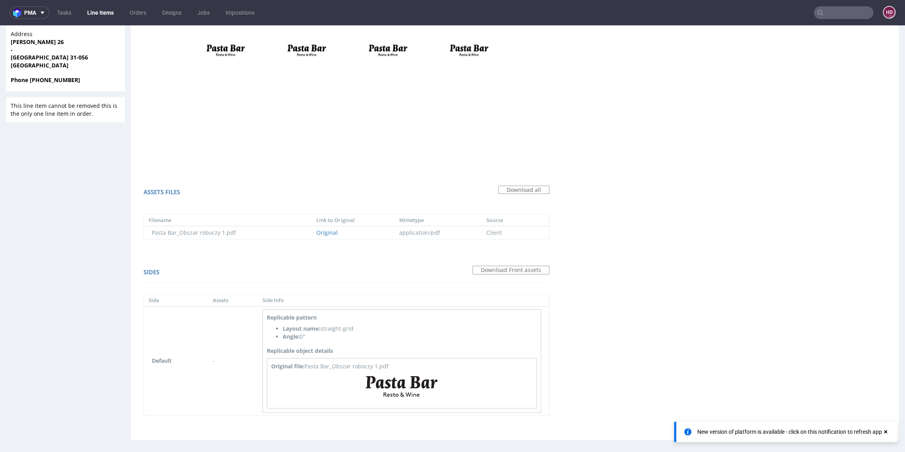
scroll to position [0, 0]
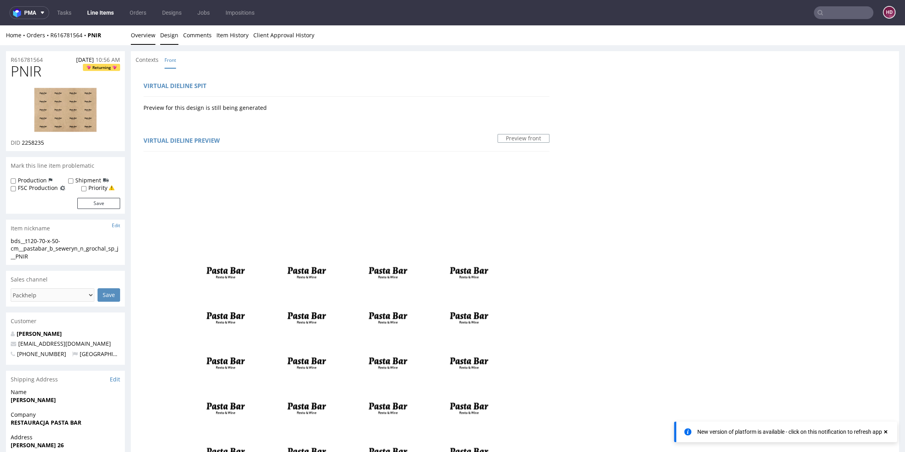
click at [141, 36] on link "Overview" at bounding box center [143, 34] width 25 height 19
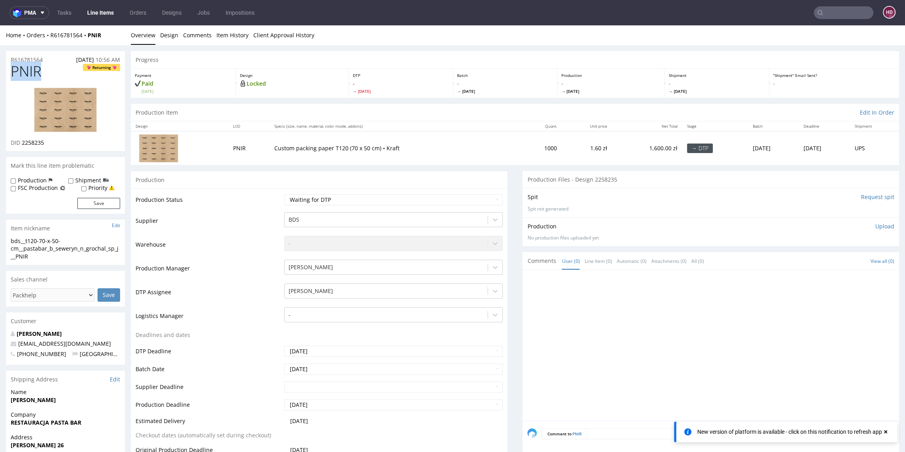
drag, startPoint x: 19, startPoint y: 70, endPoint x: 3, endPoint y: 71, distance: 15.9
drag, startPoint x: 41, startPoint y: 142, endPoint x: 23, endPoint y: 142, distance: 18.2
click at [21, 142] on div "DID 2258235" at bounding box center [65, 143] width 109 height 8
click at [77, 122] on img at bounding box center [65, 109] width 63 height 45
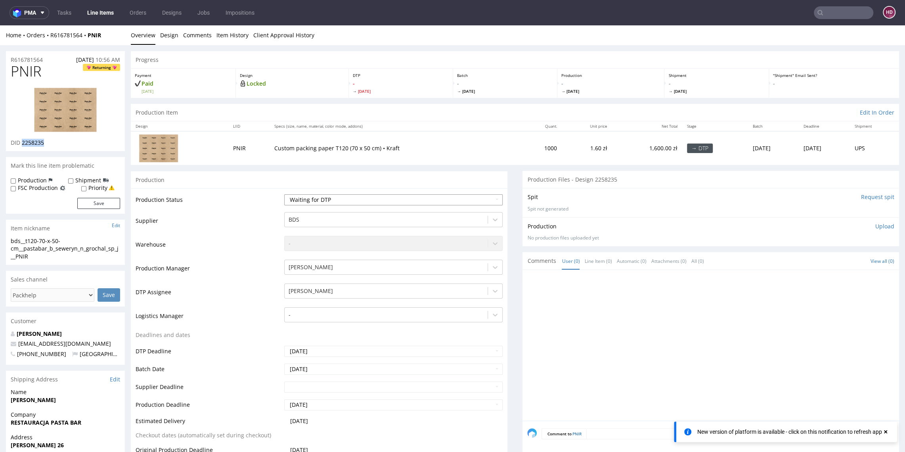
click at [347, 196] on select "Waiting for Artwork Waiting for Diecut Waiting for Mockup Waiting for DTP Waiti…" at bounding box center [393, 199] width 218 height 11
select select "dtp_in_process"
click at [284, 194] on select "Waiting for Artwork Waiting for Diecut Waiting for Mockup Waiting for DTP Waiti…" at bounding box center [393, 199] width 218 height 11
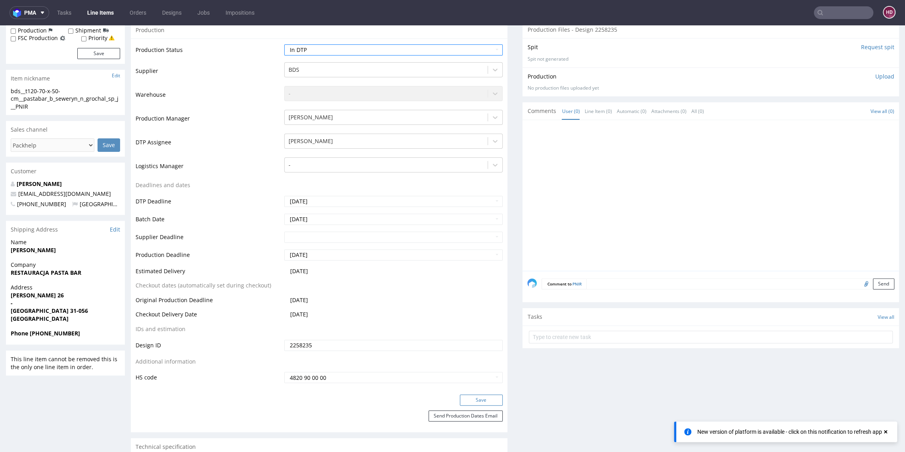
click at [479, 403] on button "Save" at bounding box center [481, 399] width 43 height 11
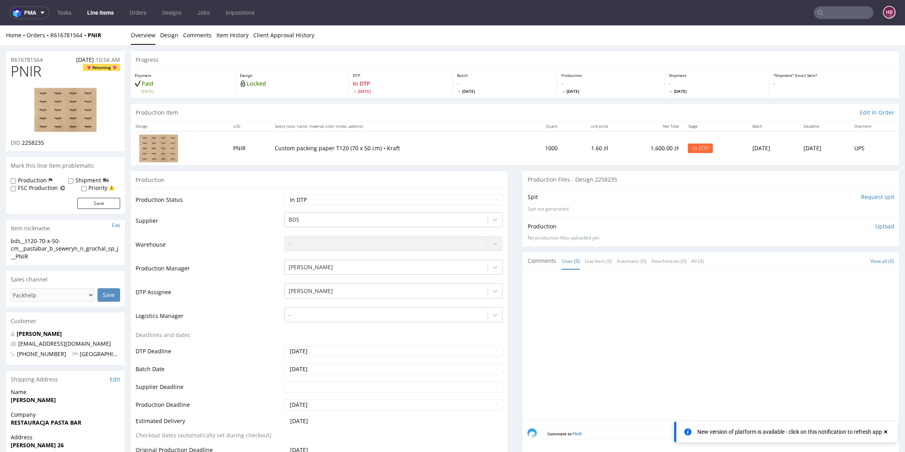
click at [40, 263] on div "bds__t120-70-x-50-cm__pastabar_b_seweryn_n_grochal_sp_j__PNIR bds__t120-70-x-50…" at bounding box center [65, 251] width 119 height 28
drag, startPoint x: 40, startPoint y: 261, endPoint x: -7, endPoint y: 238, distance: 51.7
drag, startPoint x: 46, startPoint y: 60, endPoint x: -28, endPoint y: 63, distance: 74.1
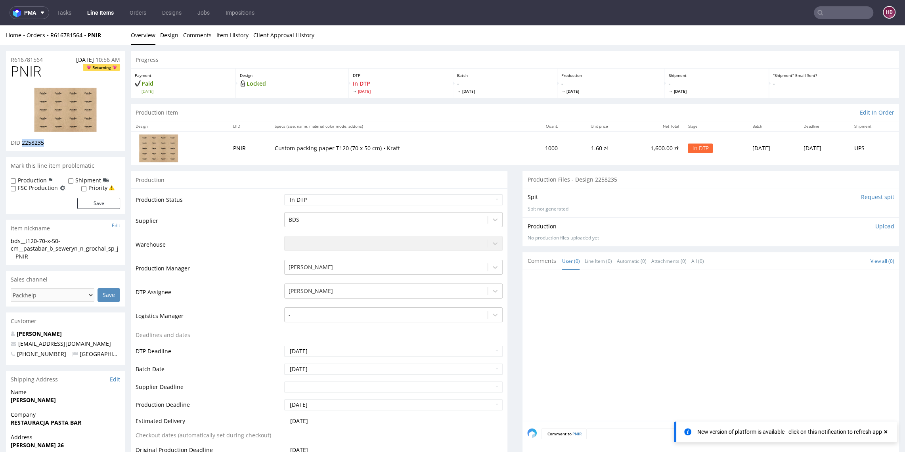
drag, startPoint x: 37, startPoint y: 143, endPoint x: 22, endPoint y: 145, distance: 15.2
click at [22, 145] on div "DID 2258235" at bounding box center [65, 143] width 109 height 8
click at [875, 224] on p "Upload" at bounding box center [884, 226] width 19 height 8
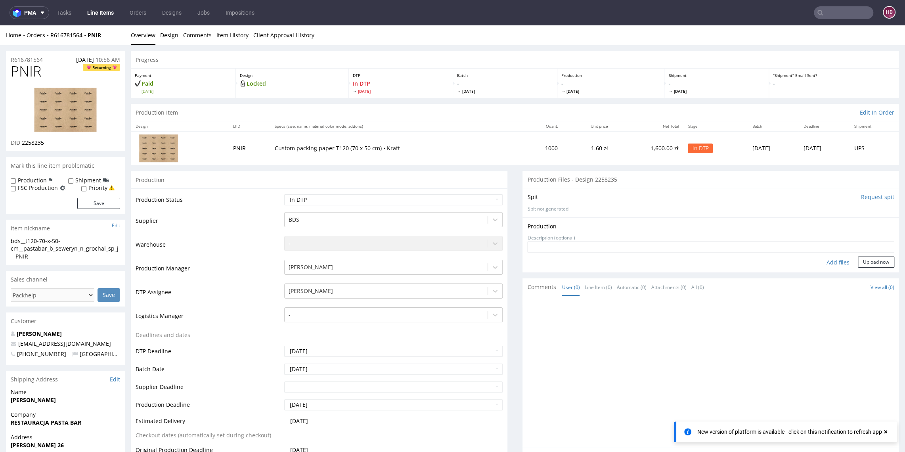
click at [831, 263] on div "Add files" at bounding box center [838, 262] width 40 height 12
type input "C:\fakepath\bds__t120-70-x-50-cm__pastabar_b_seweryn_n_grochal_sp_j__PNIR__d225…"
click at [873, 275] on button "Upload now" at bounding box center [875, 274] width 36 height 11
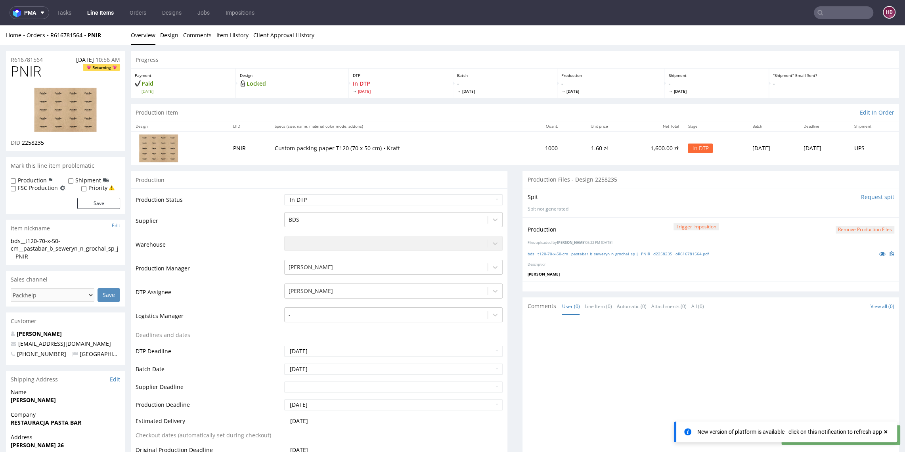
click at [430, 203] on select "Waiting for Artwork Waiting for Diecut Waiting for Mockup Waiting for DTP Waiti…" at bounding box center [393, 199] width 218 height 11
select select "dtp_production_ready"
click at [284, 194] on select "Waiting for Artwork Waiting for Diecut Waiting for Mockup Waiting for DTP Waiti…" at bounding box center [393, 199] width 218 height 11
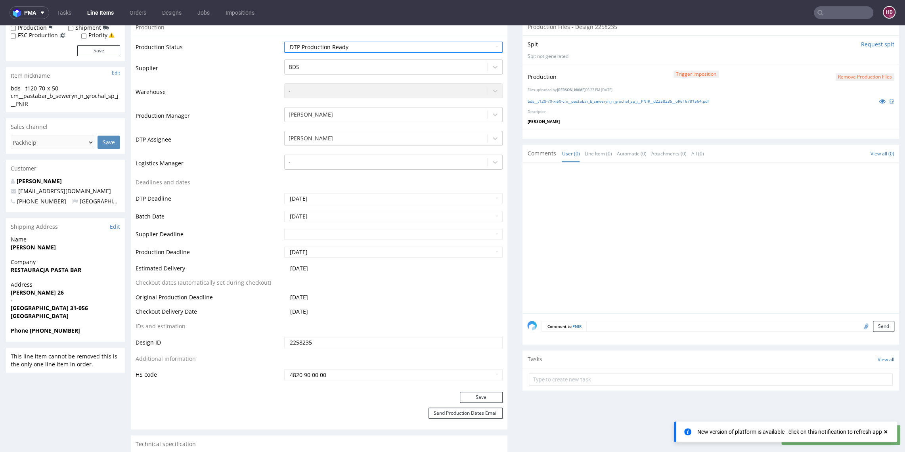
scroll to position [152, 0]
click at [482, 399] on button "Save" at bounding box center [481, 397] width 43 height 11
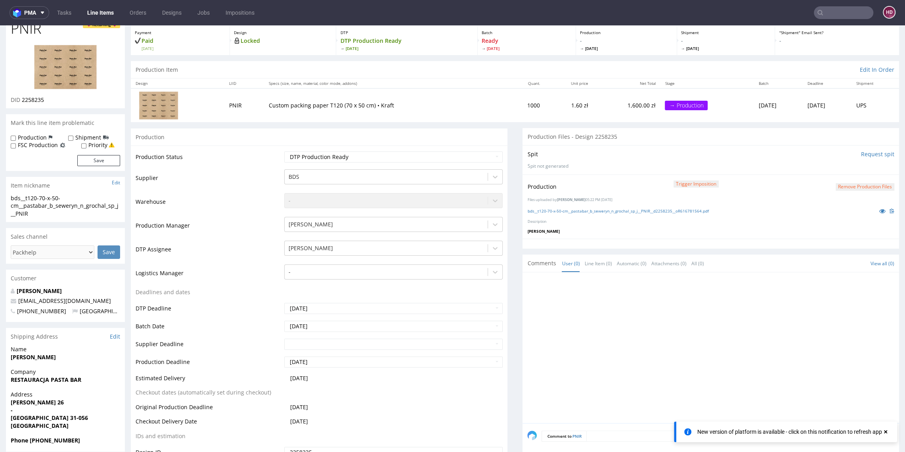
scroll to position [38, 0]
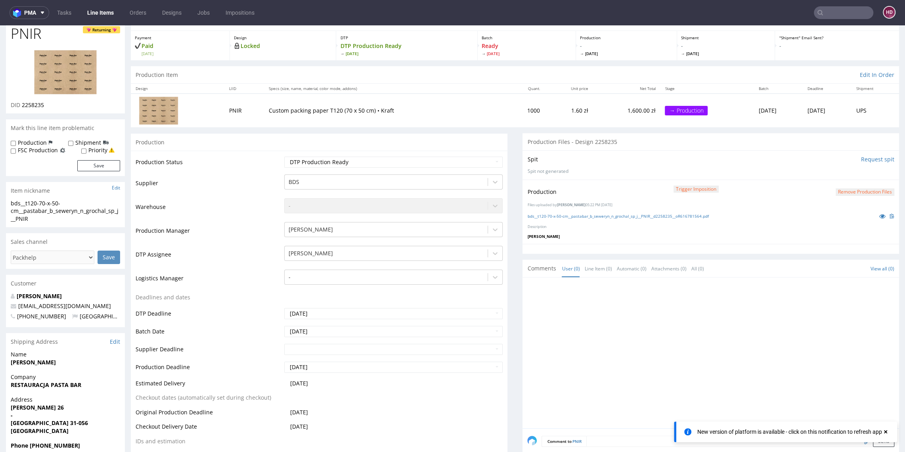
click at [92, 14] on link "Line Items" at bounding box center [100, 12] width 36 height 13
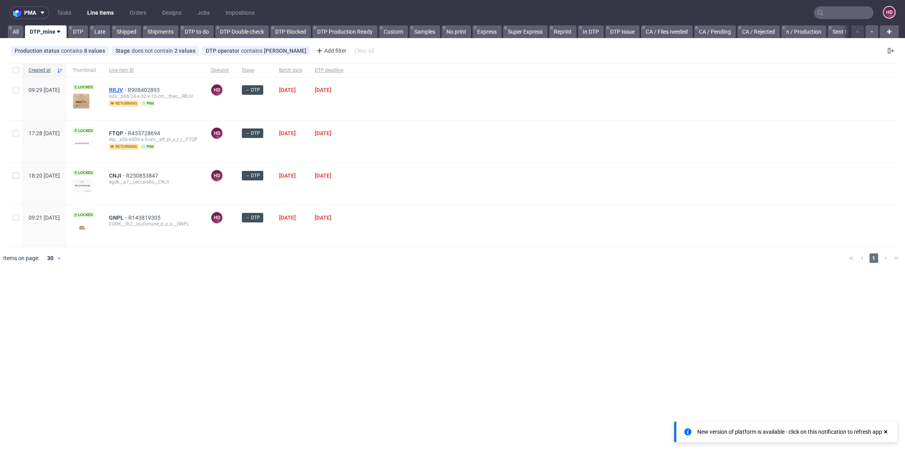
click at [128, 88] on span "RRJV" at bounding box center [118, 90] width 19 height 6
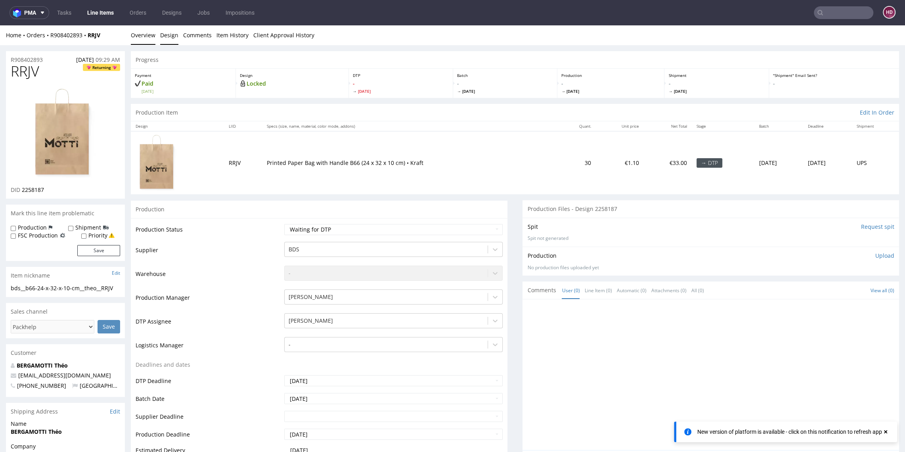
click at [163, 36] on link "Design" at bounding box center [169, 34] width 18 height 19
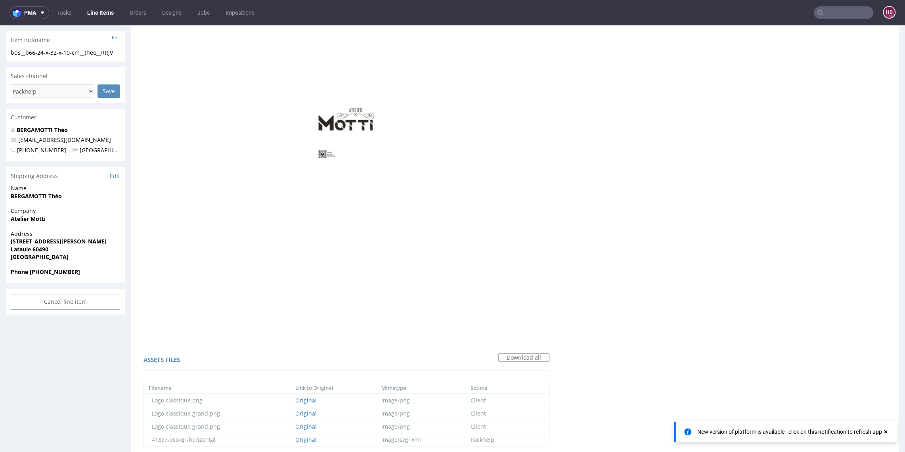
scroll to position [468, 0]
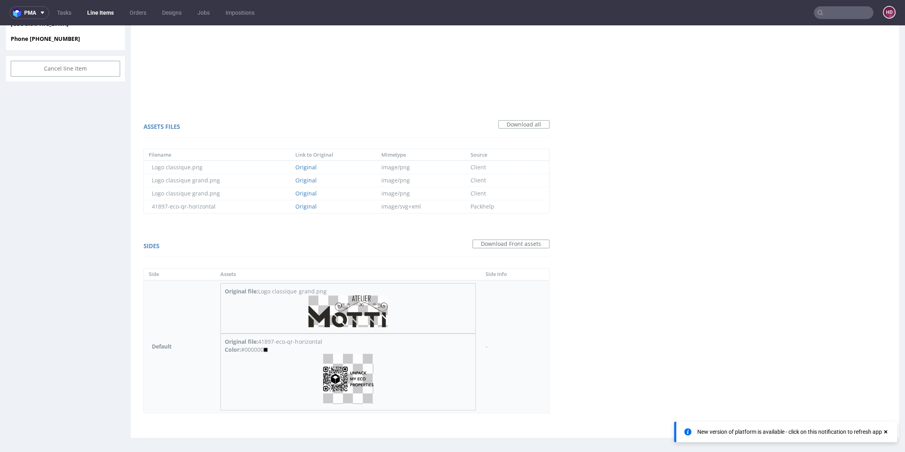
click at [357, 315] on img at bounding box center [347, 311] width 79 height 32
click at [343, 381] on img at bounding box center [348, 378] width 50 height 50
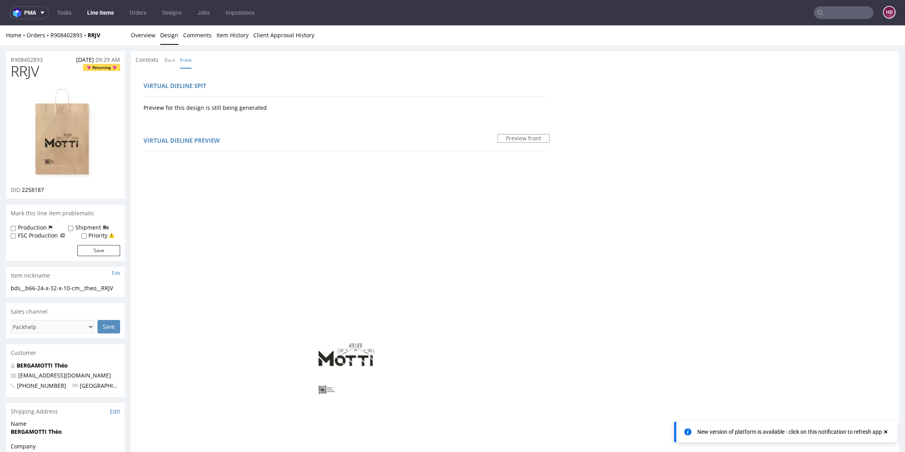
click at [40, 140] on img at bounding box center [65, 133] width 63 height 92
click at [143, 34] on link "Overview" at bounding box center [143, 34] width 25 height 19
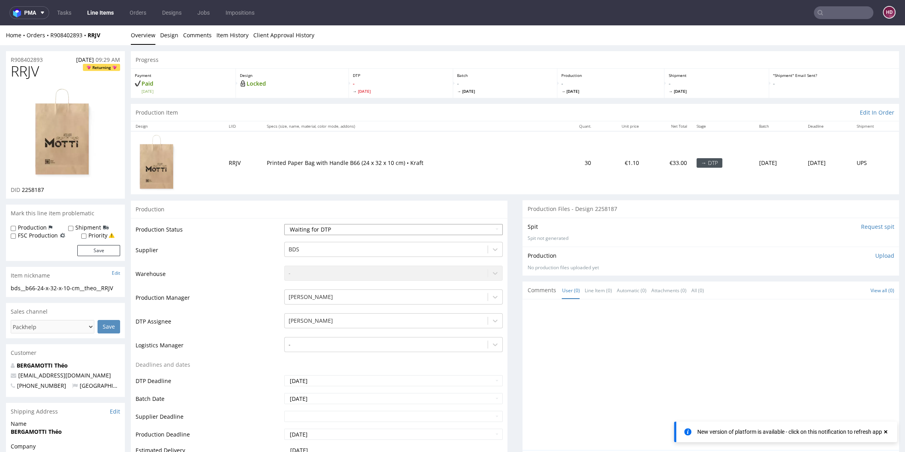
click at [380, 227] on select "Waiting for Artwork Waiting for Diecut Waiting for Mockup Waiting for DTP Waiti…" at bounding box center [393, 229] width 218 height 11
select select "dtp_in_process"
click at [284, 224] on select "Waiting for Artwork Waiting for Diecut Waiting for Mockup Waiting for DTP Waiti…" at bounding box center [393, 229] width 218 height 11
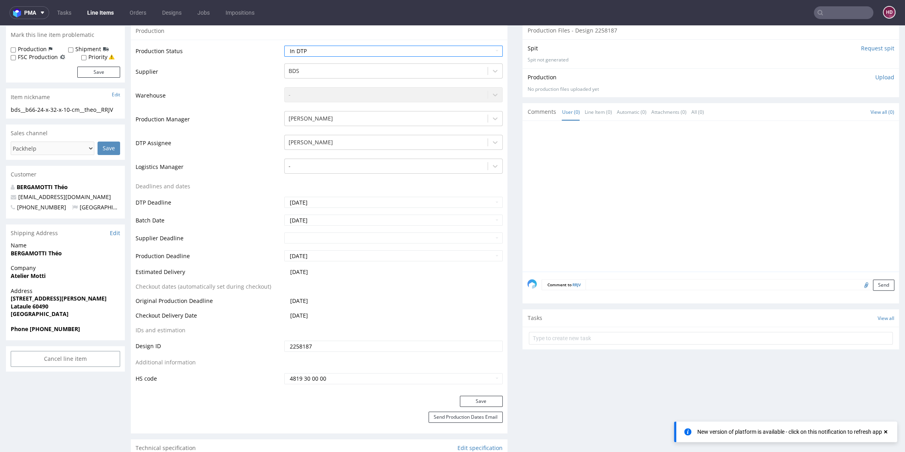
scroll to position [177, 0]
click at [475, 398] on button "Save" at bounding box center [481, 402] width 43 height 11
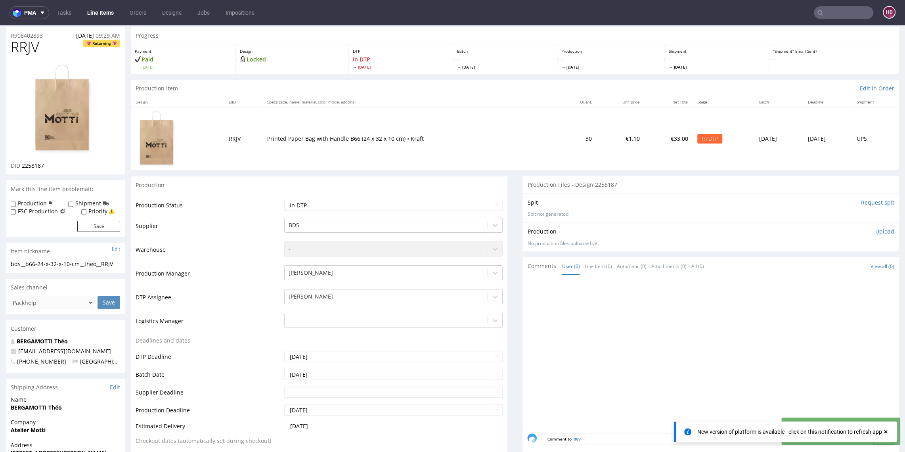
scroll to position [0, 0]
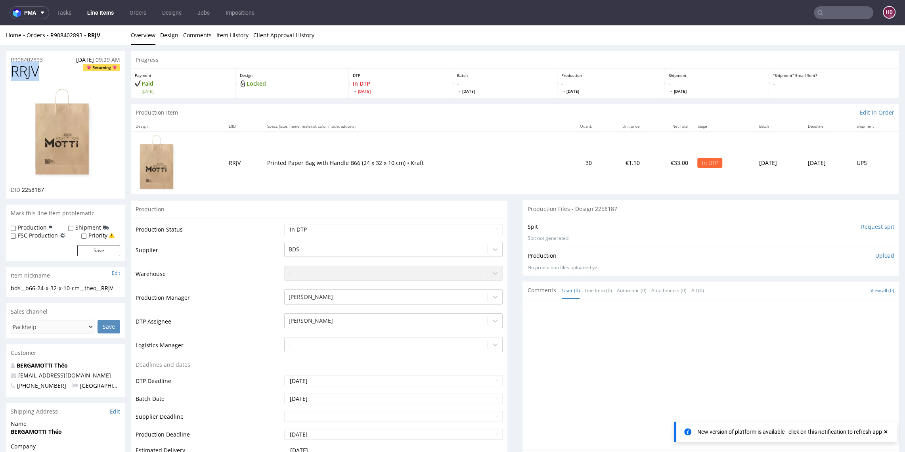
drag, startPoint x: 45, startPoint y: 74, endPoint x: 11, endPoint y: 75, distance: 33.3
click at [11, 75] on h1 "RRJV Returning" at bounding box center [65, 71] width 109 height 16
drag, startPoint x: 31, startPoint y: 190, endPoint x: 21, endPoint y: 187, distance: 9.8
click at [21, 187] on div "DID 2258187" at bounding box center [65, 190] width 109 height 8
click at [44, 139] on img at bounding box center [65, 133] width 63 height 92
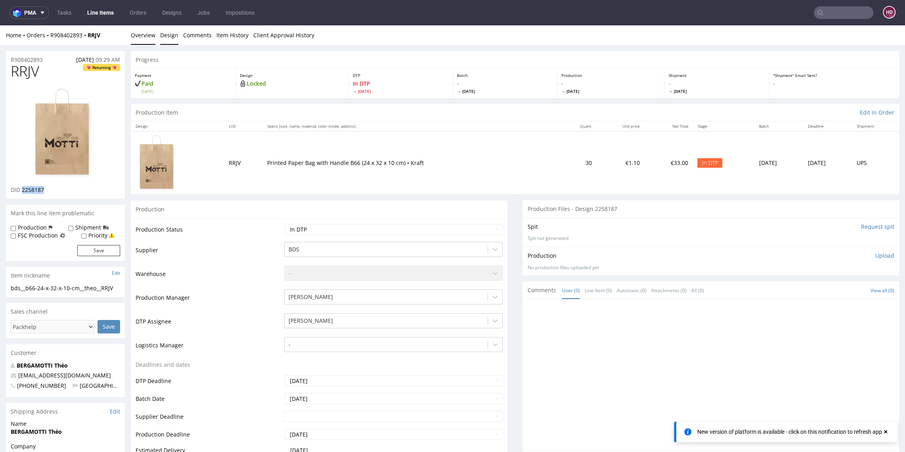
click at [167, 38] on link "Design" at bounding box center [169, 34] width 18 height 19
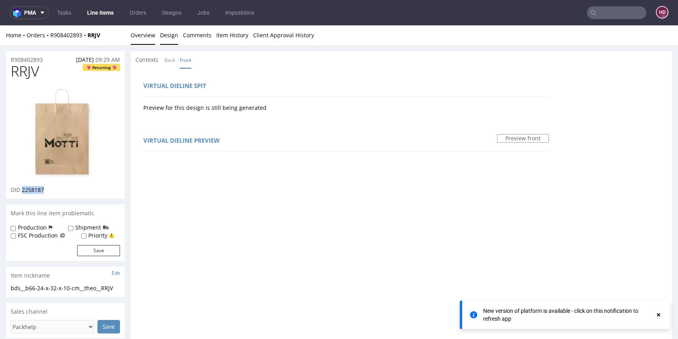
click at [140, 38] on link "Overview" at bounding box center [143, 34] width 25 height 19
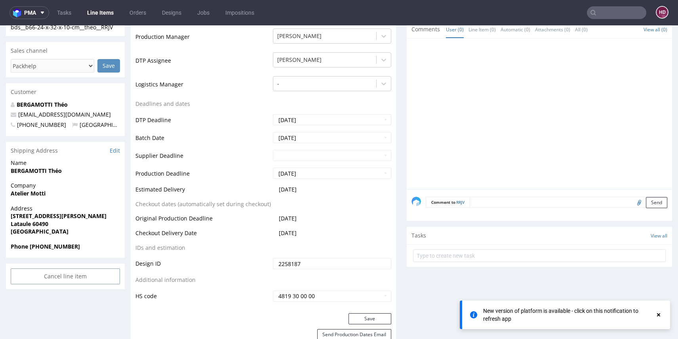
scroll to position [262, 0]
click at [36, 173] on strong "BERGAMOTTI Théo" at bounding box center [36, 170] width 51 height 8
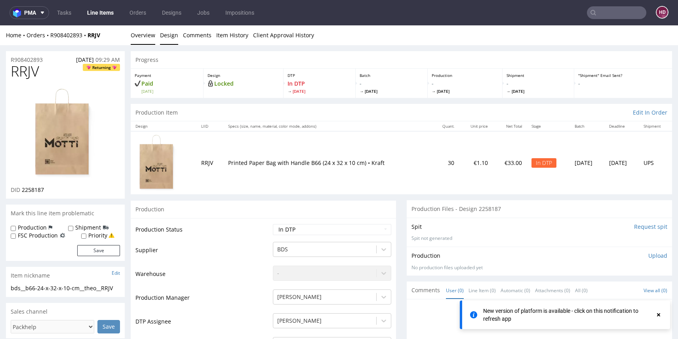
click at [172, 34] on link "Design" at bounding box center [169, 34] width 18 height 19
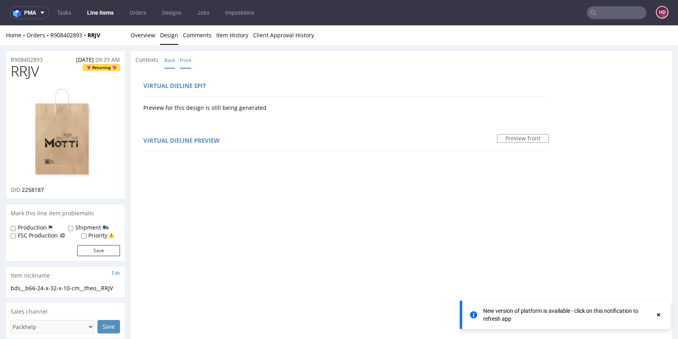
click at [172, 57] on link "Back" at bounding box center [169, 60] width 11 height 17
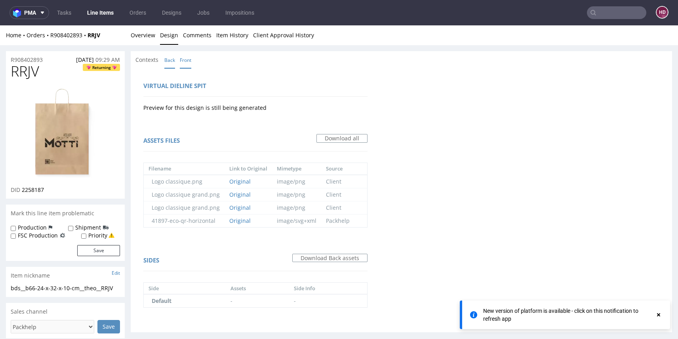
click at [186, 58] on link "Front" at bounding box center [185, 60] width 11 height 17
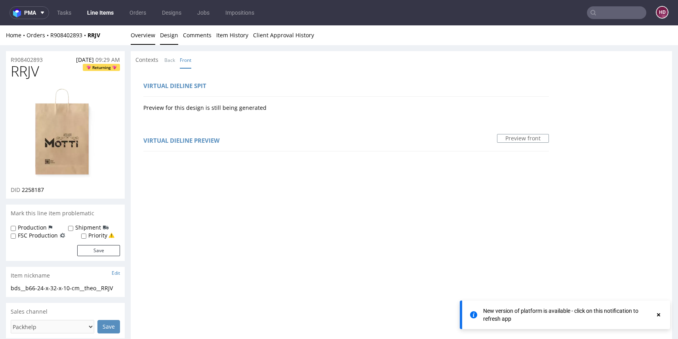
click at [150, 33] on link "Overview" at bounding box center [143, 34] width 25 height 19
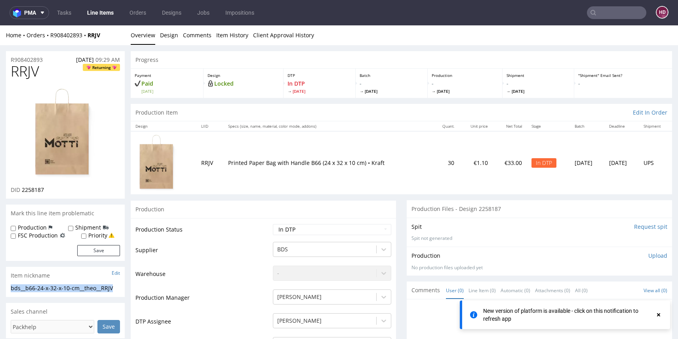
drag, startPoint x: 13, startPoint y: 287, endPoint x: 9, endPoint y: 285, distance: 4.4
click at [9, 285] on div "bds__b66-24-x-32-x-10-cm__theo__RRJV bds__b66-24-x-32-x-10-cm __theo__RRJV Upda…" at bounding box center [65, 290] width 119 height 13
drag, startPoint x: 49, startPoint y: 57, endPoint x: 0, endPoint y: 59, distance: 48.4
drag, startPoint x: 49, startPoint y: 189, endPoint x: 22, endPoint y: 192, distance: 26.7
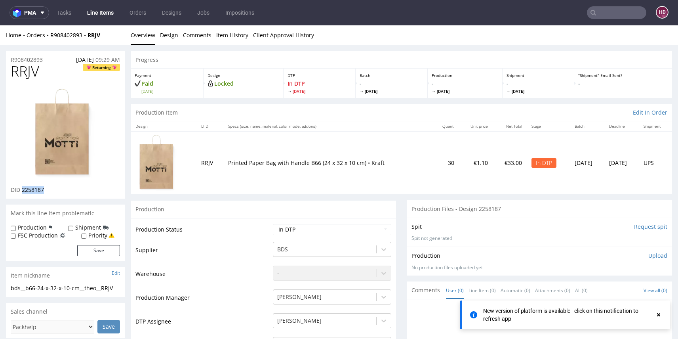
click at [22, 192] on div "DID 2258187" at bounding box center [65, 190] width 109 height 8
click at [649, 257] on p "Upload" at bounding box center [658, 256] width 19 height 8
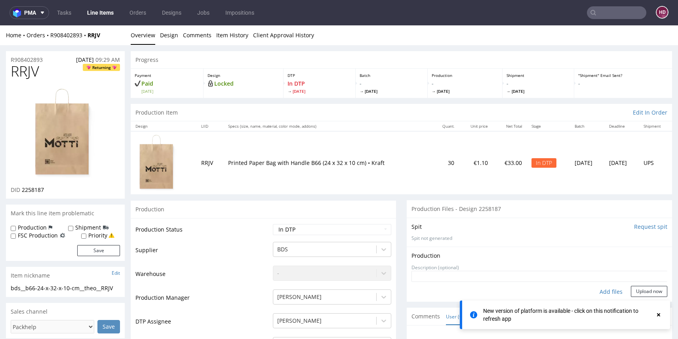
click at [592, 295] on div "Add files" at bounding box center [612, 292] width 40 height 12
type input "C:\fakepath\bds__b66-24-x-32-x-10-cm__theo__RRJV__d2258187__oR908402893.pdf"
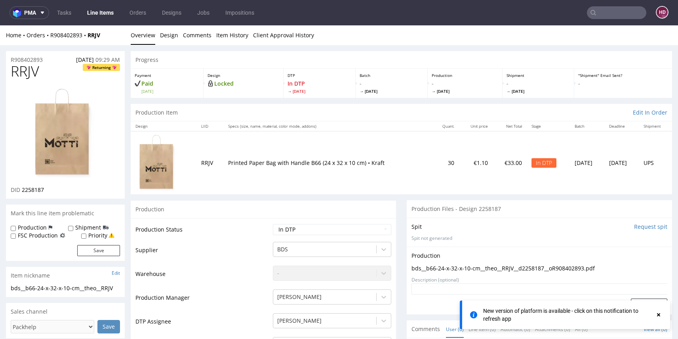
scroll to position [0, 0]
click at [660, 314] on icon at bounding box center [658, 314] width 7 height 6
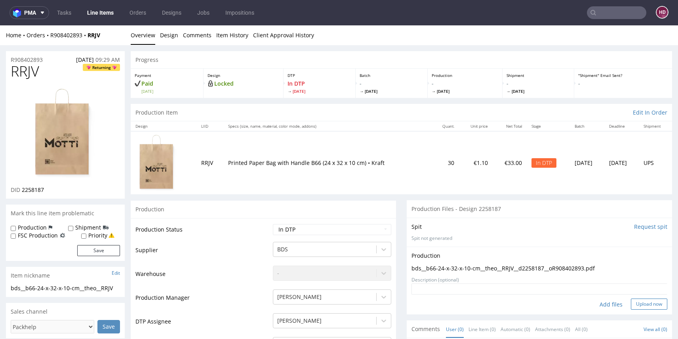
click at [646, 306] on button "Upload now" at bounding box center [649, 303] width 36 height 11
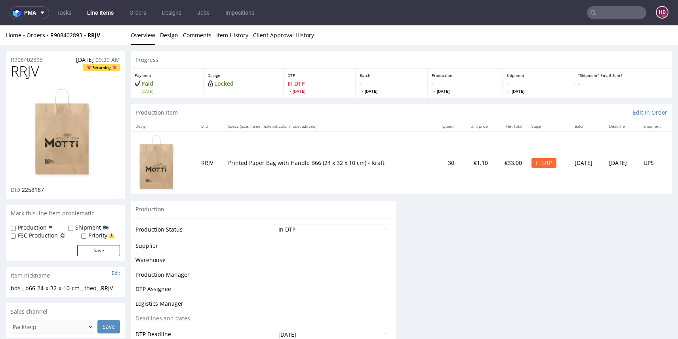
scroll to position [0, 0]
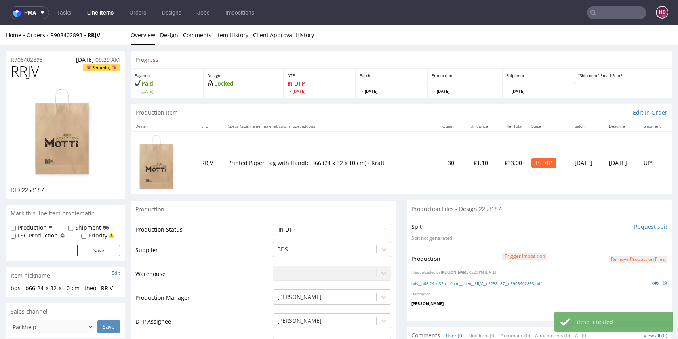
click at [351, 226] on select "Waiting for Artwork Waiting for Diecut Waiting for Mockup Waiting for DTP Waiti…" at bounding box center [332, 229] width 118 height 11
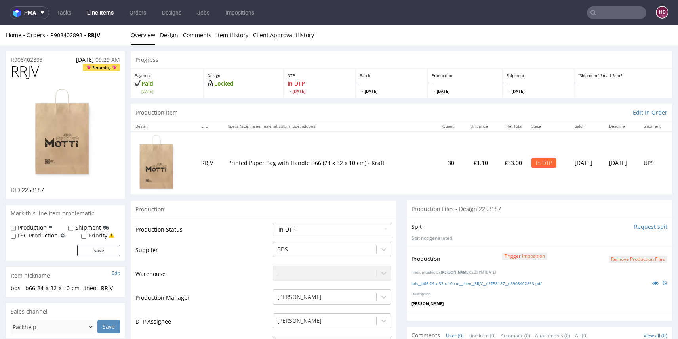
select select "dtp_ca_needed"
click at [273, 224] on select "Waiting for Artwork Waiting for Diecut Waiting for Mockup Waiting for DTP Waiti…" at bounding box center [332, 229] width 118 height 11
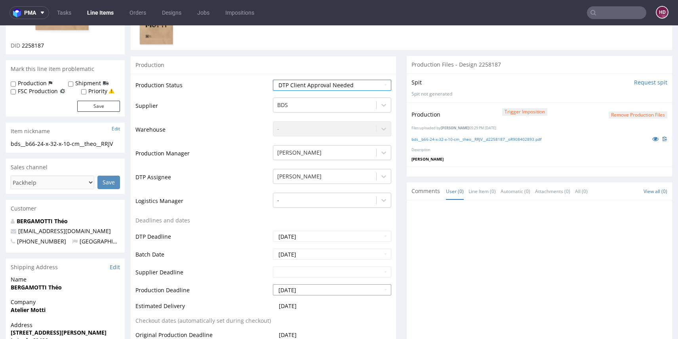
scroll to position [282, 0]
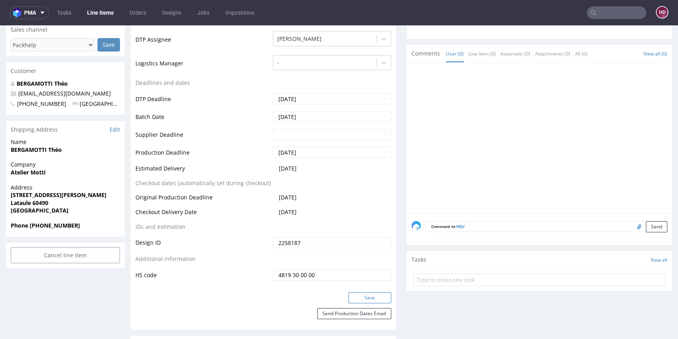
click at [360, 294] on button "Save" at bounding box center [370, 297] width 43 height 11
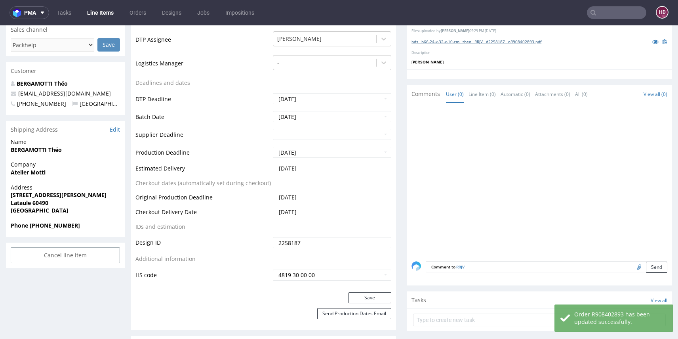
click at [432, 40] on link "bds__b66-24-x-32-x-10-cm__theo__RRJV__d2258187__oR908402893.pdf" at bounding box center [477, 42] width 130 height 6
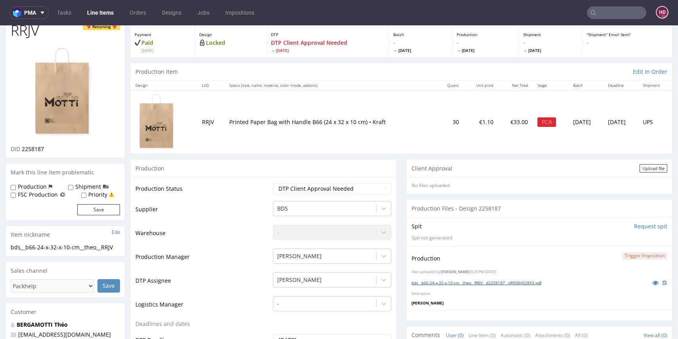
scroll to position [62, 0]
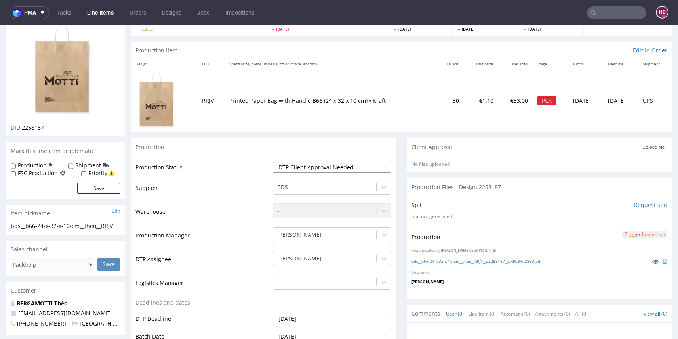
click at [334, 172] on select "Waiting for Artwork Waiting for Diecut Waiting for Mockup Waiting for DTP Waiti…" at bounding box center [332, 167] width 118 height 11
select select "dtp_in_process"
click at [273, 162] on select "Waiting for Artwork Waiting for Diecut Waiting for Mockup Waiting for DTP Waiti…" at bounding box center [332, 167] width 118 height 11
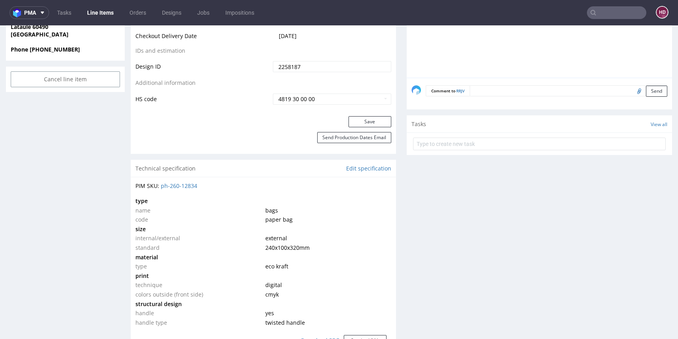
scroll to position [508, 0]
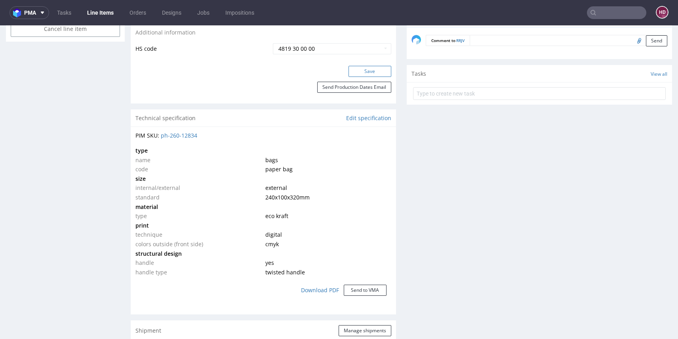
click at [361, 67] on button "Save" at bounding box center [370, 71] width 43 height 11
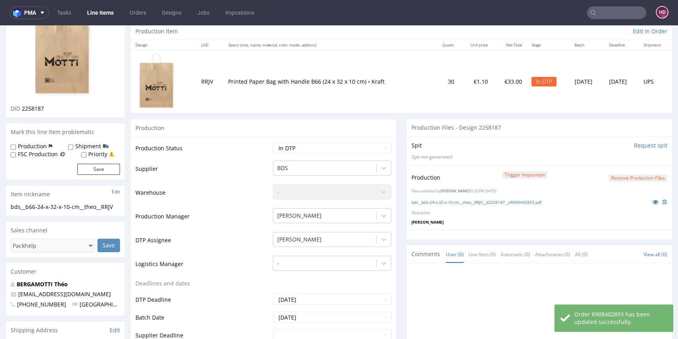
scroll to position [81, 0]
click at [643, 175] on button "Remove production files" at bounding box center [638, 178] width 59 height 8
click at [641, 158] on link "No" at bounding box center [638, 160] width 21 height 12
click at [630, 176] on button "Remove production files" at bounding box center [638, 178] width 59 height 8
click at [613, 157] on link "Yes" at bounding box center [613, 160] width 23 height 12
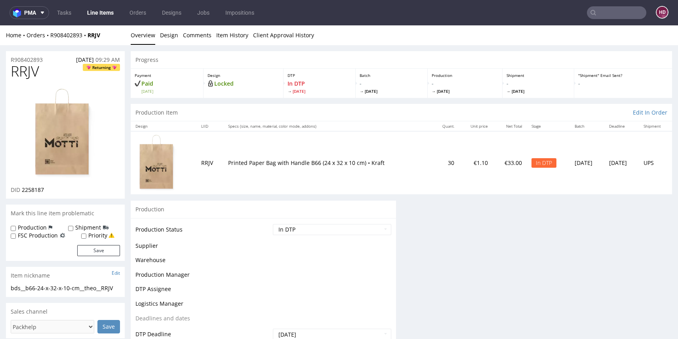
scroll to position [0, 0]
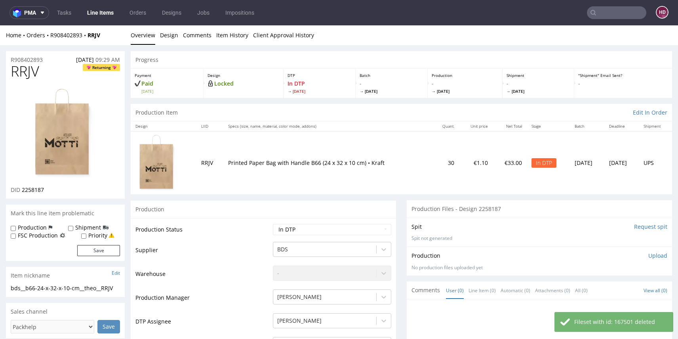
click at [649, 255] on p "Upload" at bounding box center [658, 256] width 19 height 8
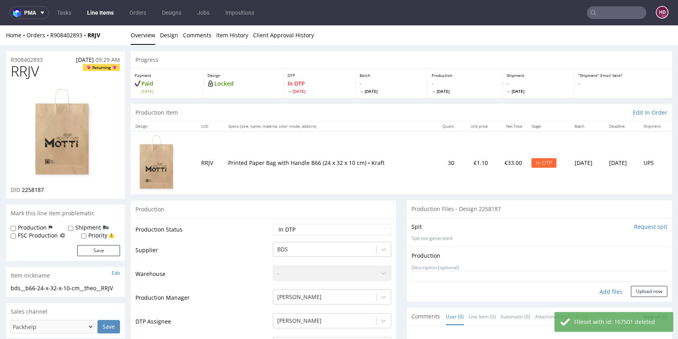
click at [599, 292] on div "Add files" at bounding box center [612, 292] width 40 height 12
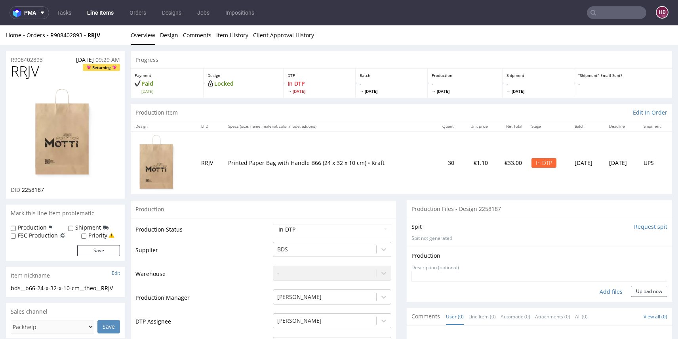
type input "C:\fakepath\bds__b66-24-x-32-x-10-cm__theo__RRJV__d2258187__oR908402893.pdf"
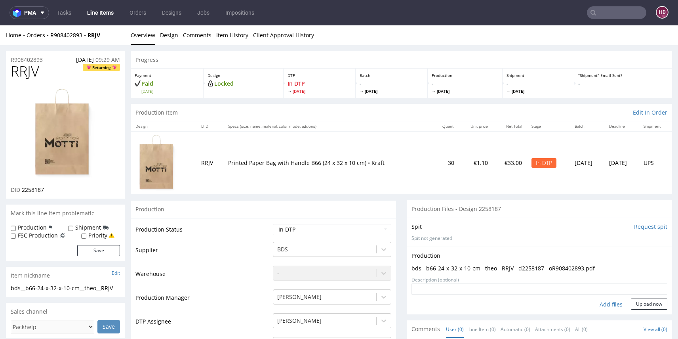
drag, startPoint x: 643, startPoint y: 303, endPoint x: 601, endPoint y: 297, distance: 42.9
click at [643, 303] on button "Upload now" at bounding box center [649, 303] width 36 height 11
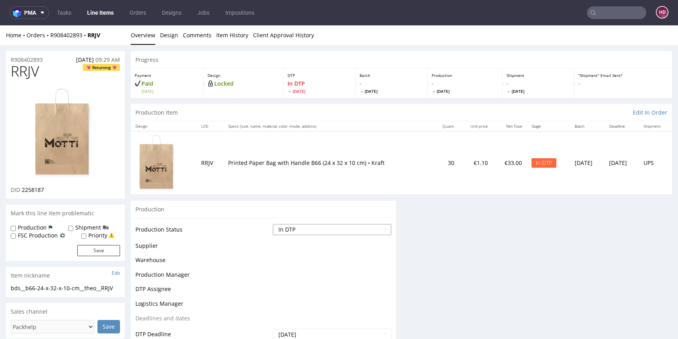
click at [295, 231] on select "Waiting for Artwork Waiting for Diecut Waiting for Mockup Waiting for DTP Waiti…" at bounding box center [332, 229] width 118 height 11
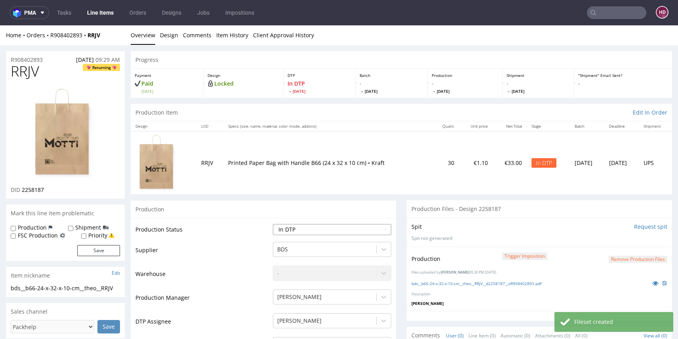
select select "dtp_ca_needed"
click at [273, 224] on select "Waiting for Artwork Waiting for Diecut Waiting for Mockup Waiting for DTP Waiti…" at bounding box center [332, 229] width 118 height 11
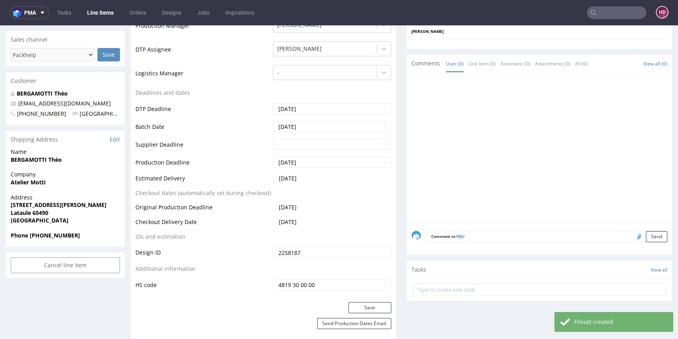
scroll to position [272, 0]
click at [369, 306] on button "Save" at bounding box center [370, 307] width 43 height 11
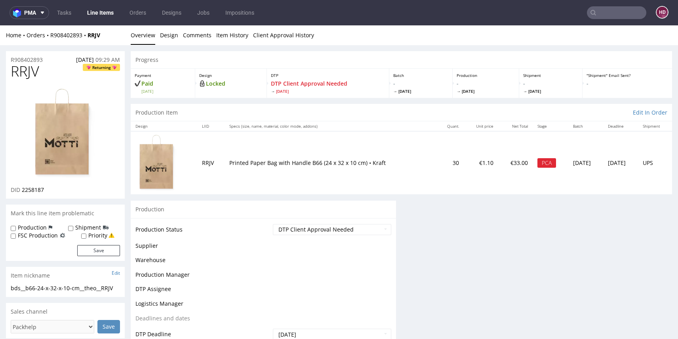
scroll to position [0, 0]
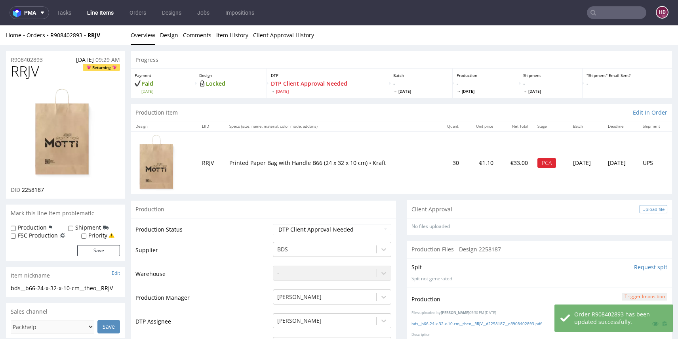
click at [652, 212] on div "Upload file" at bounding box center [654, 209] width 28 height 8
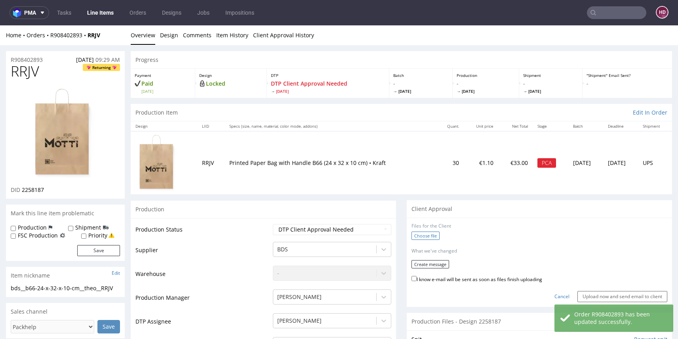
click at [432, 235] on label "Choose file" at bounding box center [426, 235] width 28 height 8
click at [0, 25] on input "Choose file" at bounding box center [0, 25] width 0 height 0
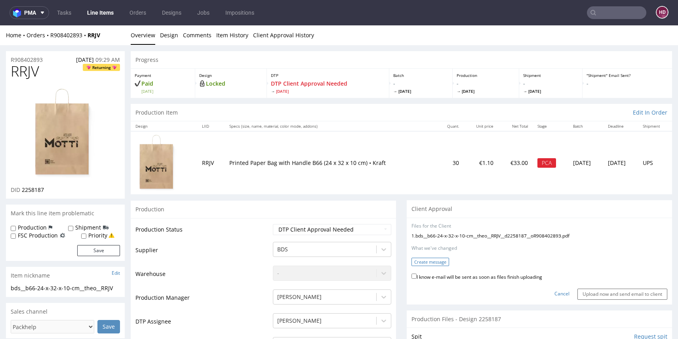
click at [430, 263] on button "Create message" at bounding box center [431, 262] width 38 height 8
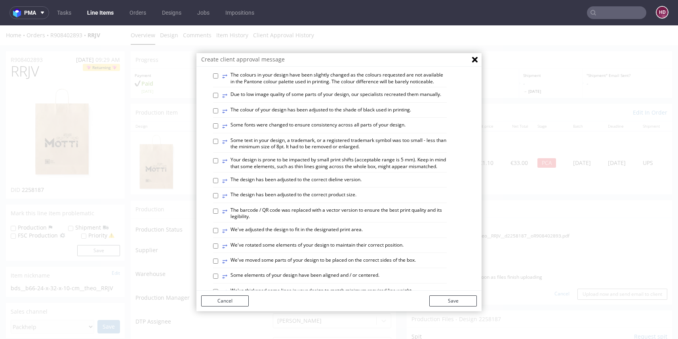
scroll to position [106, 0]
click at [213, 113] on input "⥂ The colour of your design has been adjusted to the shade of black used in pri…" at bounding box center [215, 110] width 5 height 5
checkbox input "true"
click at [213, 198] on input "⥂ The design has been adjusted to the correct product size." at bounding box center [215, 195] width 5 height 5
checkbox input "true"
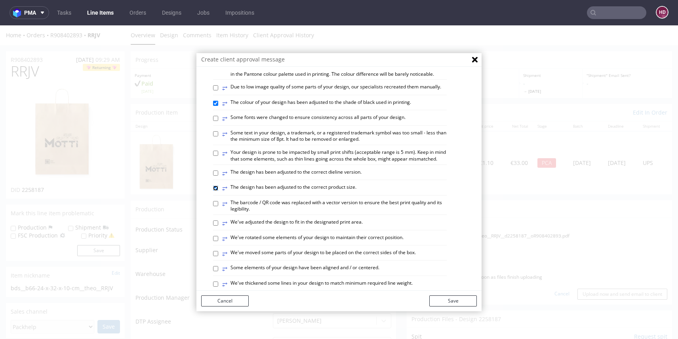
scroll to position [141, 0]
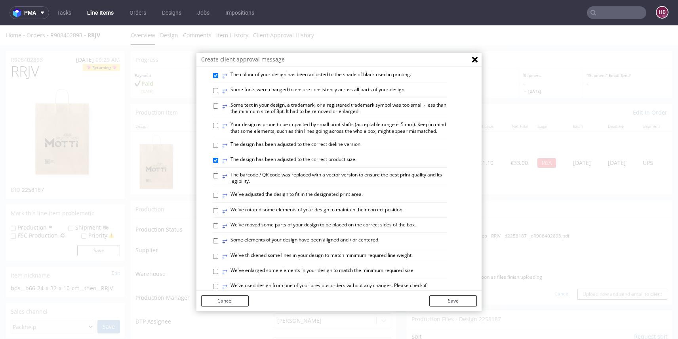
click at [213, 202] on div "⥂ We've adjusted the design to fit in the designated print area." at bounding box center [330, 196] width 234 height 11
click at [471, 303] on button "Save" at bounding box center [454, 300] width 48 height 11
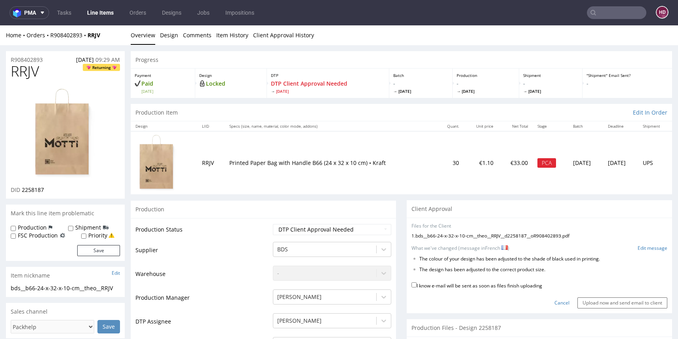
click at [412, 285] on label "I know e-mail will be sent as soon as files finish uploading" at bounding box center [477, 285] width 131 height 9
click at [412, 285] on input "I know e-mail will be sent as soon as files finish uploading" at bounding box center [414, 284] width 5 height 5
checkbox input "true"
click at [594, 303] on input "Upload now and send email to client" at bounding box center [623, 302] width 90 height 11
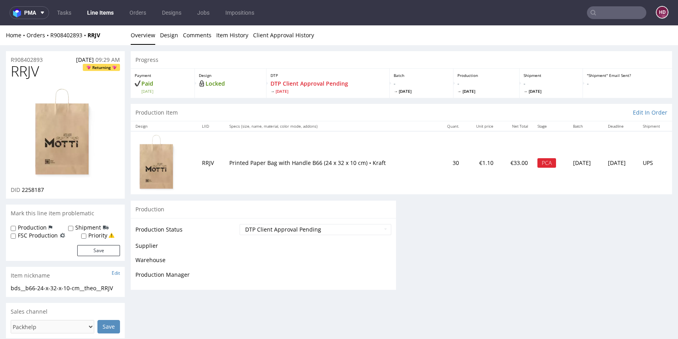
scroll to position [0, 0]
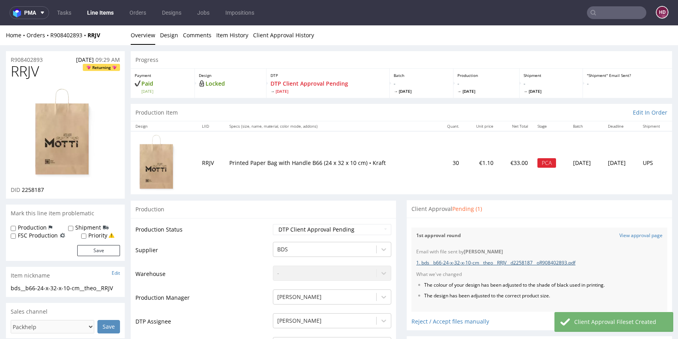
click at [472, 261] on link "1. bds__b66-24-x-32-x-10-cm__theo__RRJV__d2258187__oR908402893.pdf" at bounding box center [495, 262] width 159 height 7
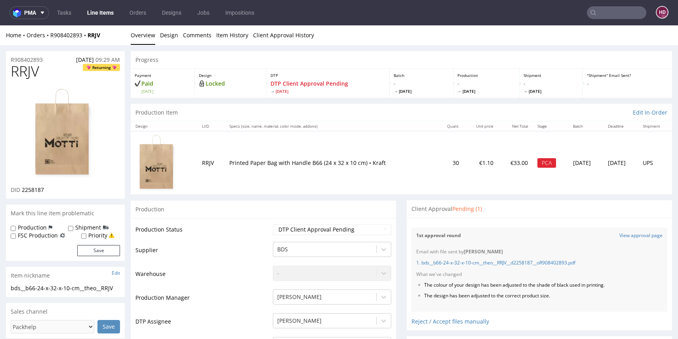
click at [94, 13] on link "Line Items" at bounding box center [100, 12] width 36 height 13
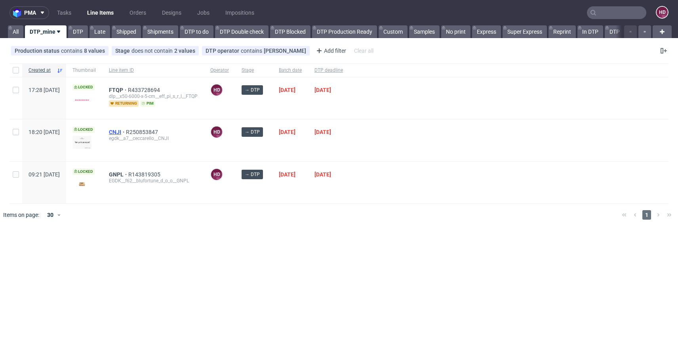
click at [126, 129] on span "CNJI" at bounding box center [117, 132] width 17 height 6
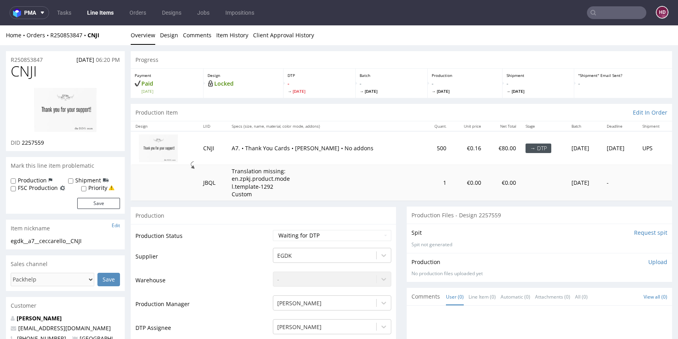
click at [235, 231] on td "Production Status" at bounding box center [204, 238] width 136 height 18
click at [292, 232] on select "Waiting for Artwork Waiting for Diecut Waiting for Mockup Waiting for DTP Waiti…" at bounding box center [332, 235] width 118 height 11
select select "dtp_in_process"
click at [273, 230] on select "Waiting for Artwork Waiting for Diecut Waiting for Mockup Waiting for DTP Waiti…" at bounding box center [332, 235] width 118 height 11
drag, startPoint x: 40, startPoint y: 72, endPoint x: -5, endPoint y: 73, distance: 44.8
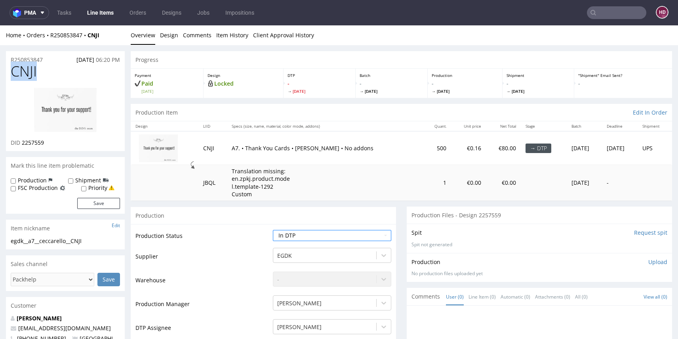
copy span "CNJI"
drag, startPoint x: 50, startPoint y: 141, endPoint x: 22, endPoint y: 139, distance: 28.6
click at [22, 139] on div "DID 2257559" at bounding box center [65, 143] width 109 height 8
copy span "2257559"
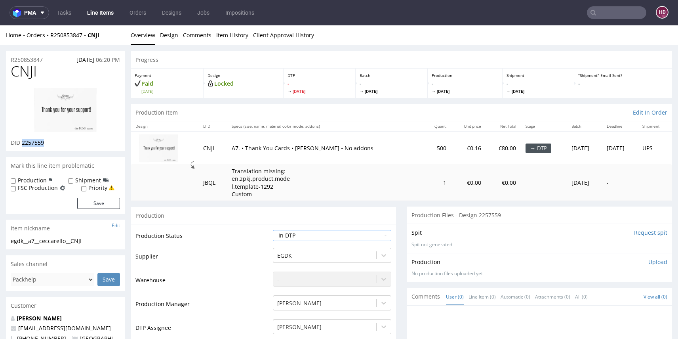
click at [67, 122] on img at bounding box center [65, 109] width 63 height 45
drag, startPoint x: 91, startPoint y: 241, endPoint x: -21, endPoint y: 237, distance: 112.2
copy section "egdk__a7__ceccarello__CNJI"
drag, startPoint x: 33, startPoint y: 59, endPoint x: -22, endPoint y: 61, distance: 55.1
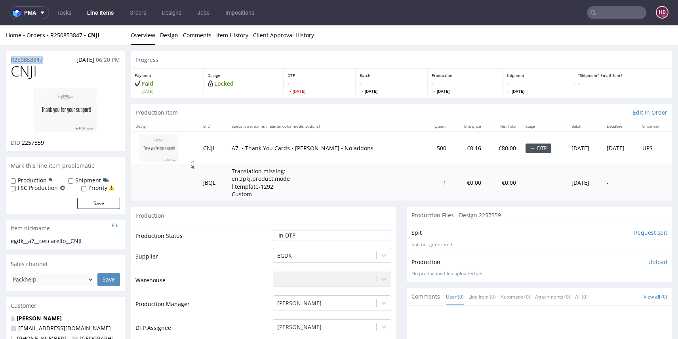
copy p "R250853847"
drag, startPoint x: 50, startPoint y: 141, endPoint x: 21, endPoint y: 141, distance: 28.9
click at [21, 141] on div "DID 2257559" at bounding box center [65, 143] width 109 height 8
copy span "2257559"
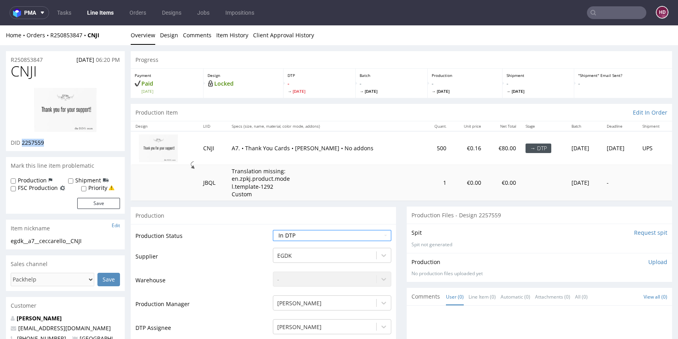
click at [649, 260] on p "Upload" at bounding box center [658, 262] width 19 height 8
click at [642, 260] on div "Production Upload" at bounding box center [540, 262] width 256 height 8
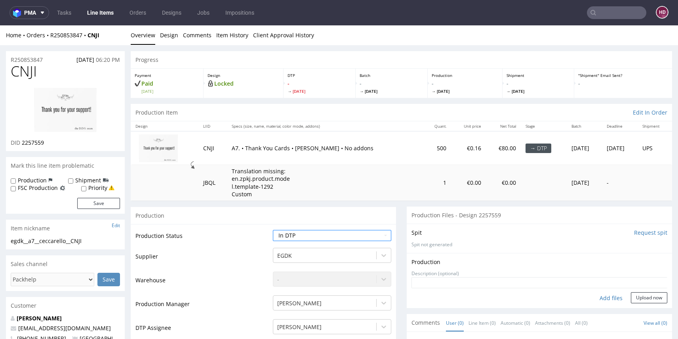
click at [592, 298] on div "Add files" at bounding box center [612, 298] width 40 height 12
type input "C:\fakepath\ egdk__a7__ceccarello__CNJI__d2257559__oR250853847.pdf"
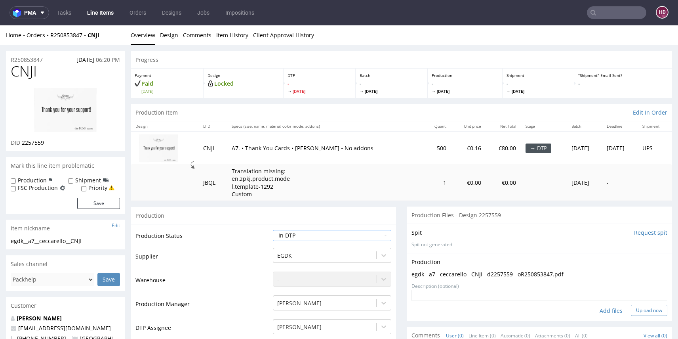
click at [631, 309] on button "Upload now" at bounding box center [649, 310] width 36 height 11
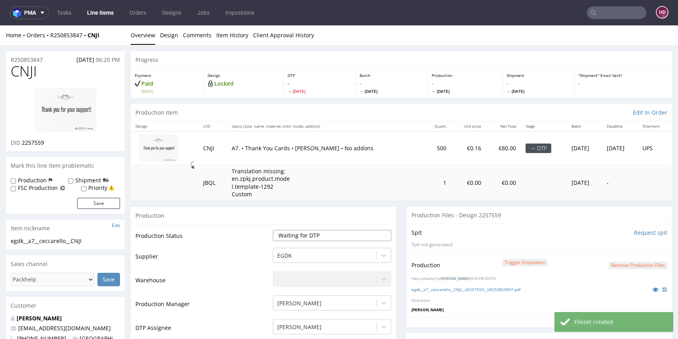
click at [317, 236] on select "Waiting for Artwork Waiting for Diecut Waiting for Mockup Waiting for DTP Waiti…" at bounding box center [332, 235] width 118 height 11
select select "dtp_production_ready"
click at [273, 230] on select "Waiting for Artwork Waiting for Diecut Waiting for Mockup Waiting for DTP Waiti…" at bounding box center [332, 235] width 118 height 11
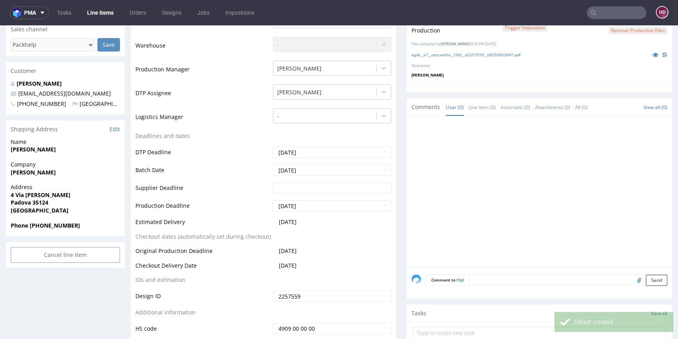
scroll to position [317, 0]
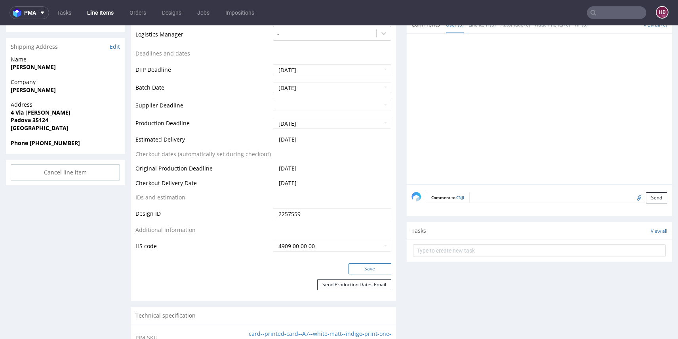
click at [354, 267] on button "Save" at bounding box center [370, 268] width 43 height 11
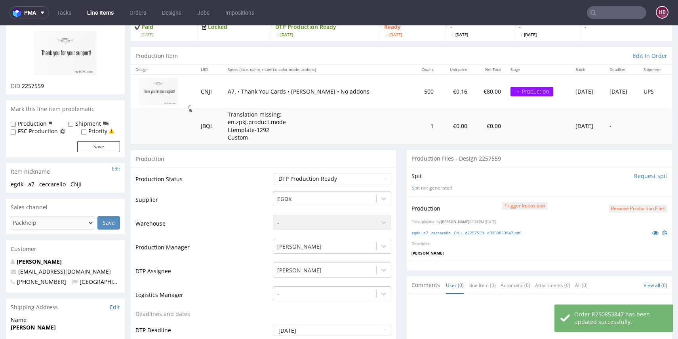
scroll to position [0, 0]
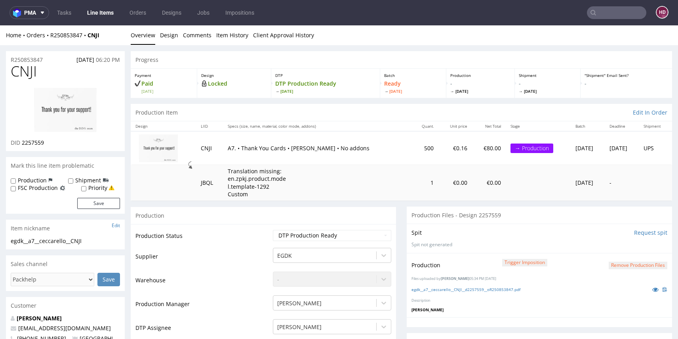
click at [99, 14] on link "Line Items" at bounding box center [100, 12] width 36 height 13
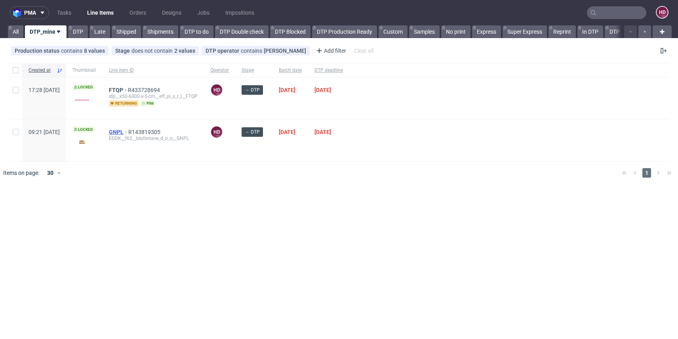
click at [128, 130] on span "GNPL" at bounding box center [118, 132] width 19 height 6
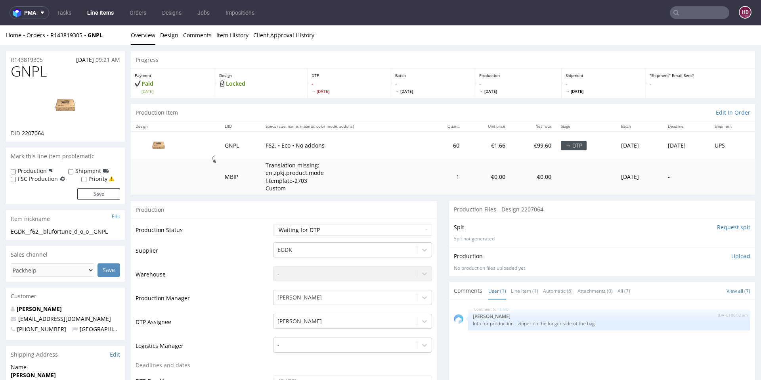
click at [52, 74] on h1 "GNPL" at bounding box center [65, 71] width 109 height 16
drag, startPoint x: 42, startPoint y: 134, endPoint x: 20, endPoint y: 135, distance: 21.8
click at [20, 135] on div "DID 2207064" at bounding box center [65, 133] width 109 height 8
copy p "2207064"
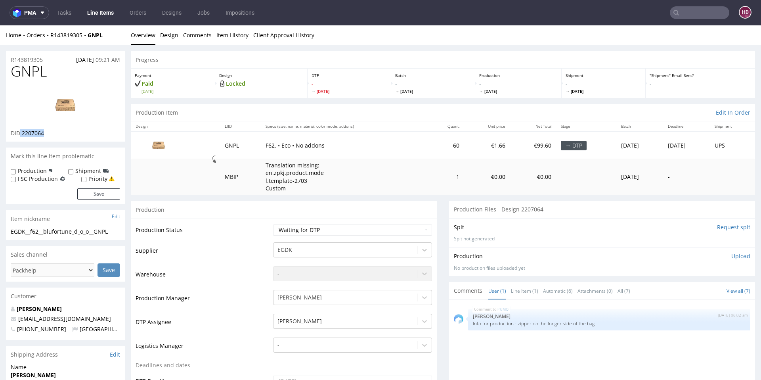
click at [64, 97] on img at bounding box center [65, 105] width 63 height 36
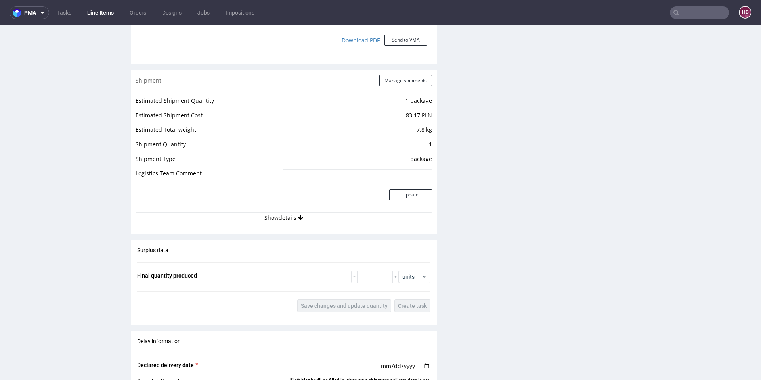
scroll to position [1244, 0]
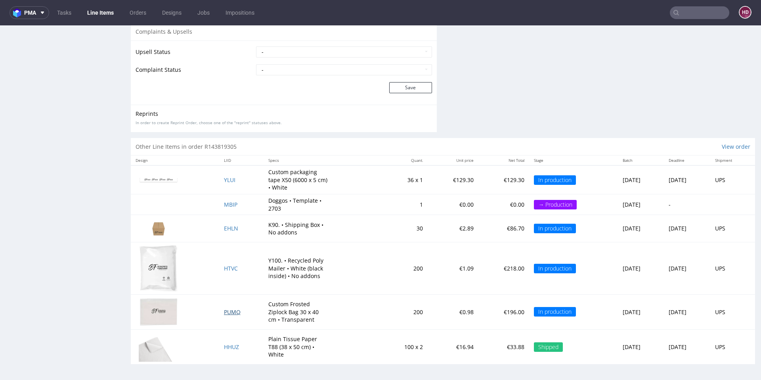
click at [224, 311] on span "PUMQ" at bounding box center [232, 312] width 17 height 8
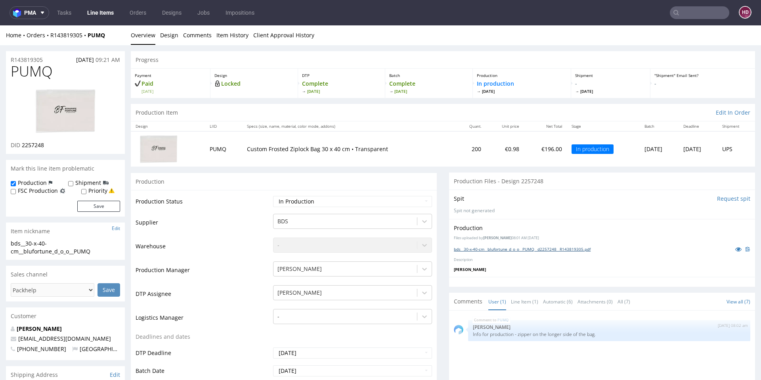
click at [486, 250] on link "bds__30-x-40-cm__blufortune_d_o_o__PUMQ__d2257248__R143819305.pdf" at bounding box center [522, 249] width 137 height 6
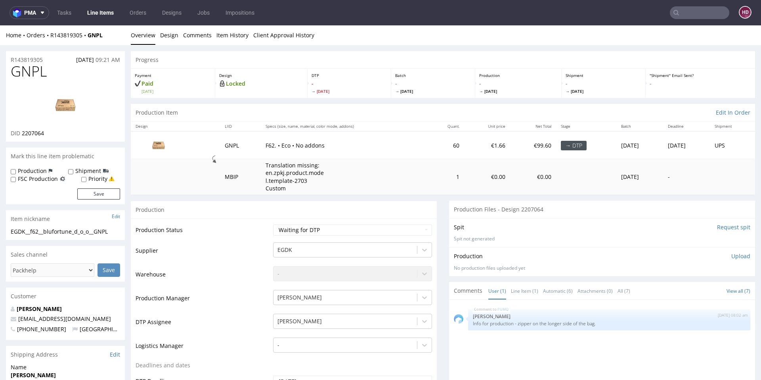
click at [53, 67] on h1 "GNPL" at bounding box center [65, 71] width 109 height 16
drag, startPoint x: 53, startPoint y: 67, endPoint x: 0, endPoint y: 69, distance: 53.5
copy span "GNPL"
drag, startPoint x: 115, startPoint y: 231, endPoint x: 0, endPoint y: 227, distance: 115.4
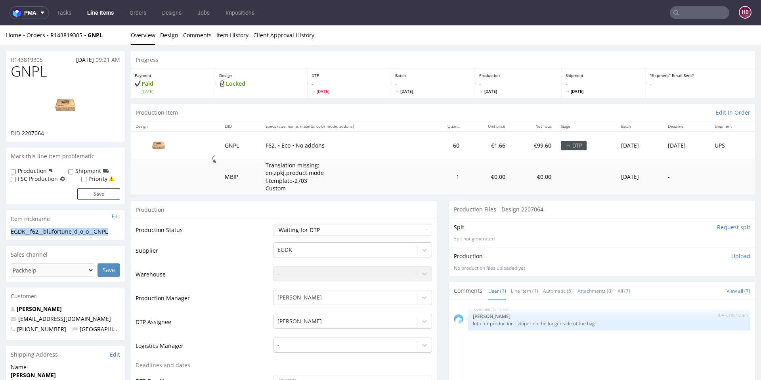
copy section "EGDK__f62__blufortune_d_o_o__GNPL"
drag, startPoint x: 49, startPoint y: 60, endPoint x: 0, endPoint y: 58, distance: 48.8
copy p "R143819305"
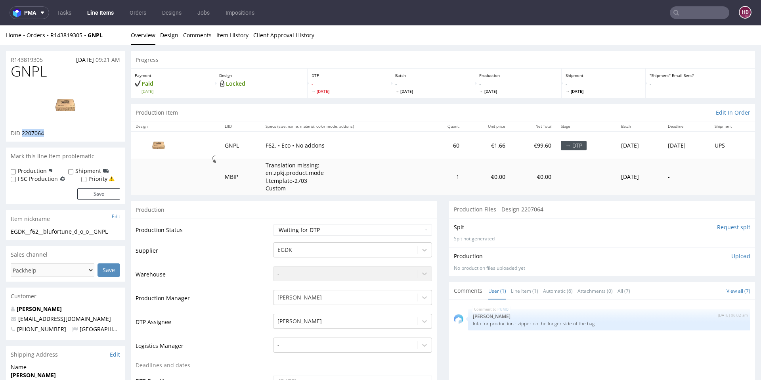
drag, startPoint x: 46, startPoint y: 133, endPoint x: 23, endPoint y: 130, distance: 23.9
click at [23, 130] on div "DID 2207064" at bounding box center [65, 133] width 109 height 8
copy span "2207064"
click at [678, 254] on p "Upload" at bounding box center [740, 256] width 19 height 8
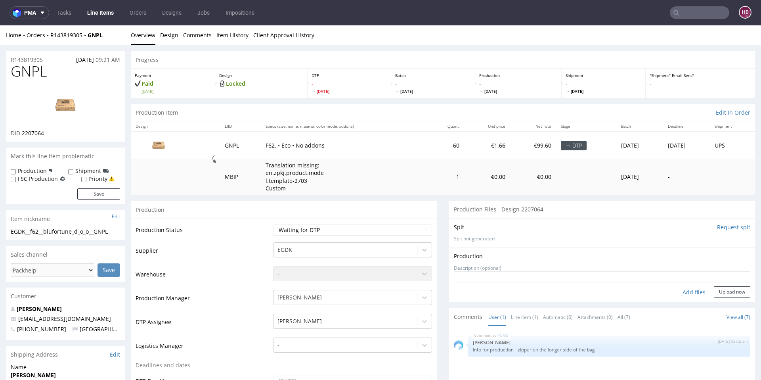
click at [678, 290] on div "Add files" at bounding box center [694, 292] width 40 height 12
type input "C:\fakepath\ EGDK__f62__blufortune_d_o_o__GNPL__d2207064__oR143819305.pdf"
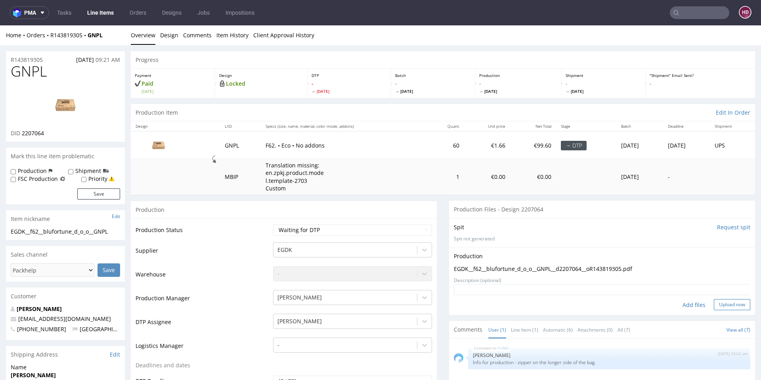
click at [678, 299] on button "Upload now" at bounding box center [732, 304] width 36 height 11
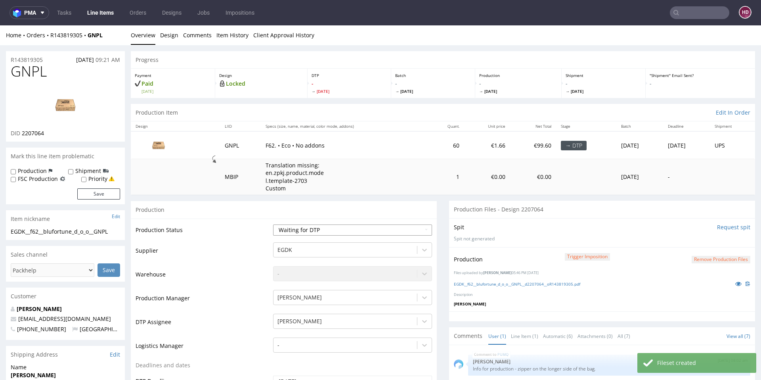
click at [367, 231] on select "Waiting for Artwork Waiting for Diecut Waiting for Mockup Waiting for DTP Waiti…" at bounding box center [352, 229] width 159 height 11
select select "dtp_in_process"
click at [273, 224] on select "Waiting for Artwork Waiting for Diecut Waiting for Mockup Waiting for DTP Waiti…" at bounding box center [352, 229] width 159 height 11
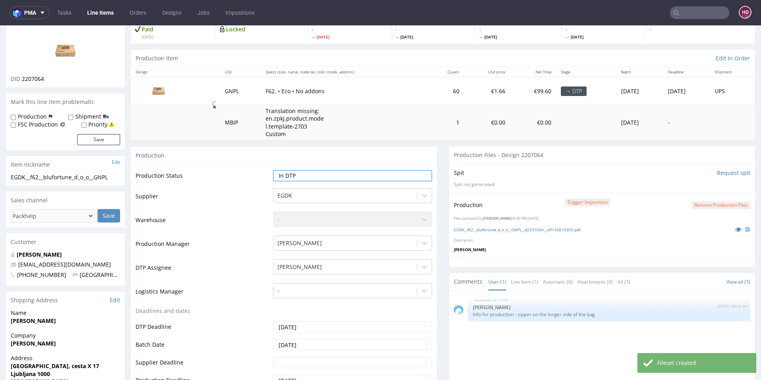
scroll to position [226, 0]
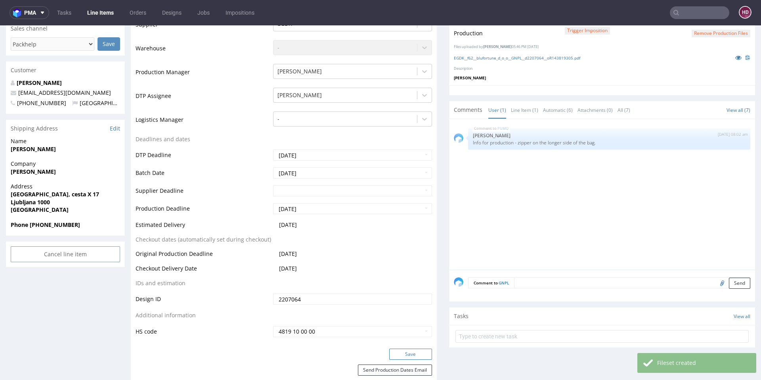
click at [405, 338] on button "Save" at bounding box center [410, 353] width 43 height 11
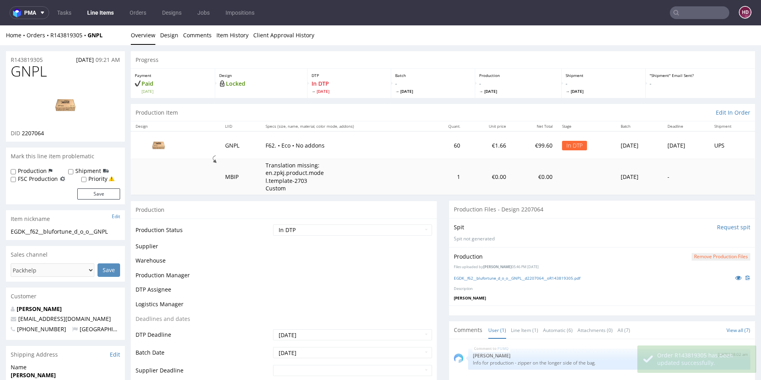
scroll to position [220, 0]
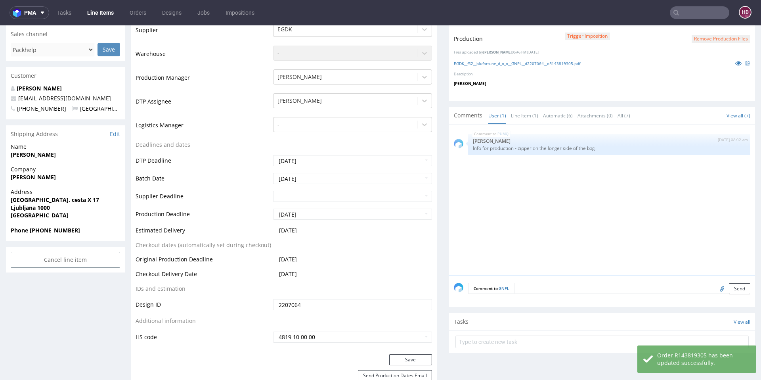
click at [678, 34] on form "Remove production files" at bounding box center [720, 38] width 59 height 8
click at [678, 40] on button "Remove production files" at bounding box center [720, 39] width 59 height 8
click at [678, 26] on link "Yes" at bounding box center [696, 21] width 23 height 12
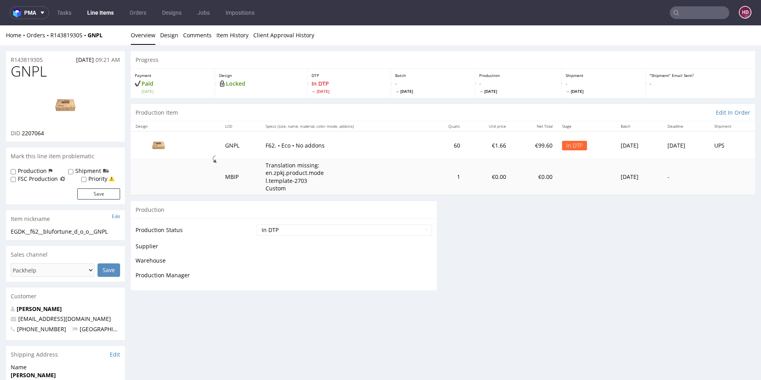
scroll to position [0, 0]
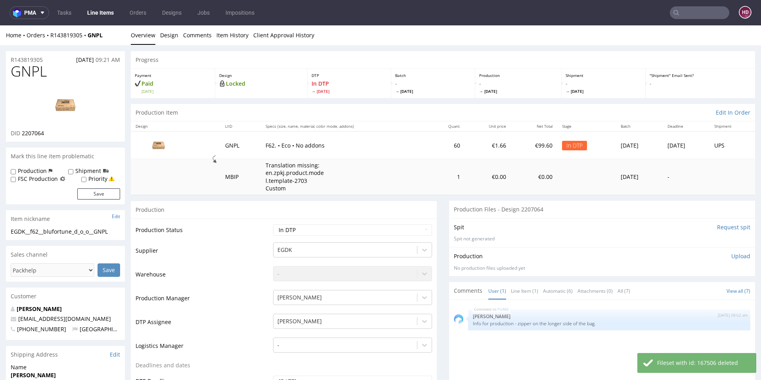
click at [678, 256] on p "Upload" at bounding box center [740, 256] width 19 height 8
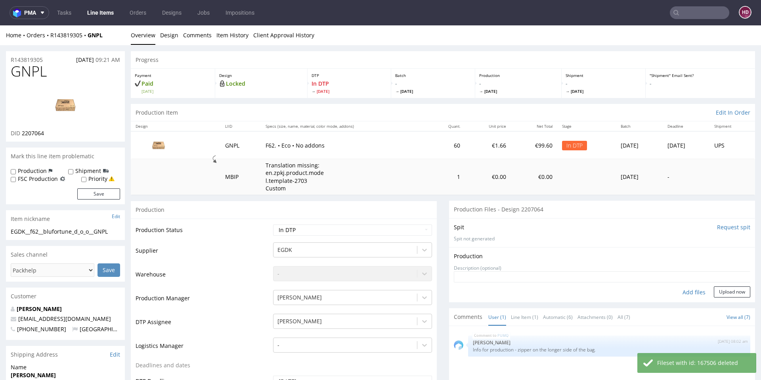
click at [678, 294] on div "Add files" at bounding box center [694, 292] width 40 height 12
type input "C:\fakepath\ EGDK__f62__blufortune_d_o_o__GNPL__d2207064__oR143819305.pdf"
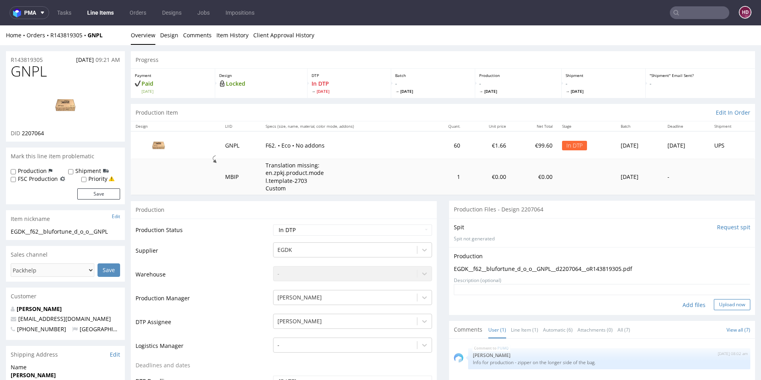
drag, startPoint x: 709, startPoint y: 305, endPoint x: 701, endPoint y: 301, distance: 9.7
click at [678, 305] on button "Upload now" at bounding box center [732, 304] width 36 height 11
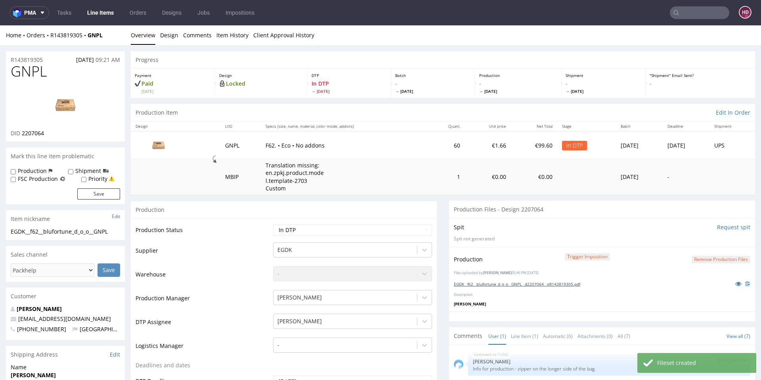
click at [514, 283] on link "EGDK__f62__blufortune_d_o_o__GNPL__d2207064__oR143819305.pdf" at bounding box center [517, 284] width 126 height 6
click at [96, 11] on link "Line Items" at bounding box center [100, 12] width 36 height 13
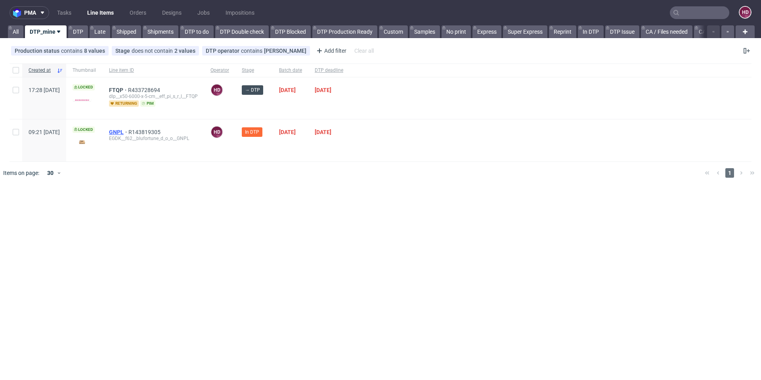
click at [128, 130] on span "GNPL" at bounding box center [118, 132] width 19 height 6
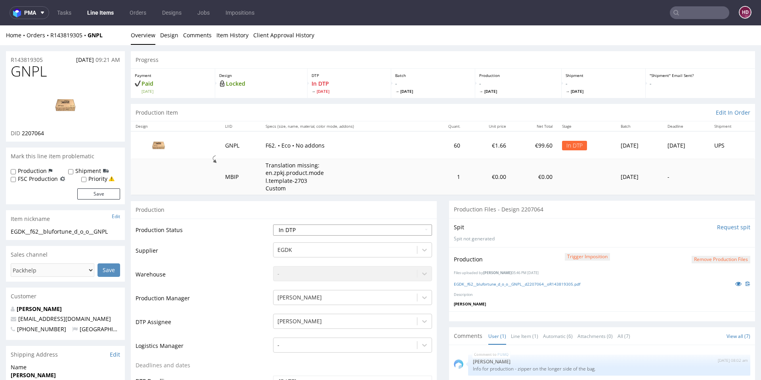
click at [324, 227] on select "Waiting for Artwork Waiting for Diecut Waiting for Mockup Waiting for DTP Waiti…" at bounding box center [352, 229] width 159 height 11
select select "dtp_production_ready"
click at [273, 224] on select "Waiting for Artwork Waiting for Diecut Waiting for Mockup Waiting for DTP Waiti…" at bounding box center [352, 229] width 159 height 11
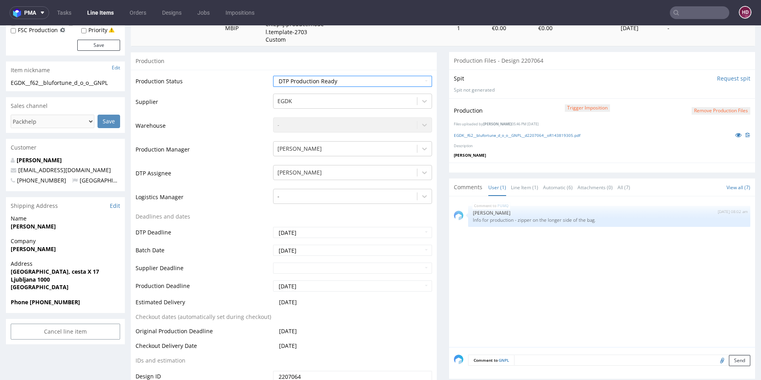
scroll to position [236, 0]
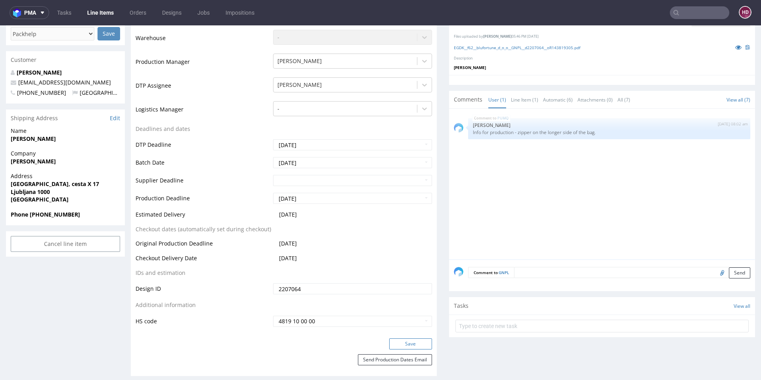
click at [389, 338] on button "Save" at bounding box center [410, 343] width 43 height 11
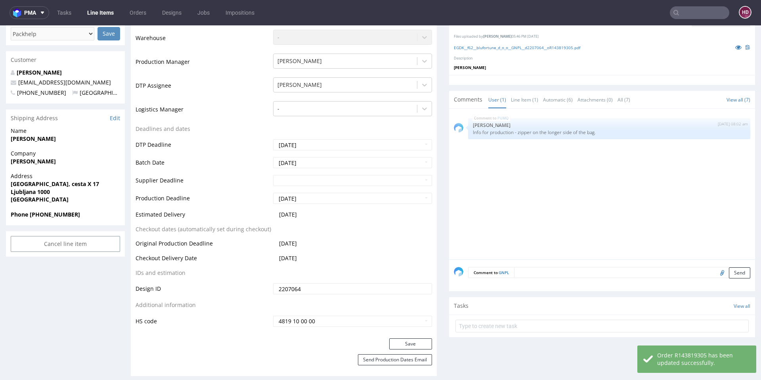
click at [107, 17] on link "Line Items" at bounding box center [100, 12] width 36 height 13
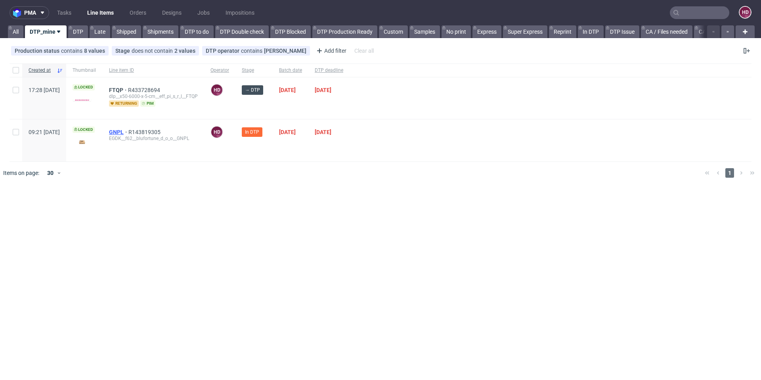
click at [128, 132] on span "GNPL" at bounding box center [118, 132] width 19 height 6
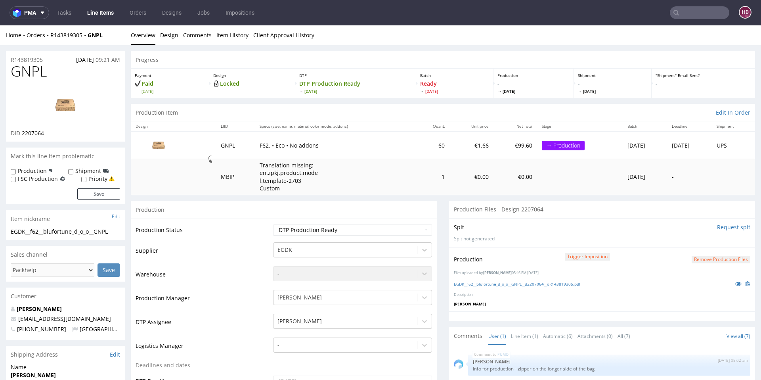
scroll to position [2, 0]
click at [594, 268] on div "Production Trigger Imposition Remove production files Files uploaded by [PERSON…" at bounding box center [602, 277] width 306 height 64
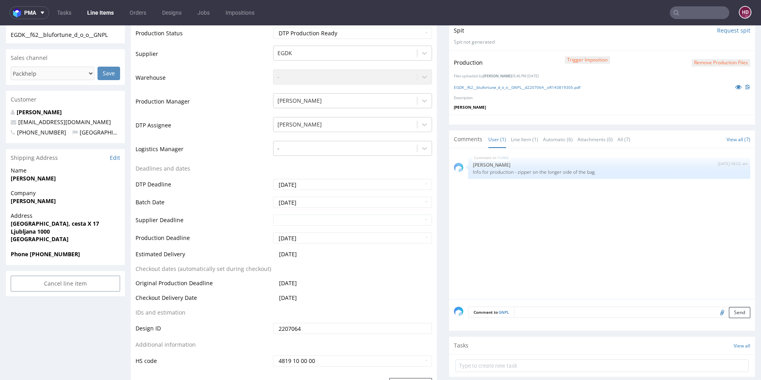
scroll to position [246, 0]
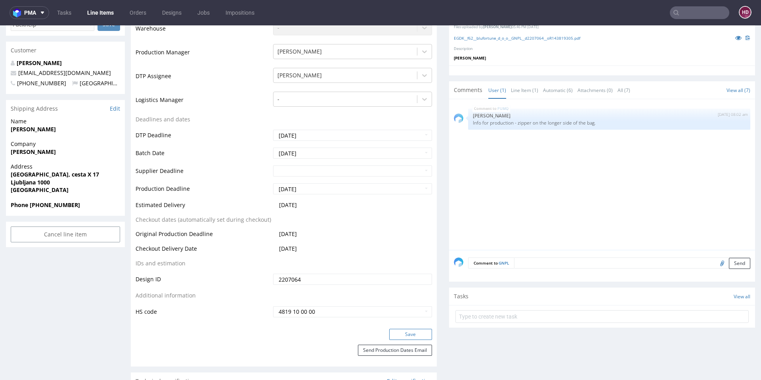
click at [392, 332] on button "Save" at bounding box center [410, 333] width 43 height 11
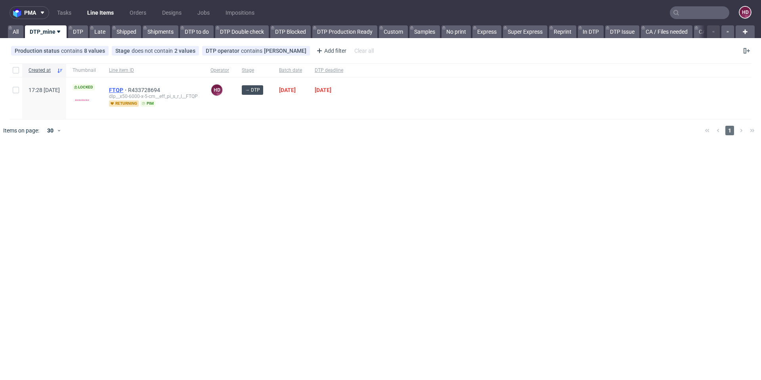
click at [128, 90] on span "FTQP" at bounding box center [118, 90] width 19 height 6
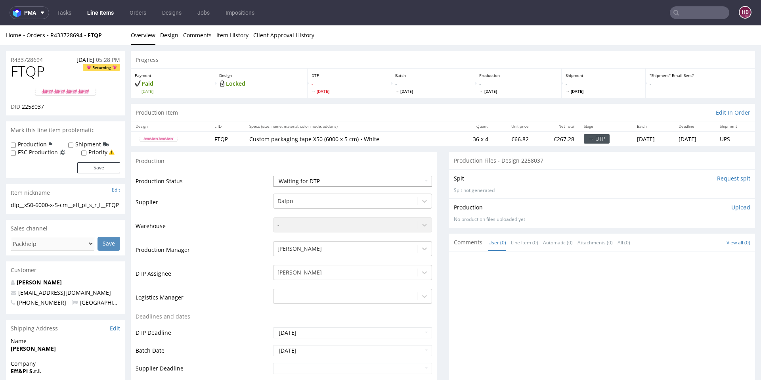
click at [300, 181] on select "Waiting for Artwork Waiting for Diecut Waiting for Mockup Waiting for DTP Waiti…" at bounding box center [352, 181] width 159 height 11
select select "dtp_in_process"
click at [273, 176] on select "Waiting for Artwork Waiting for Diecut Waiting for Mockup Waiting for DTP Waiti…" at bounding box center [352, 181] width 159 height 11
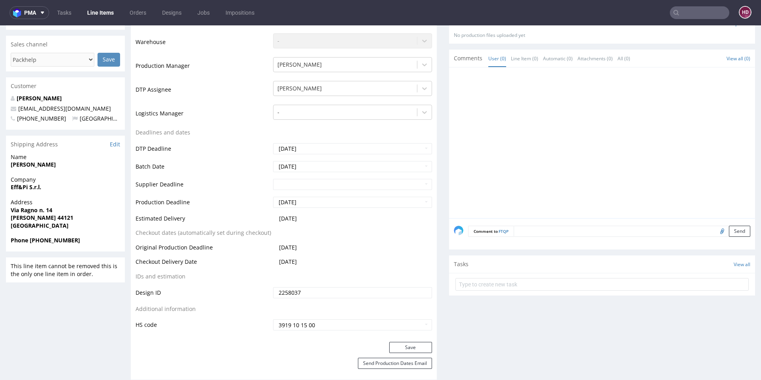
scroll to position [257, 0]
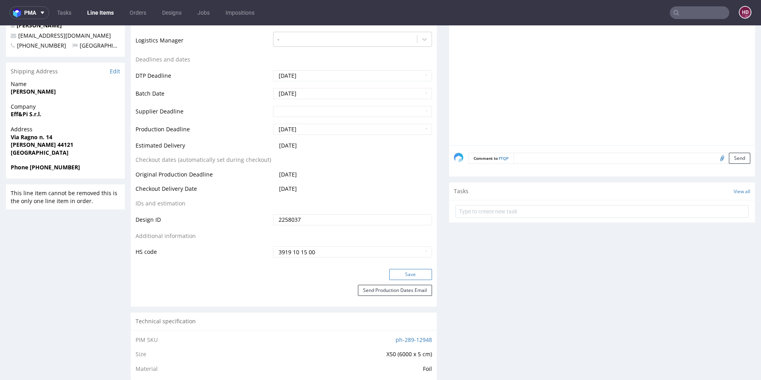
click at [400, 276] on button "Save" at bounding box center [410, 274] width 43 height 11
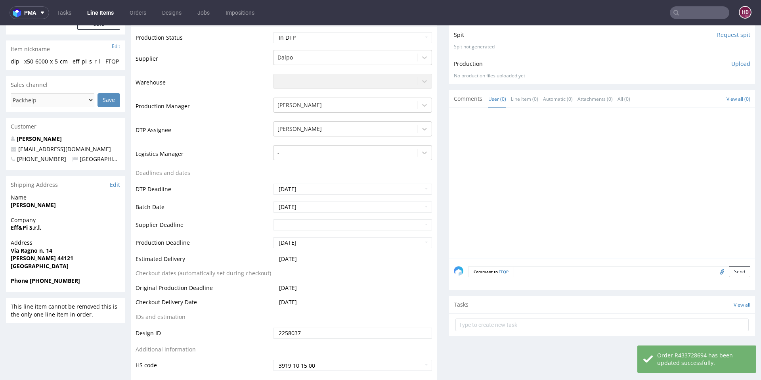
scroll to position [0, 0]
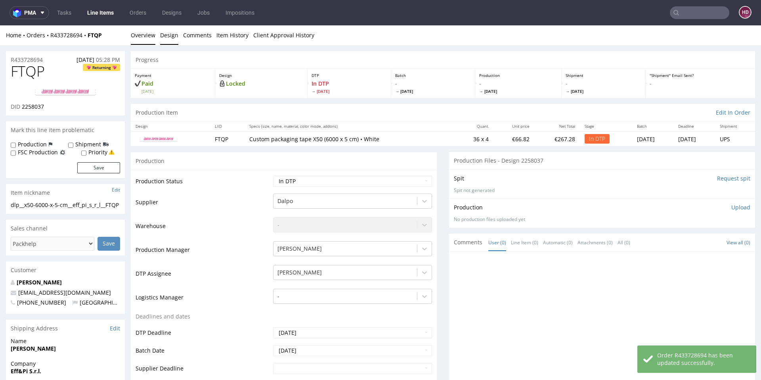
click at [170, 39] on link "Design" at bounding box center [169, 34] width 18 height 19
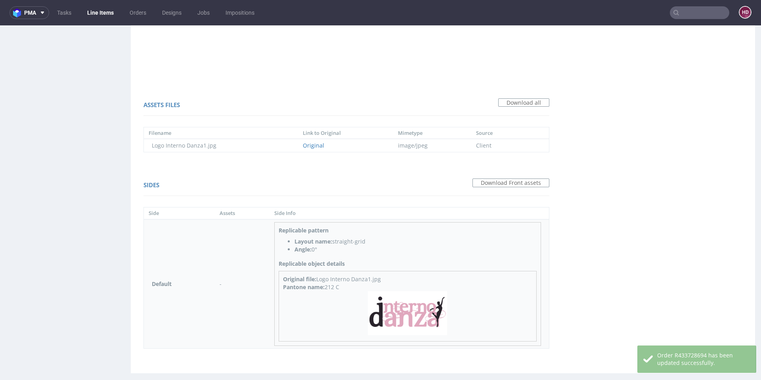
scroll to position [490, 0]
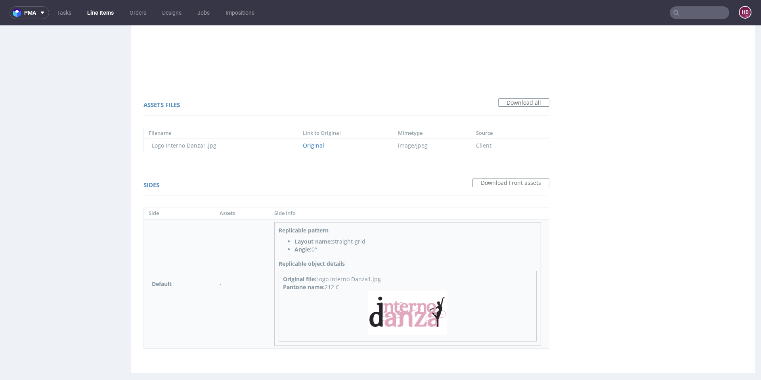
click at [411, 319] on img at bounding box center [407, 313] width 79 height 44
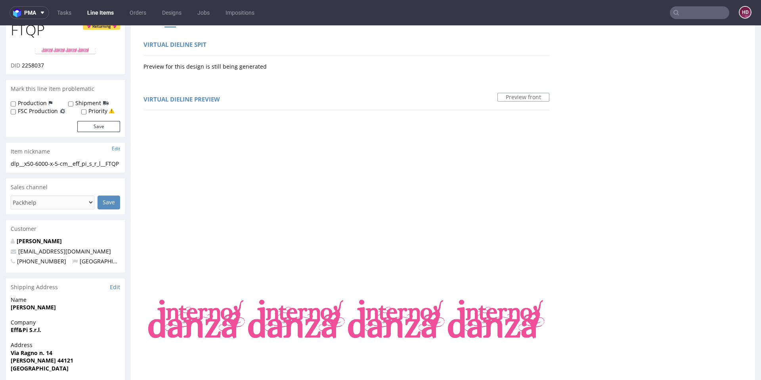
scroll to position [0, 0]
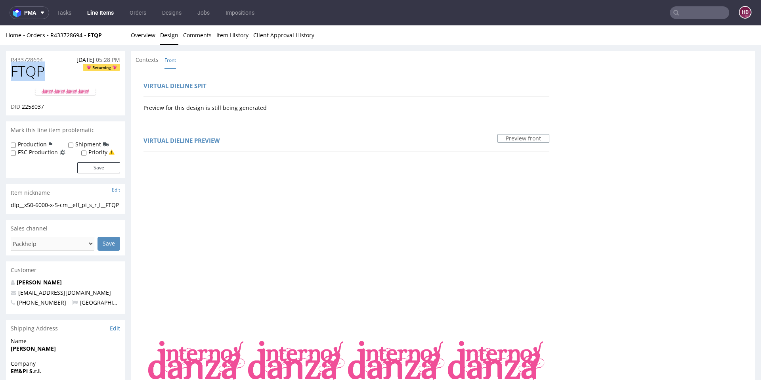
drag, startPoint x: 32, startPoint y: 73, endPoint x: 0, endPoint y: 71, distance: 32.1
click at [48, 107] on div "DID 2258037" at bounding box center [65, 107] width 109 height 8
click at [23, 106] on div "DID 2258037" at bounding box center [65, 107] width 109 height 8
click at [150, 36] on link "Overview" at bounding box center [143, 34] width 25 height 19
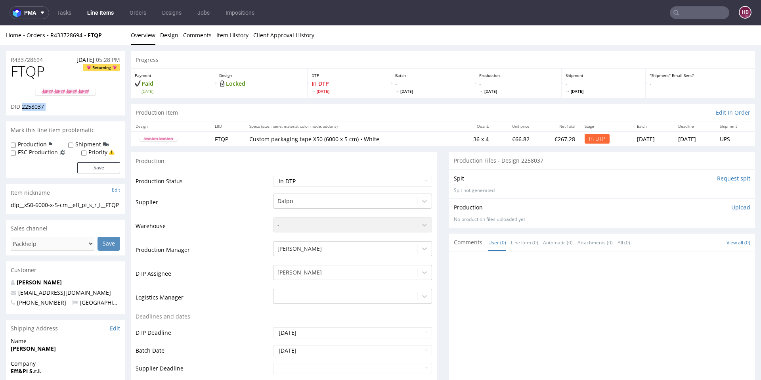
click at [86, 94] on img at bounding box center [65, 92] width 63 height 10
drag, startPoint x: 80, startPoint y: 212, endPoint x: 0, endPoint y: 201, distance: 80.4
copy div "dlp__x50-6000-x-5-cm__eff_pi_s_r_l__FTQP"
click at [52, 59] on div "R433728694 07.09.2025 05:28 PM" at bounding box center [65, 57] width 119 height 13
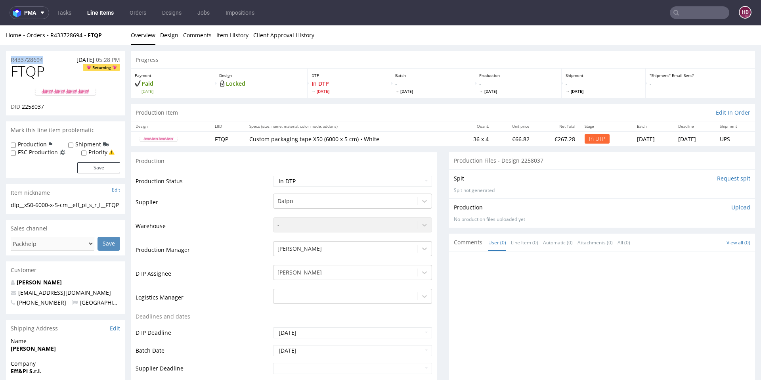
drag, startPoint x: 30, startPoint y: 63, endPoint x: 2, endPoint y: 62, distance: 27.7
copy p "R433728694"
drag, startPoint x: 47, startPoint y: 109, endPoint x: 22, endPoint y: 109, distance: 25.0
click at [22, 109] on div "DID 2258037" at bounding box center [65, 107] width 109 height 8
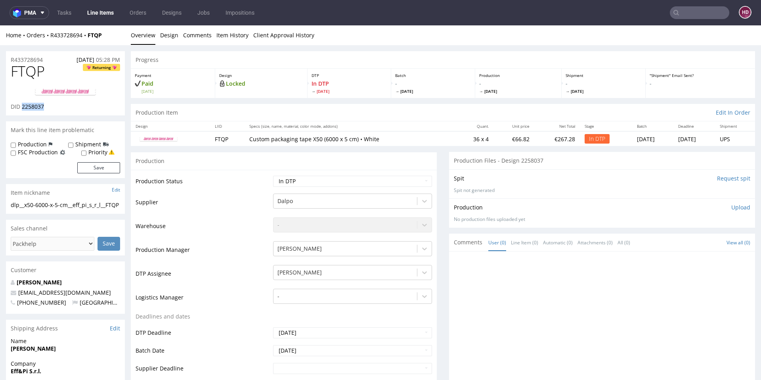
copy span "2258037"
click at [731, 208] on p "Upload" at bounding box center [740, 207] width 19 height 8
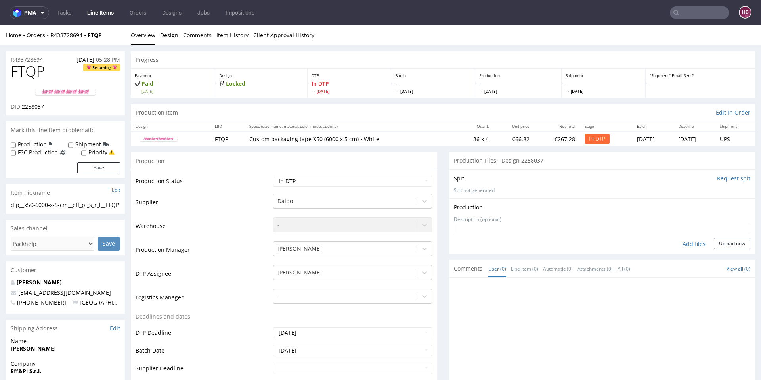
click at [679, 244] on div "Add files" at bounding box center [694, 244] width 40 height 12
type input "C:\fakepath\dlp__x50-6000-x-5-cm__eff_pi_s_r_l__FTQP__d2258037__oR433728694.pdf"
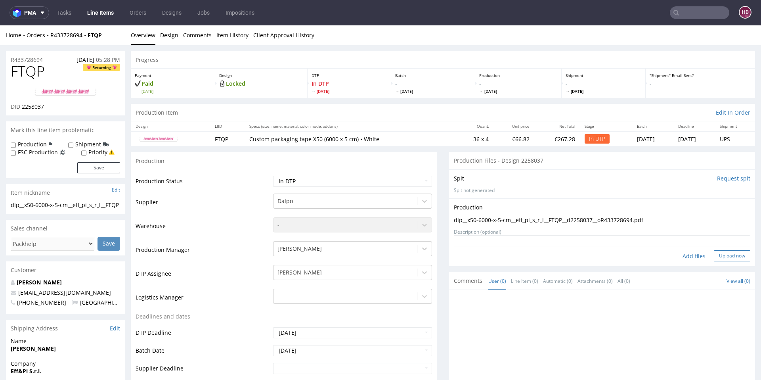
click at [714, 254] on button "Upload now" at bounding box center [732, 255] width 36 height 11
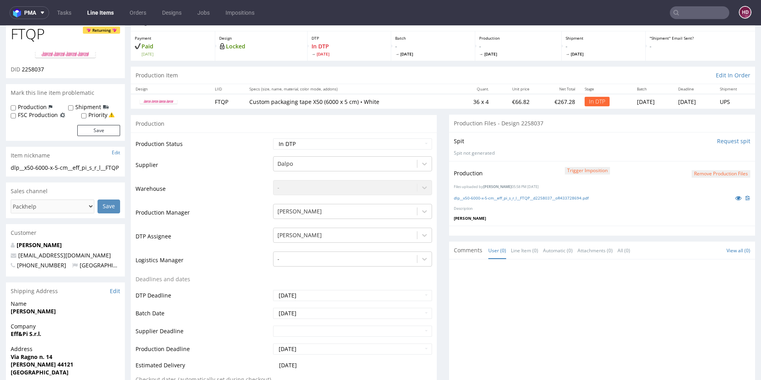
scroll to position [57, 0]
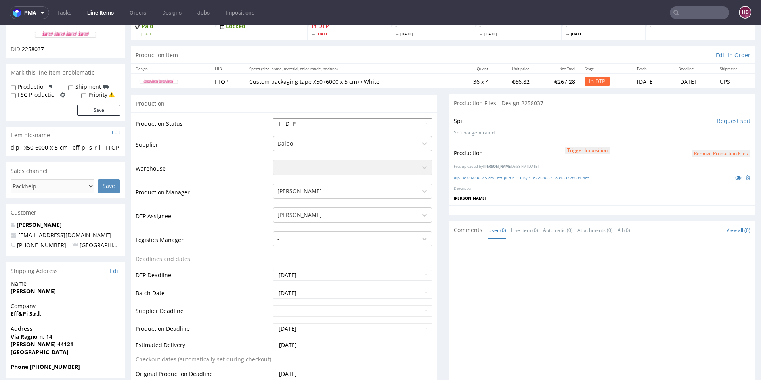
click at [308, 126] on select "Waiting for Artwork Waiting for Diecut Waiting for Mockup Waiting for DTP Waiti…" at bounding box center [352, 123] width 159 height 11
select select "dtp_production_ready"
click at [273, 118] on select "Waiting for Artwork Waiting for Diecut Waiting for Mockup Waiting for DTP Waiti…" at bounding box center [352, 123] width 159 height 11
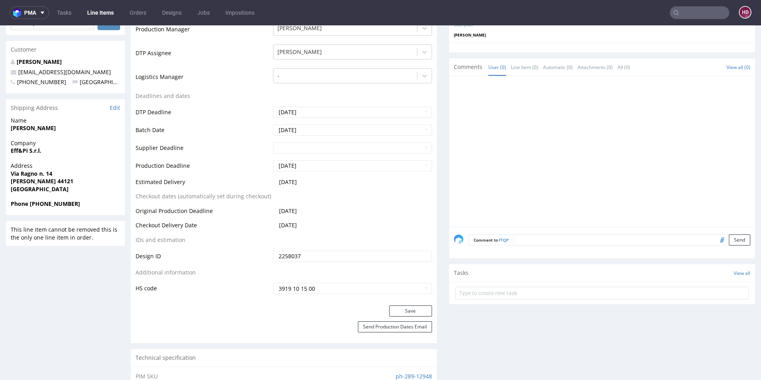
scroll to position [228, 0]
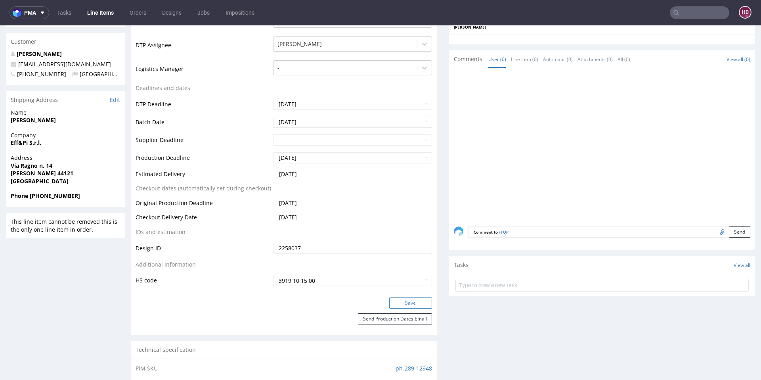
click at [401, 305] on button "Save" at bounding box center [410, 302] width 43 height 11
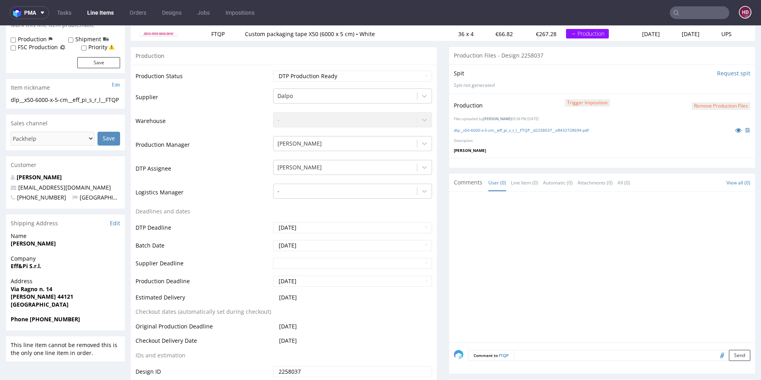
scroll to position [0, 0]
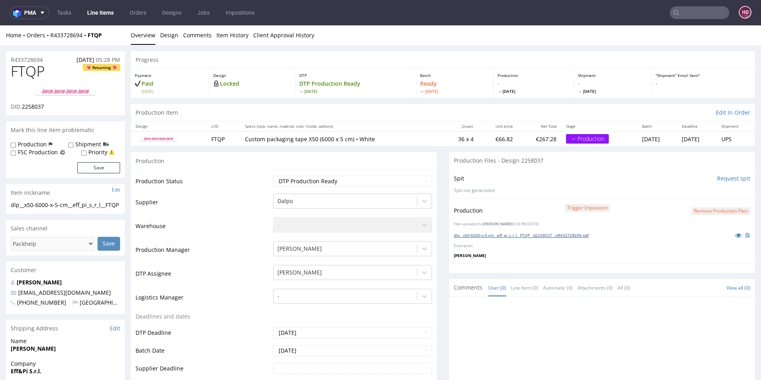
click at [516, 235] on link "dlp__x50-6000-x-5-cm__eff_pi_s_r_l__FTQP__d2258037__oR433728694.pdf" at bounding box center [521, 235] width 135 height 6
